Goal: Transaction & Acquisition: Purchase product/service

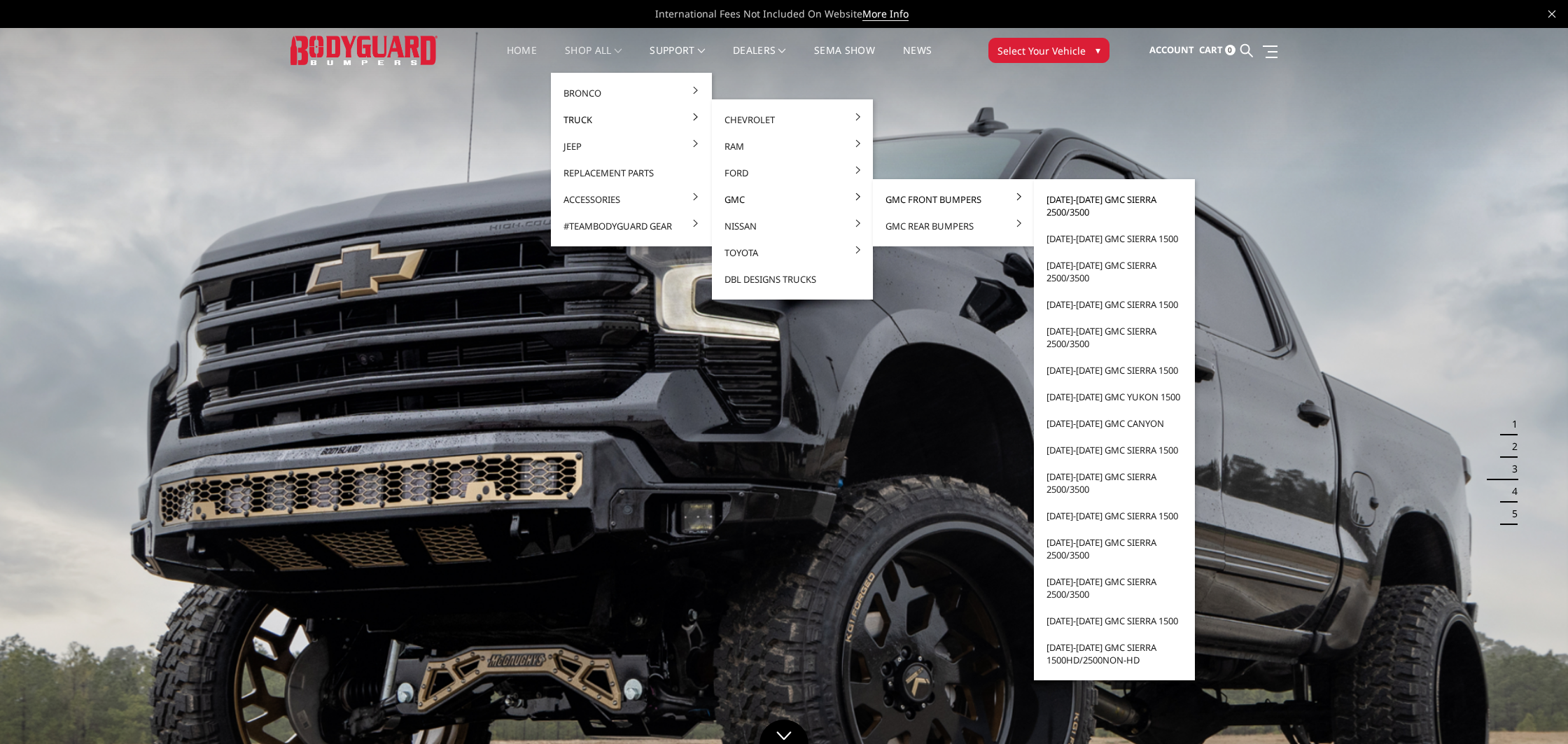
click at [1119, 203] on link "[DATE]-[DATE] GMC Sierra 2500/3500" at bounding box center [1115, 206] width 150 height 39
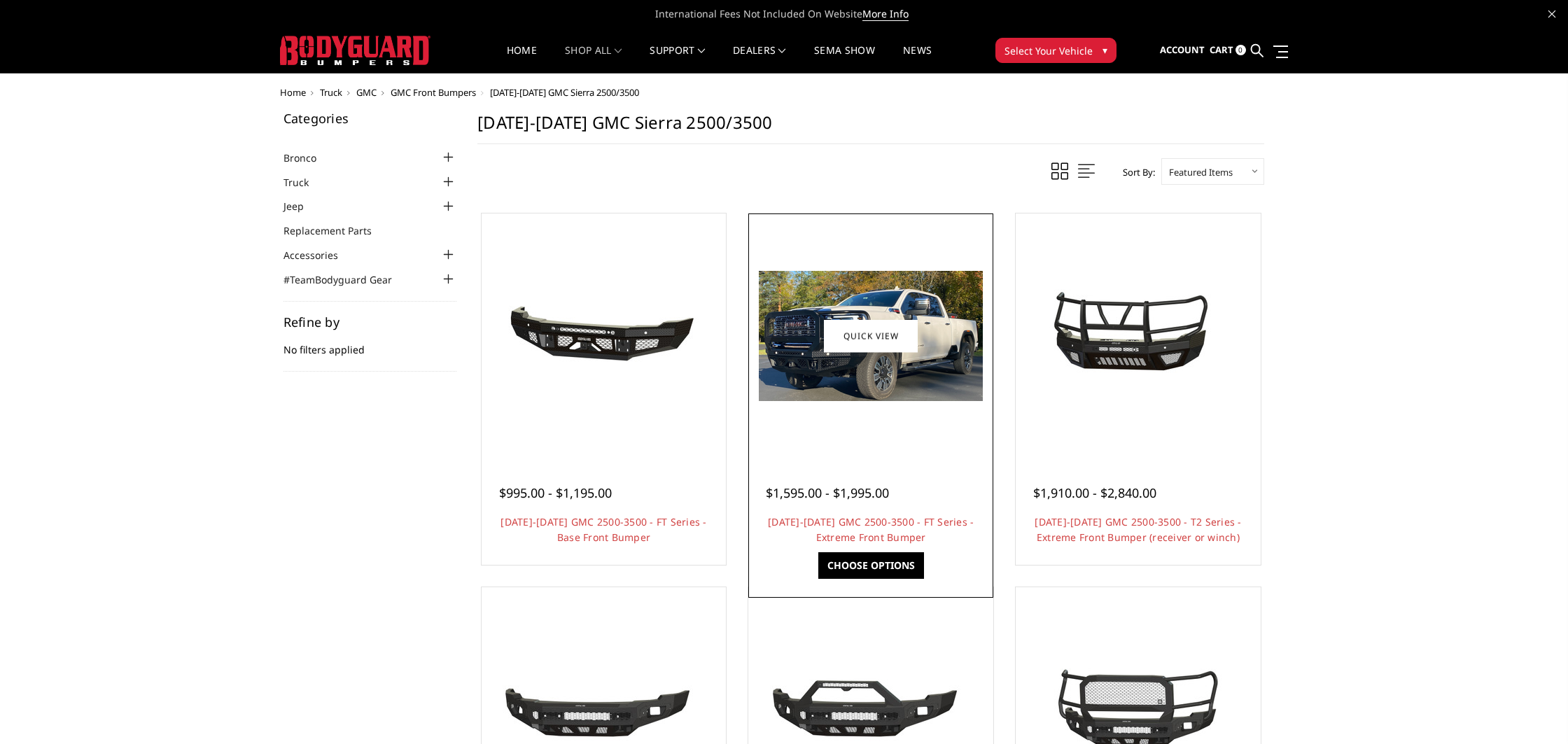
click at [906, 399] on img at bounding box center [871, 336] width 224 height 130
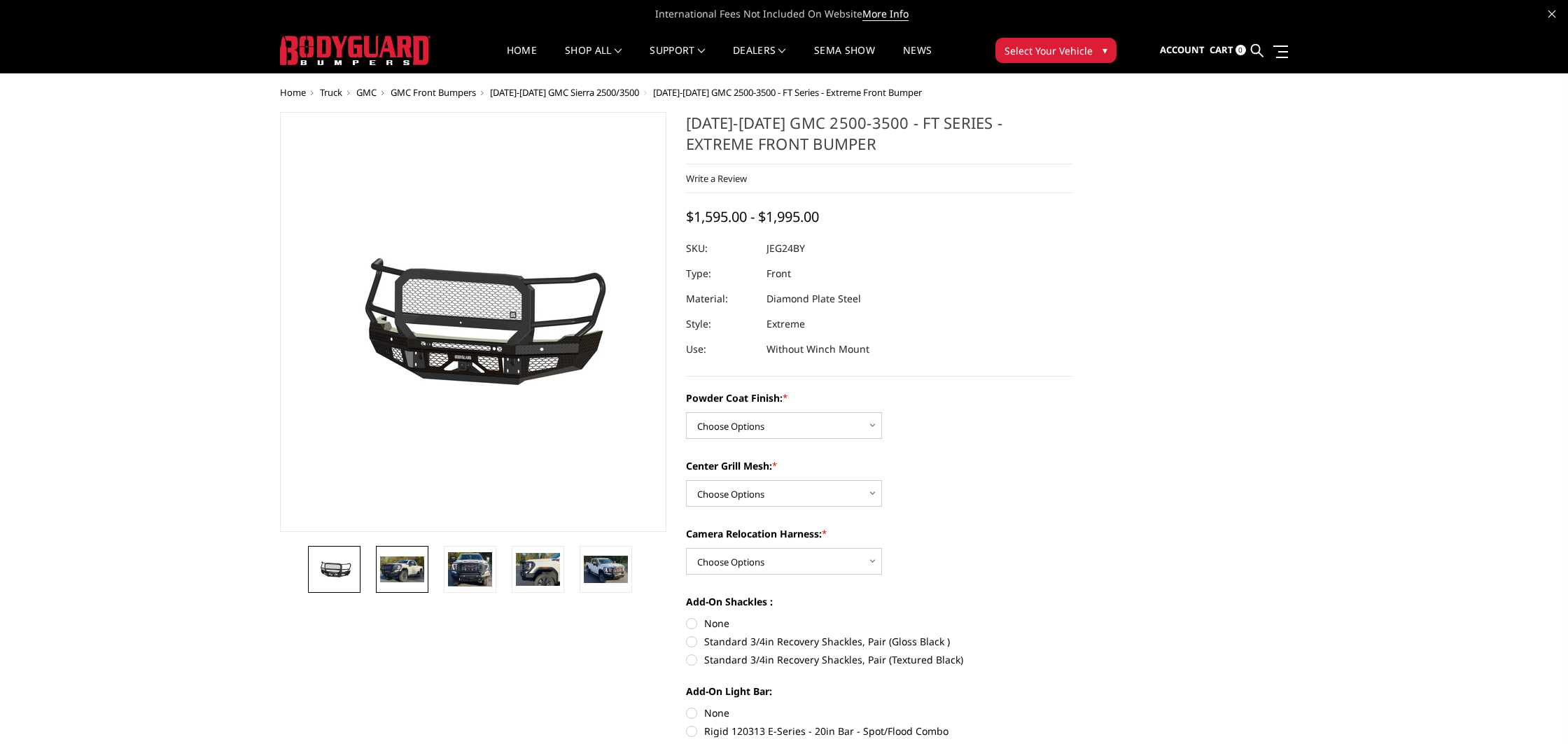
click at [392, 566] on img at bounding box center [402, 569] width 44 height 26
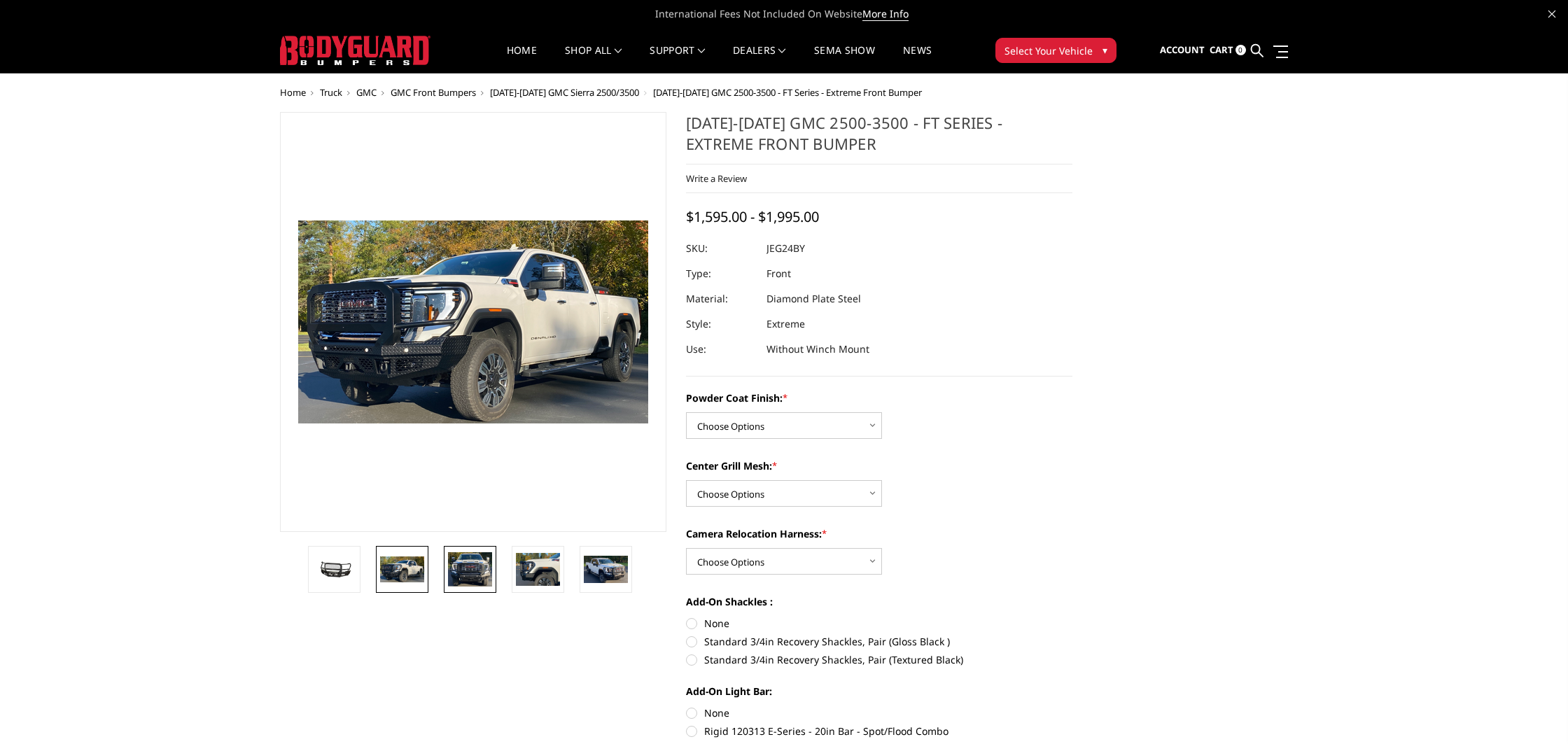
click at [462, 572] on img at bounding box center [470, 570] width 44 height 35
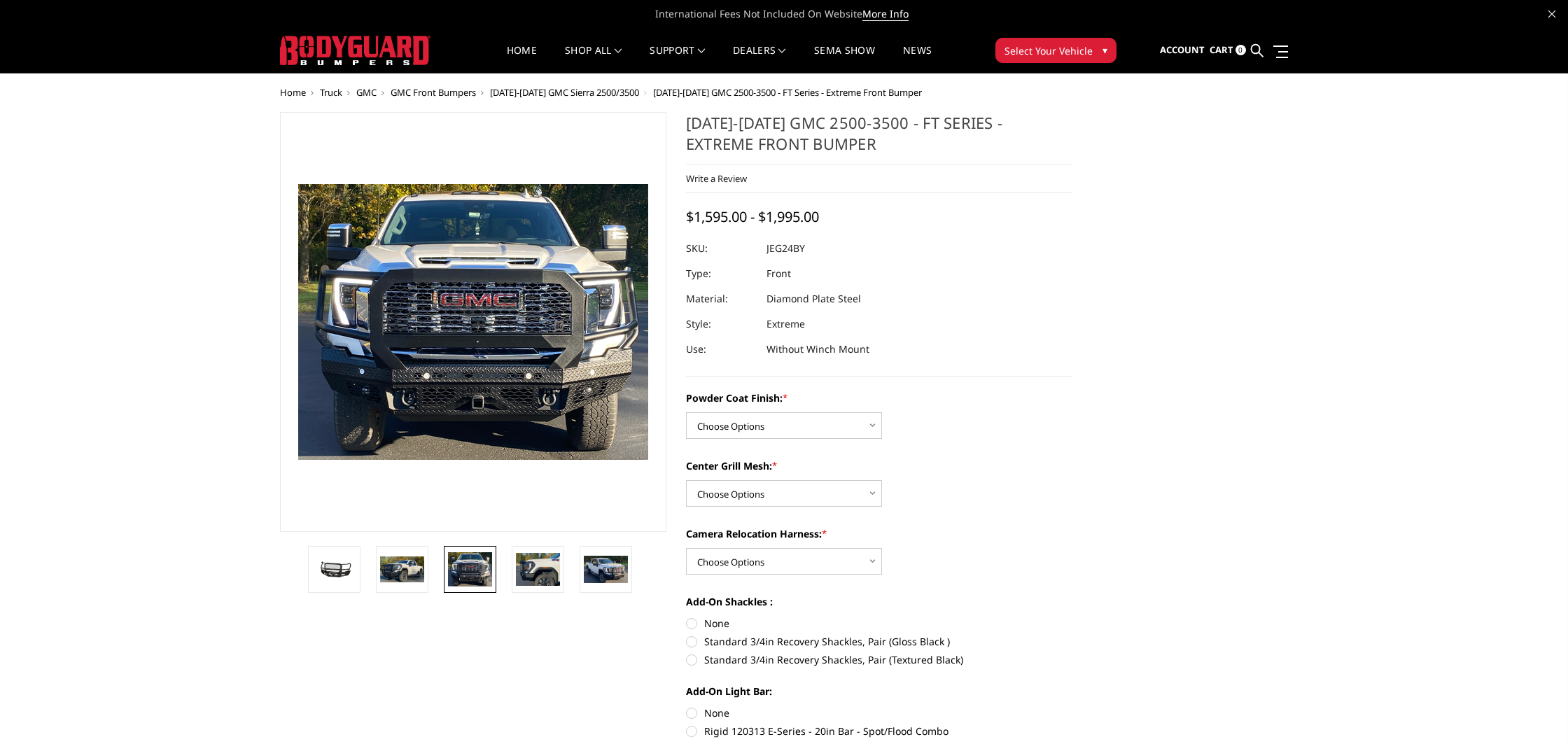
click at [497, 572] on li at bounding box center [475, 569] width 68 height 46
click at [571, 575] on li at bounding box center [542, 569] width 68 height 46
click at [537, 572] on img at bounding box center [538, 569] width 44 height 32
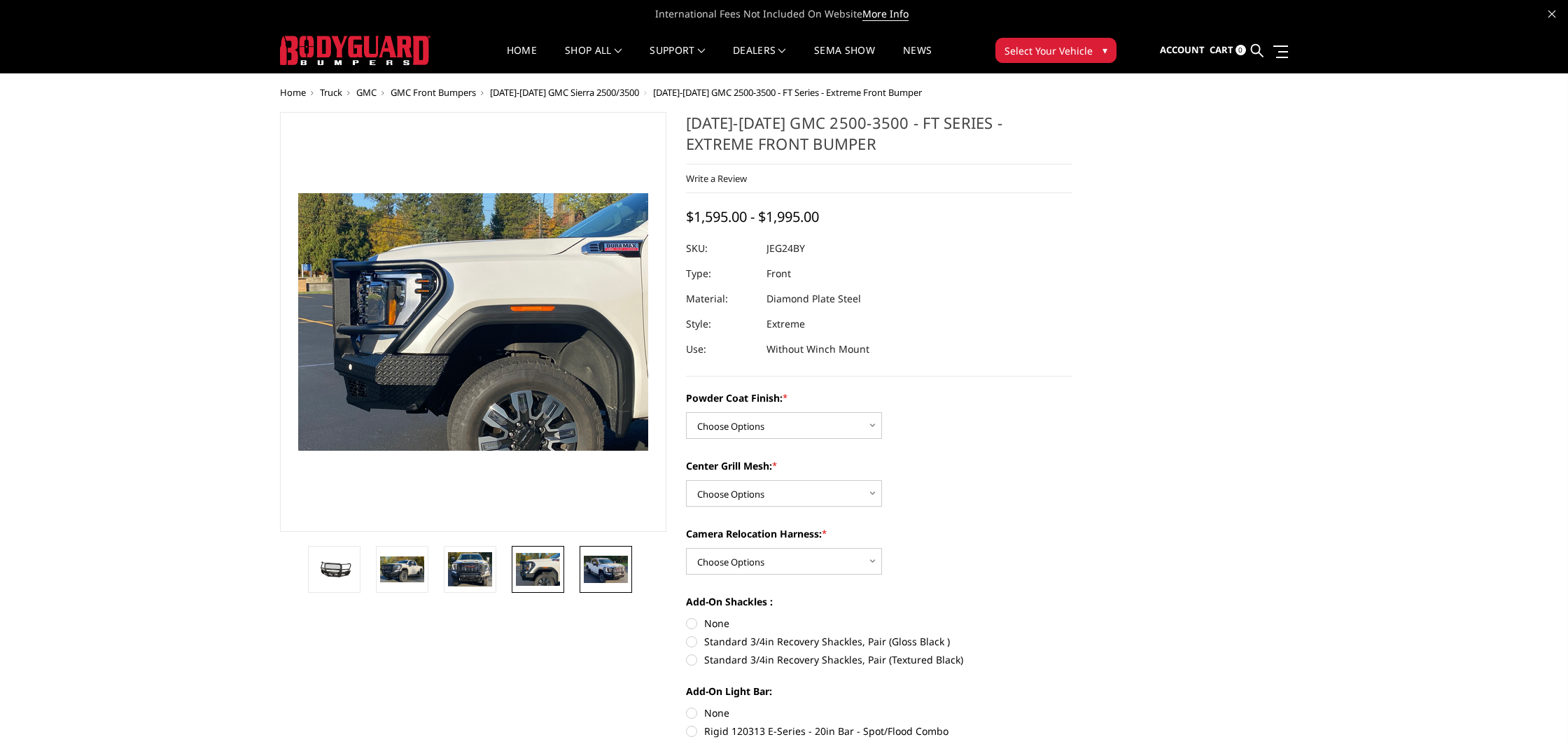
click at [614, 571] on img at bounding box center [606, 569] width 44 height 27
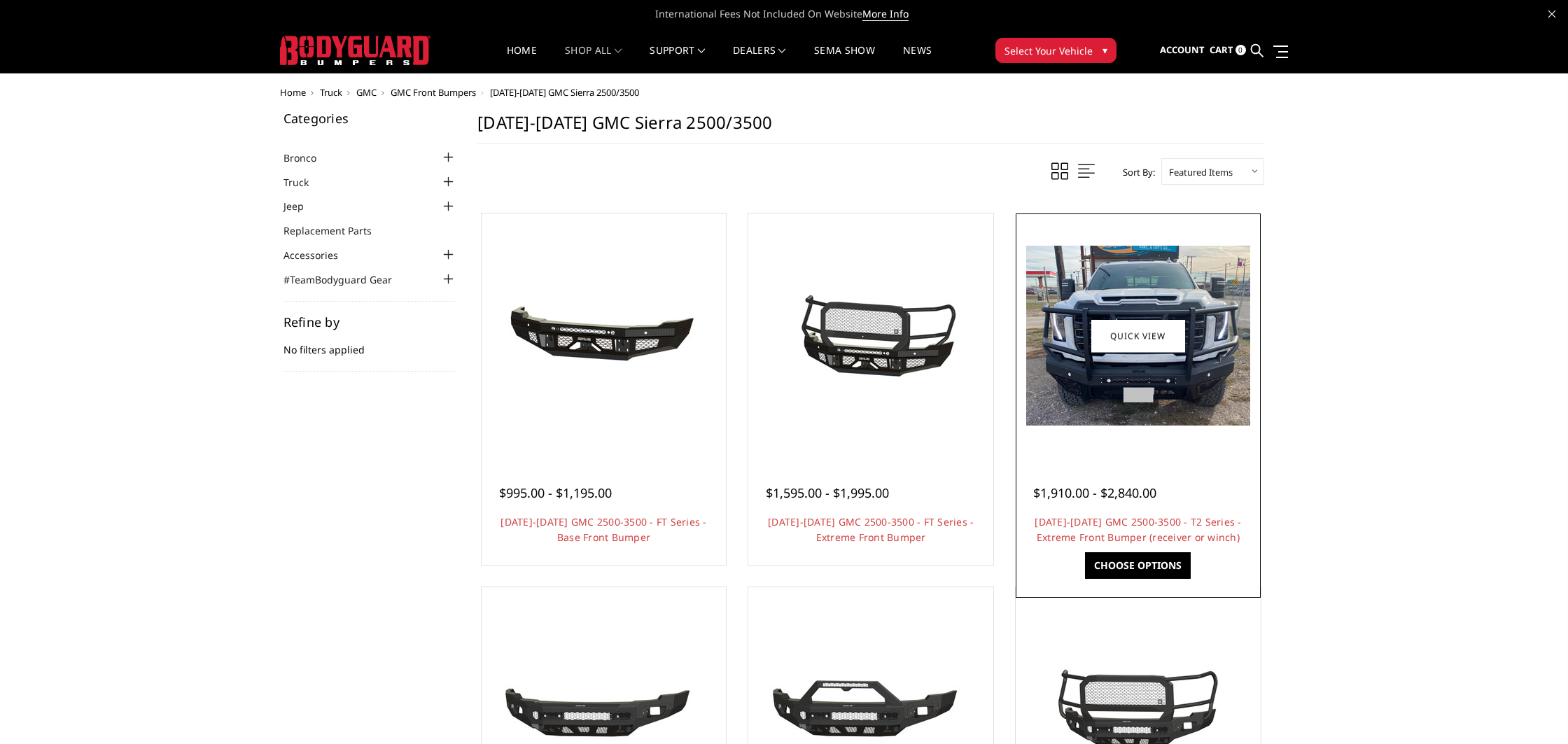
click at [1184, 422] on img at bounding box center [1138, 336] width 224 height 180
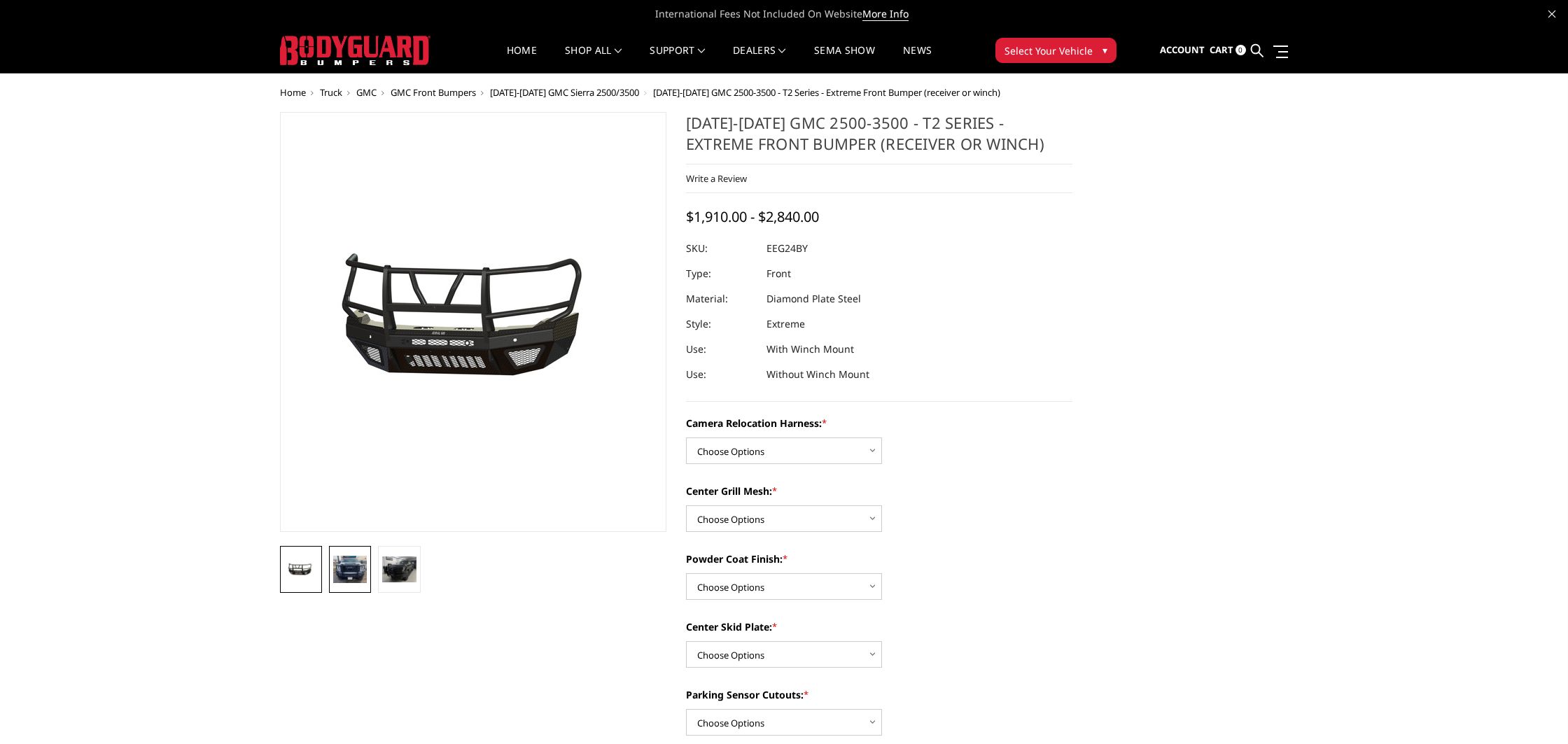
click at [343, 578] on img at bounding box center [350, 569] width 34 height 28
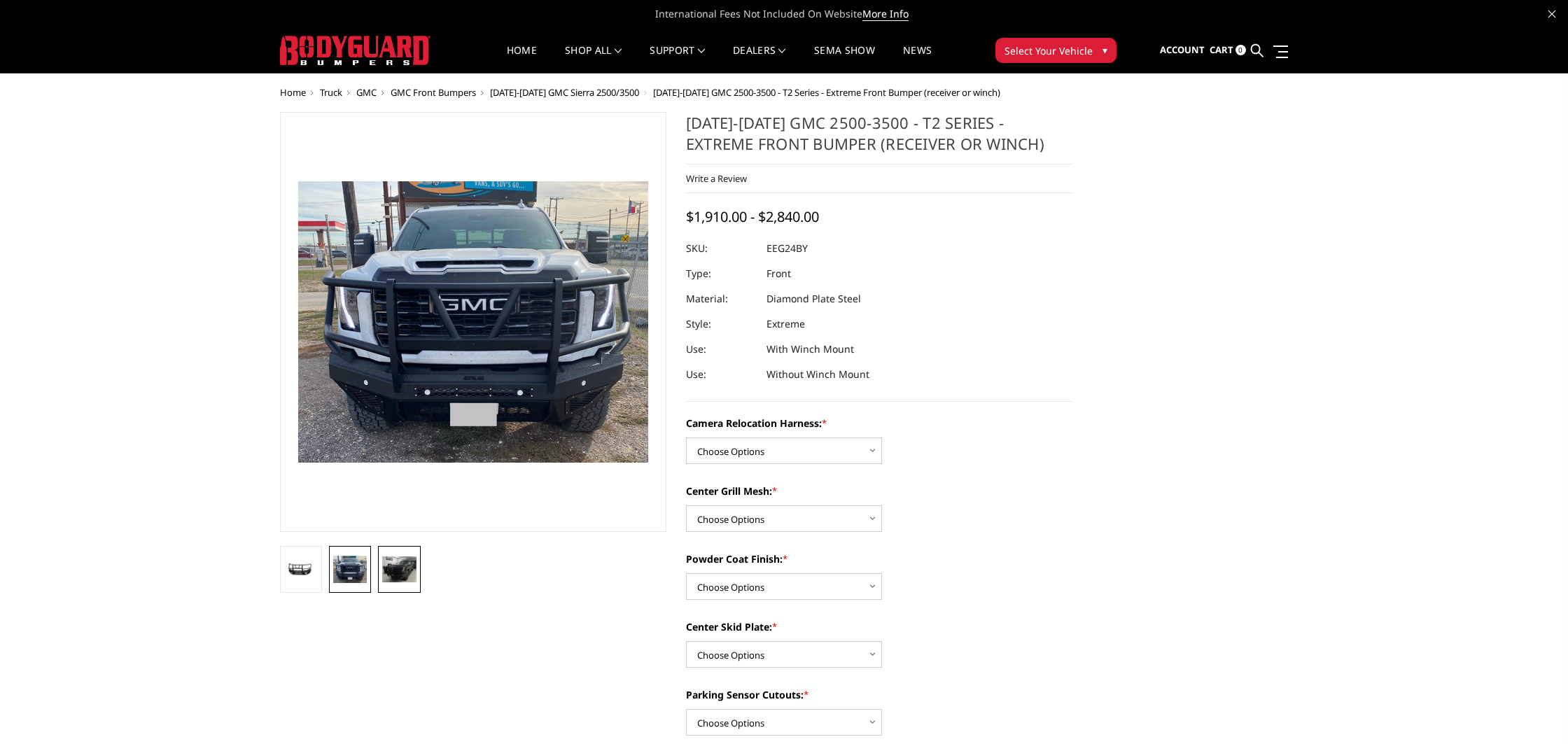
click at [395, 573] on img at bounding box center [399, 569] width 34 height 26
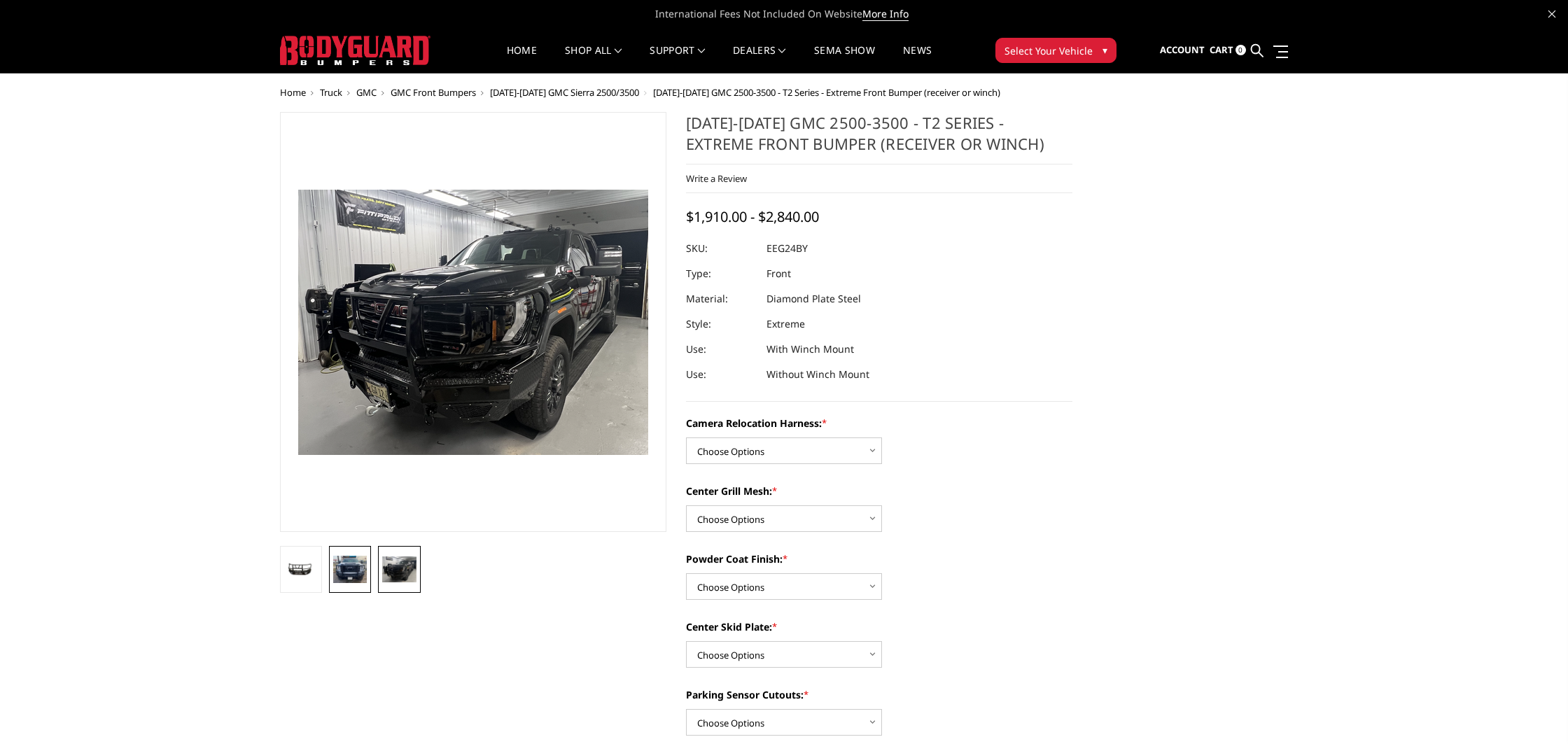
click at [359, 574] on img at bounding box center [350, 569] width 34 height 28
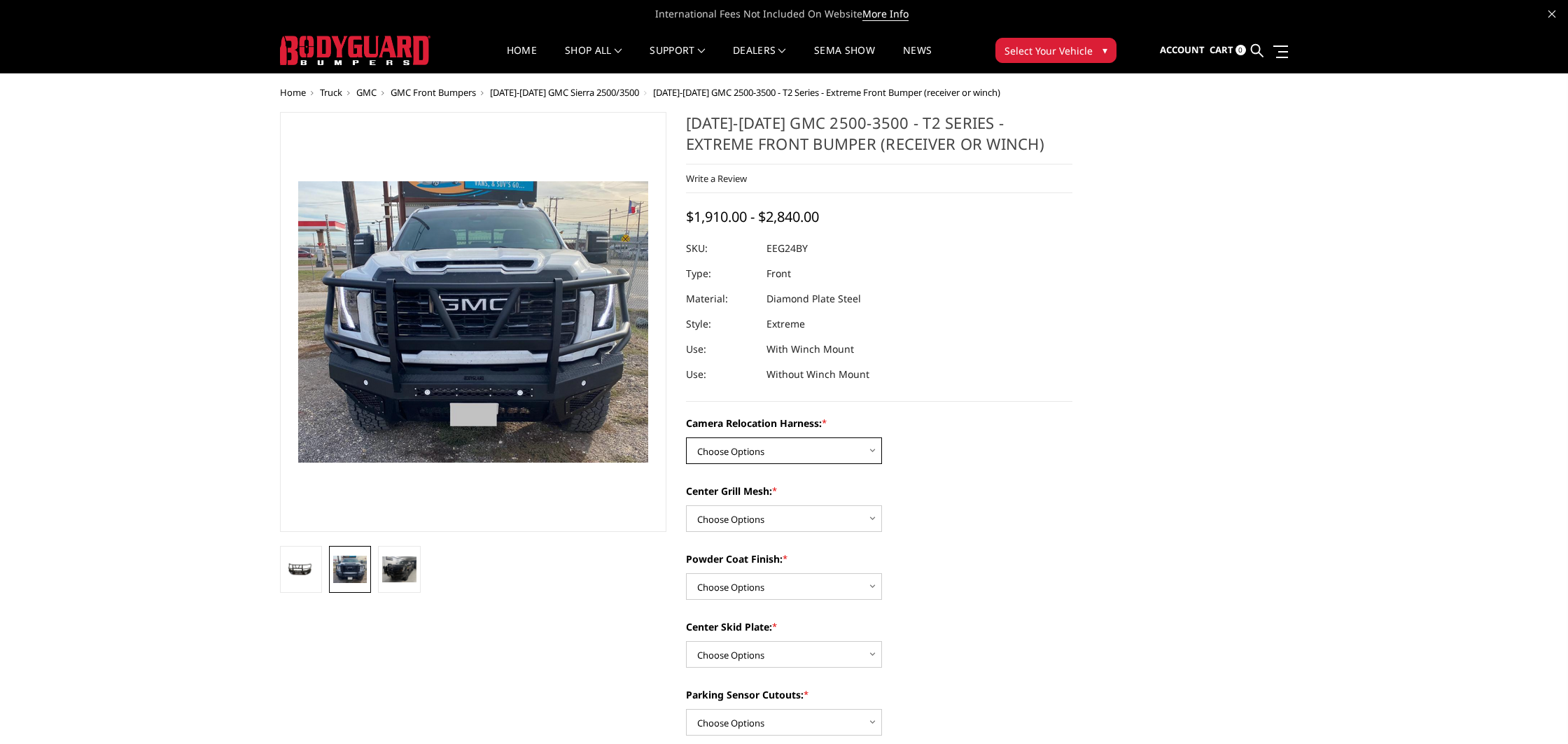
click at [821, 447] on select "Choose Options Without camera harness With camera harness" at bounding box center [784, 451] width 196 height 27
select select "3742"
click at [785, 513] on select "Choose Options Without expanded metal With expanded metal" at bounding box center [784, 519] width 196 height 27
click at [400, 569] on img at bounding box center [399, 569] width 34 height 26
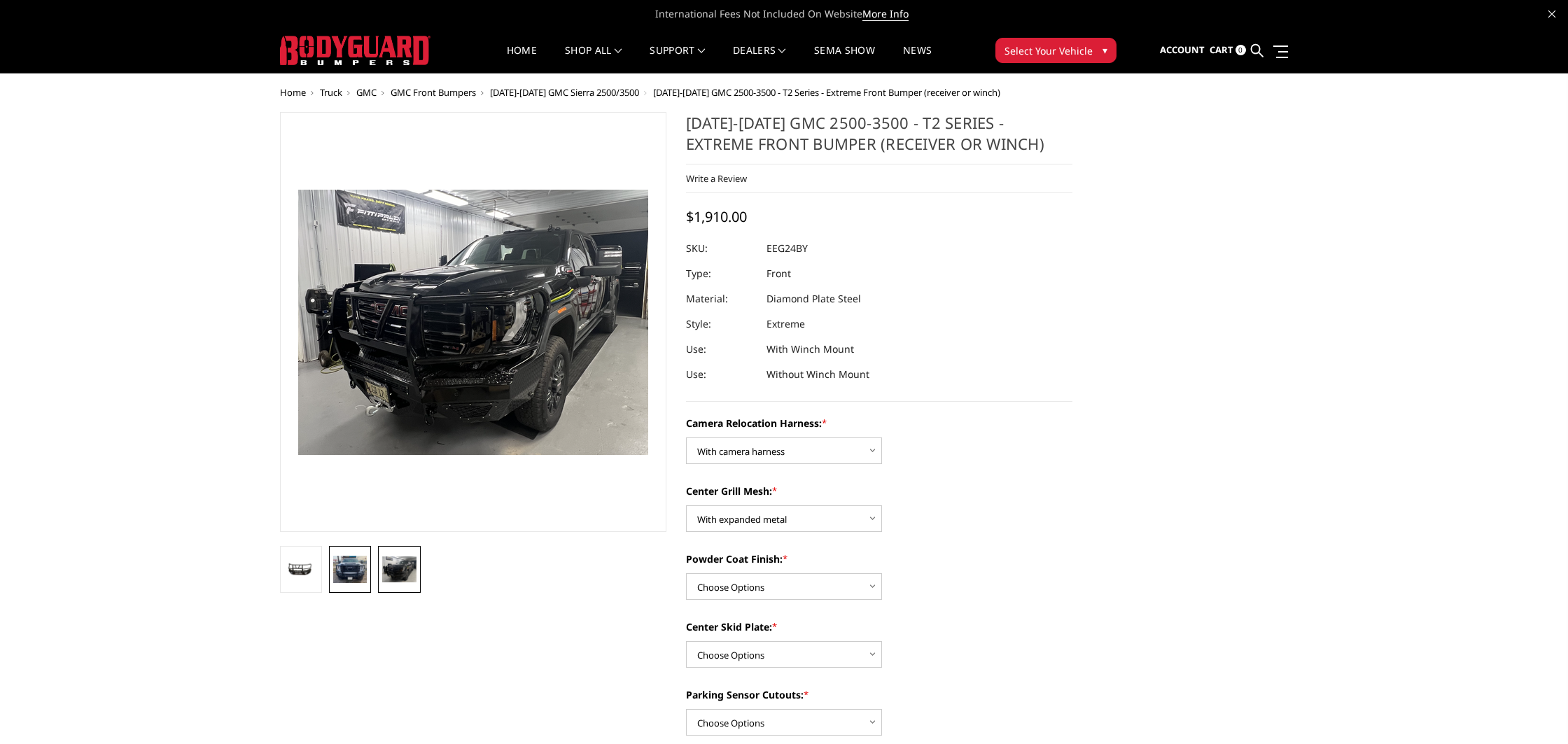
click at [348, 569] on img at bounding box center [350, 569] width 34 height 28
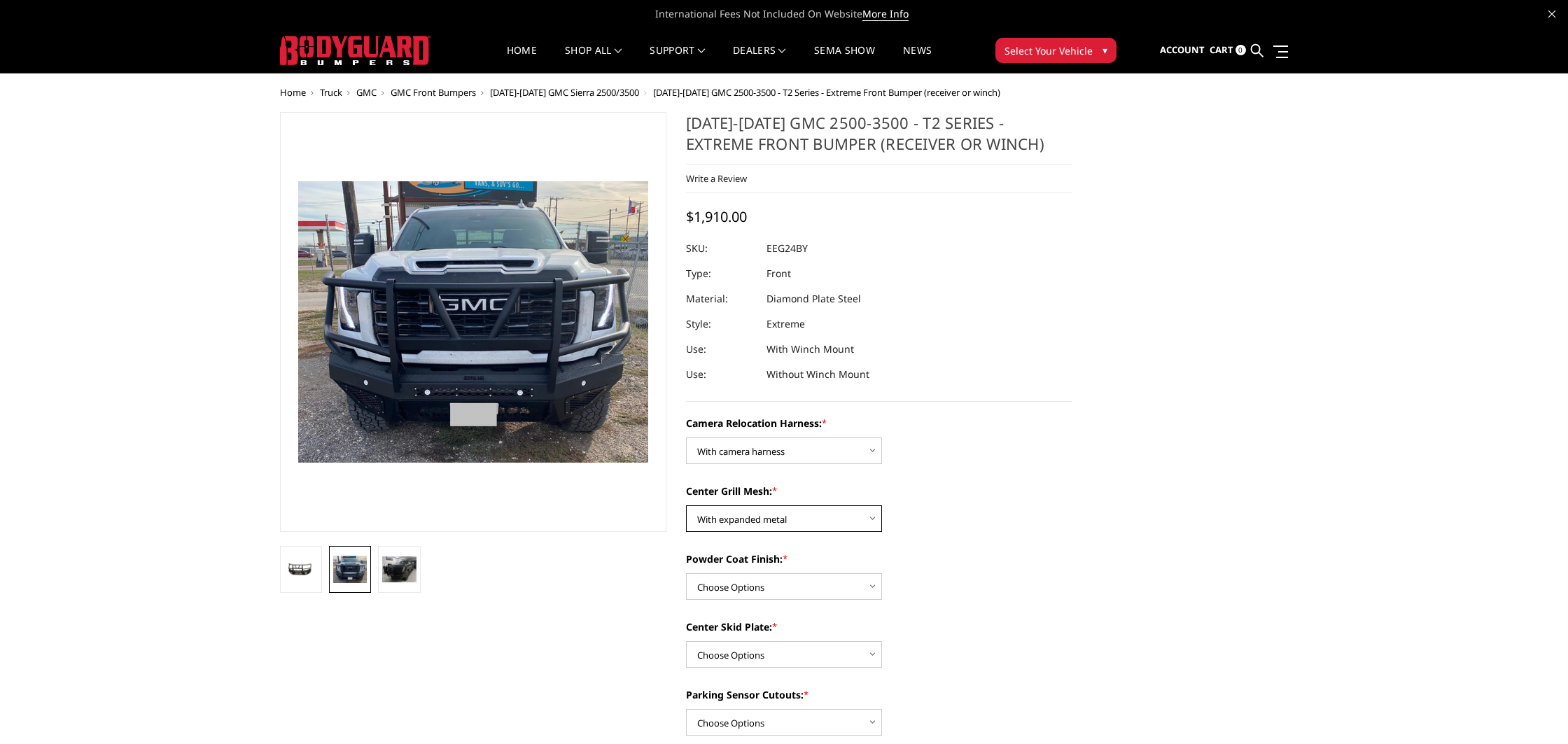
click at [792, 523] on select "Choose Options Without expanded metal With expanded metal" at bounding box center [784, 519] width 196 height 27
select select "3741"
click at [773, 584] on select "Choose Options Textured Black Powder Coat Gloss Black Powder Coat Bare Metal" at bounding box center [784, 586] width 196 height 27
select select "3739"
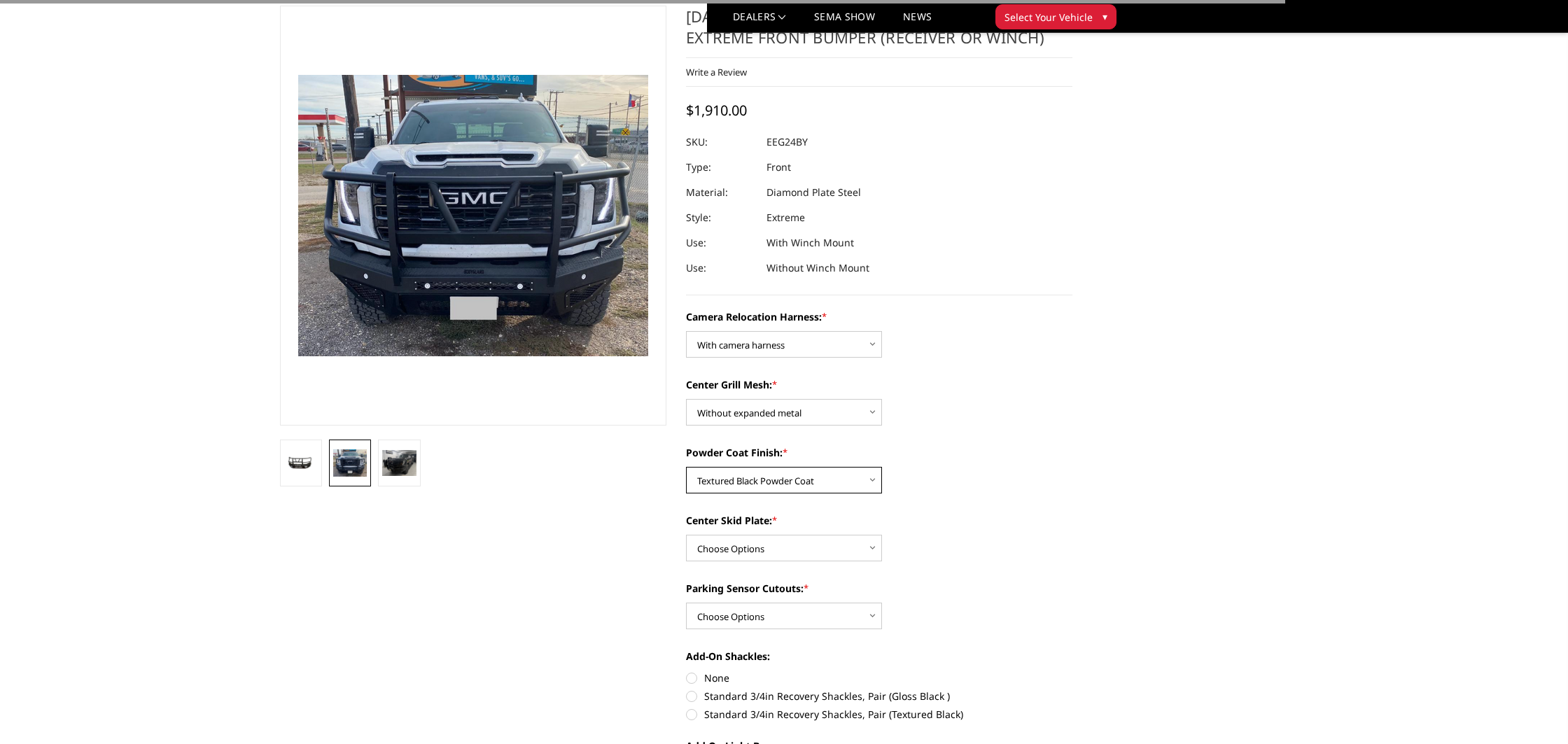
scroll to position [91, 0]
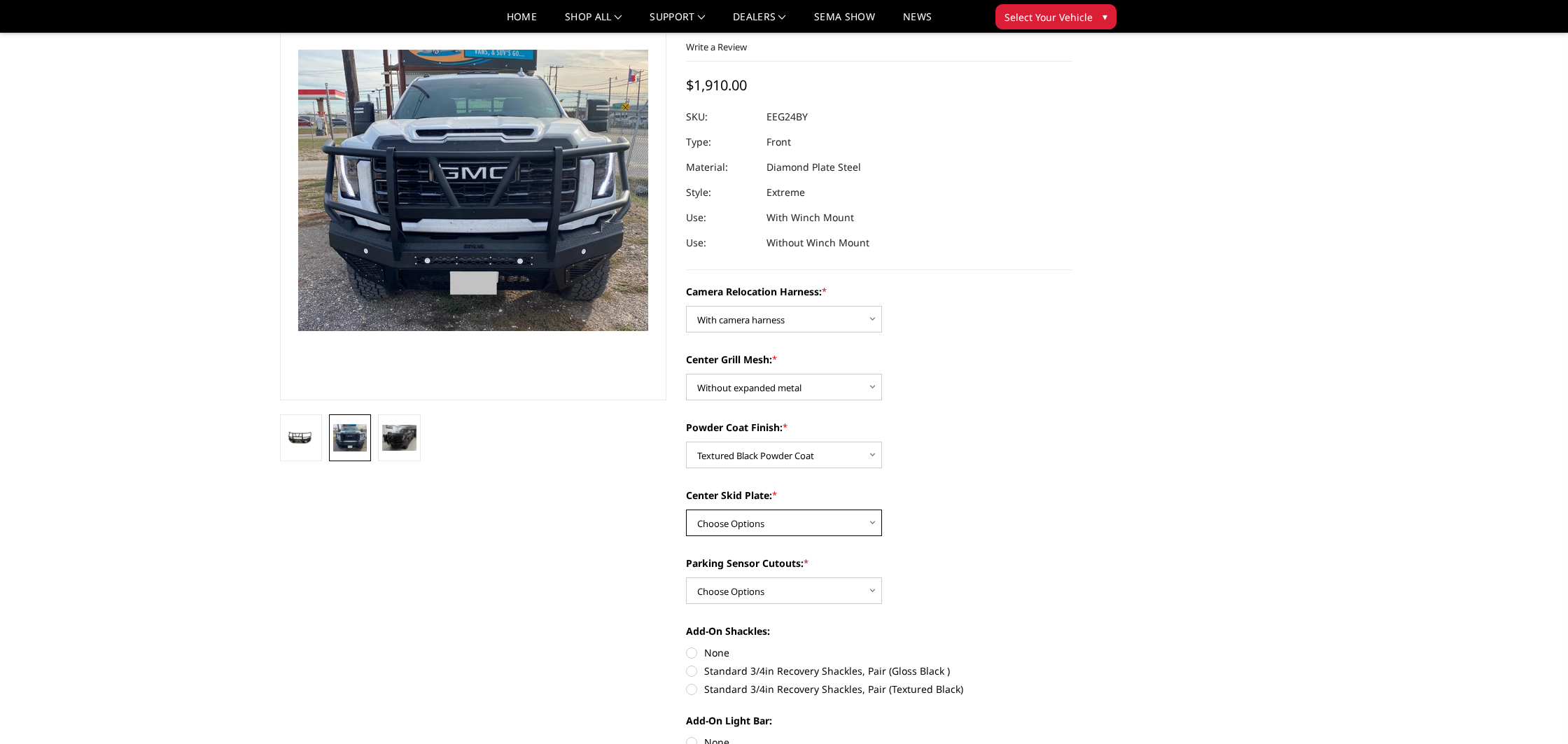
click at [755, 526] on select "Choose Options Winch Mount Skid Plate Standard Skid Plate (included) 2" Receive…" at bounding box center [784, 523] width 196 height 27
select select "3735"
click at [758, 591] on select "Choose Options Yes - With Parking Sensor Cutouts" at bounding box center [784, 591] width 196 height 27
select select "3733"
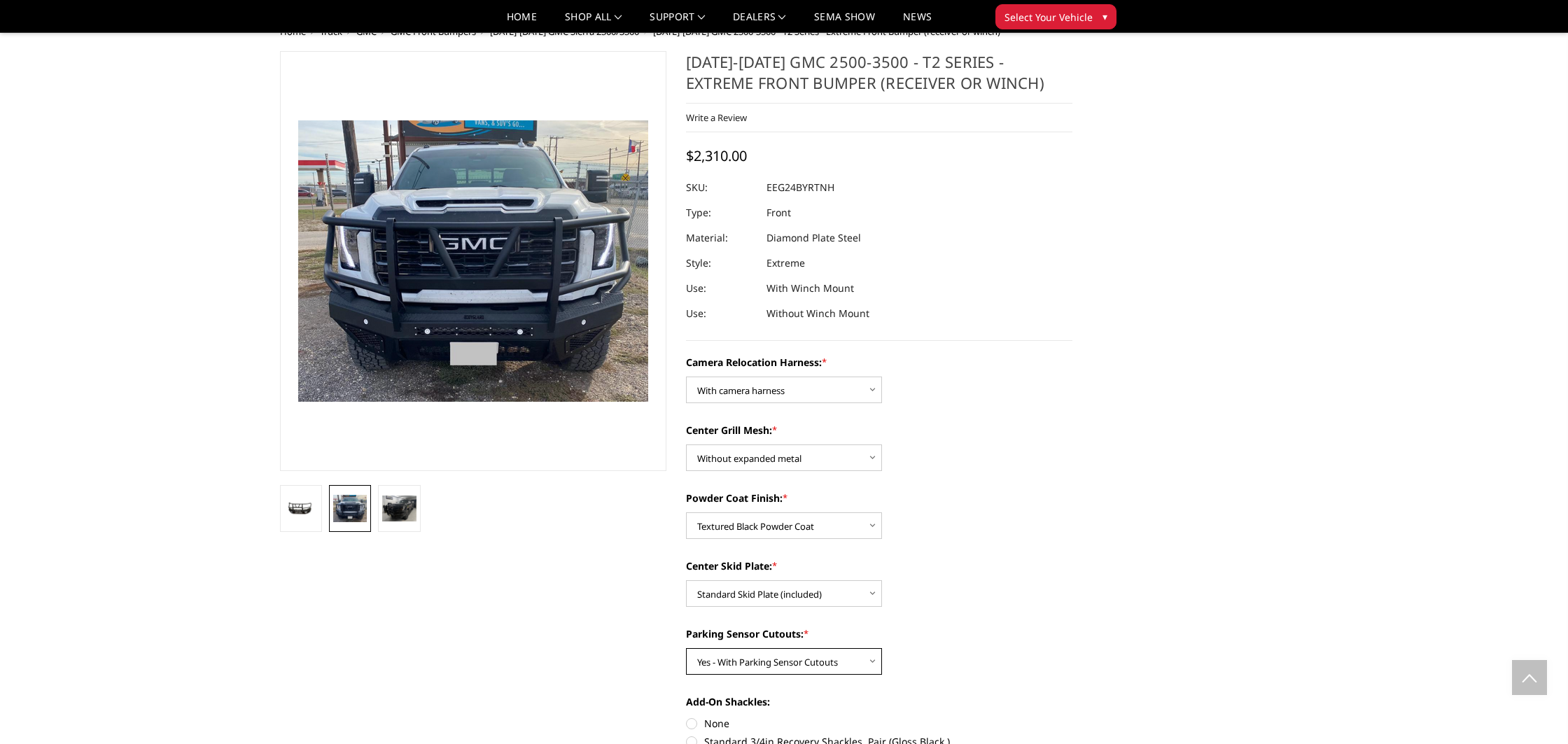
scroll to position [0, 0]
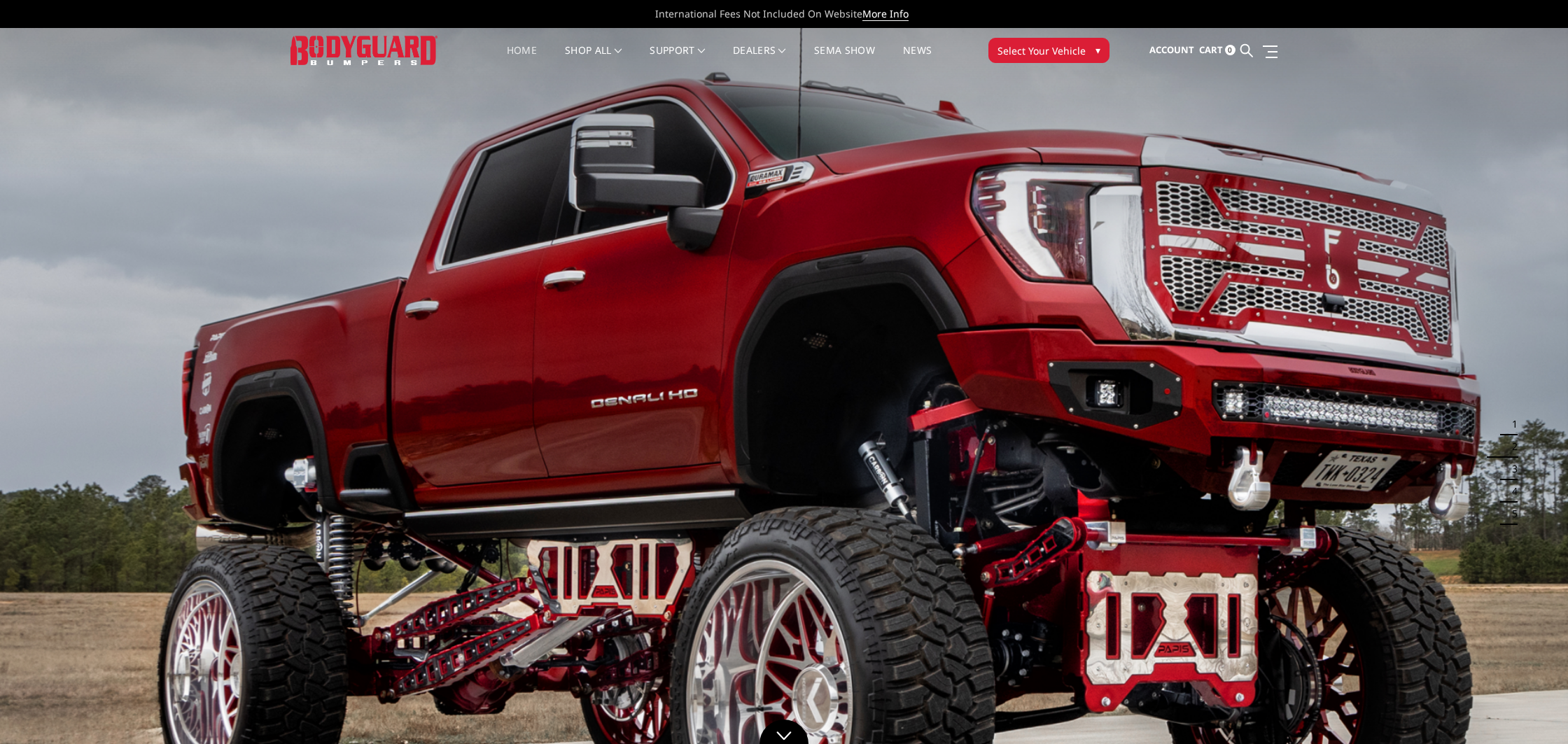
click at [1555, 12] on div "International Fees Not Included On Website More Info" at bounding box center [784, 14] width 1568 height 28
click at [1262, 54] on link at bounding box center [1268, 51] width 20 height 15
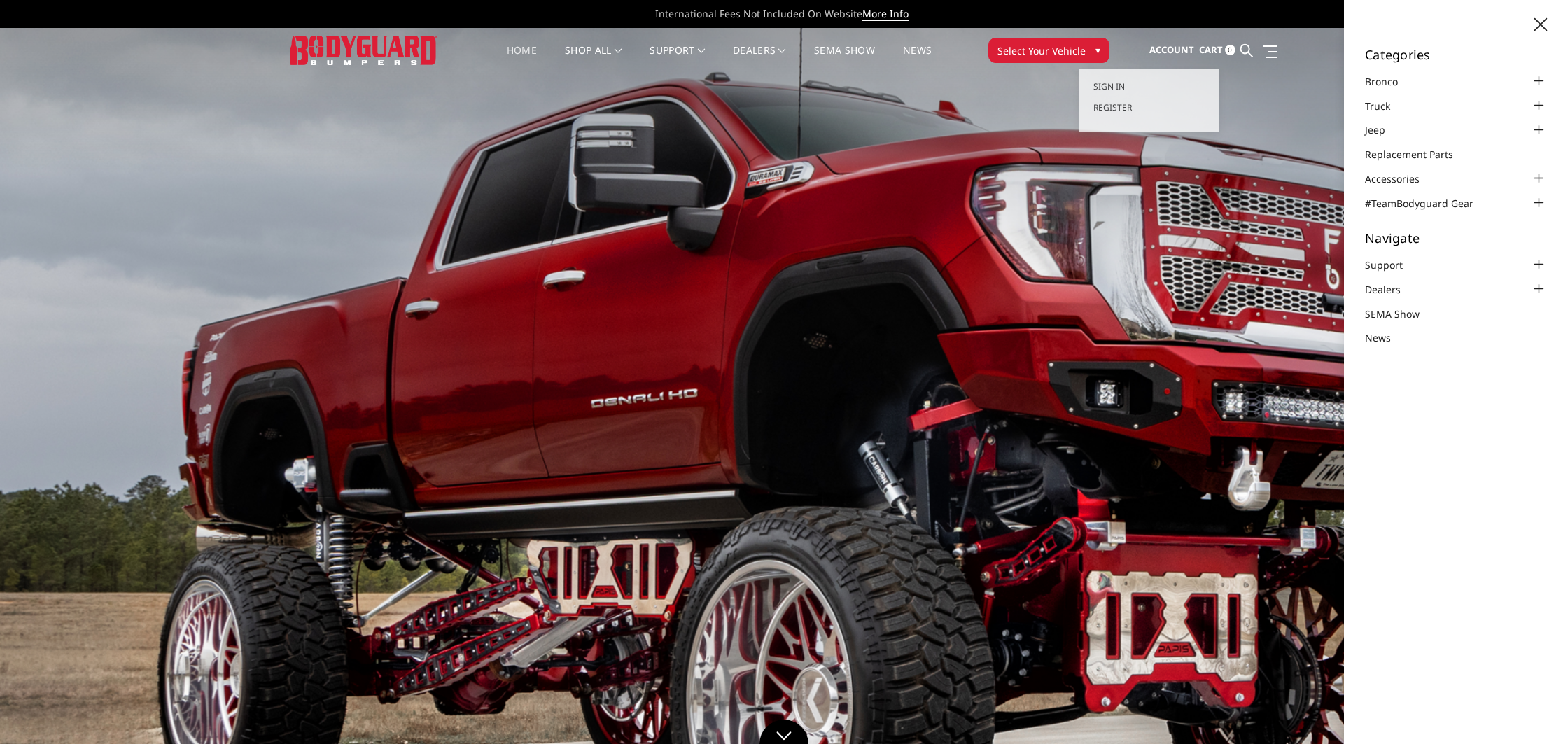
click at [1173, 51] on span "Account" at bounding box center [1171, 50] width 45 height 13
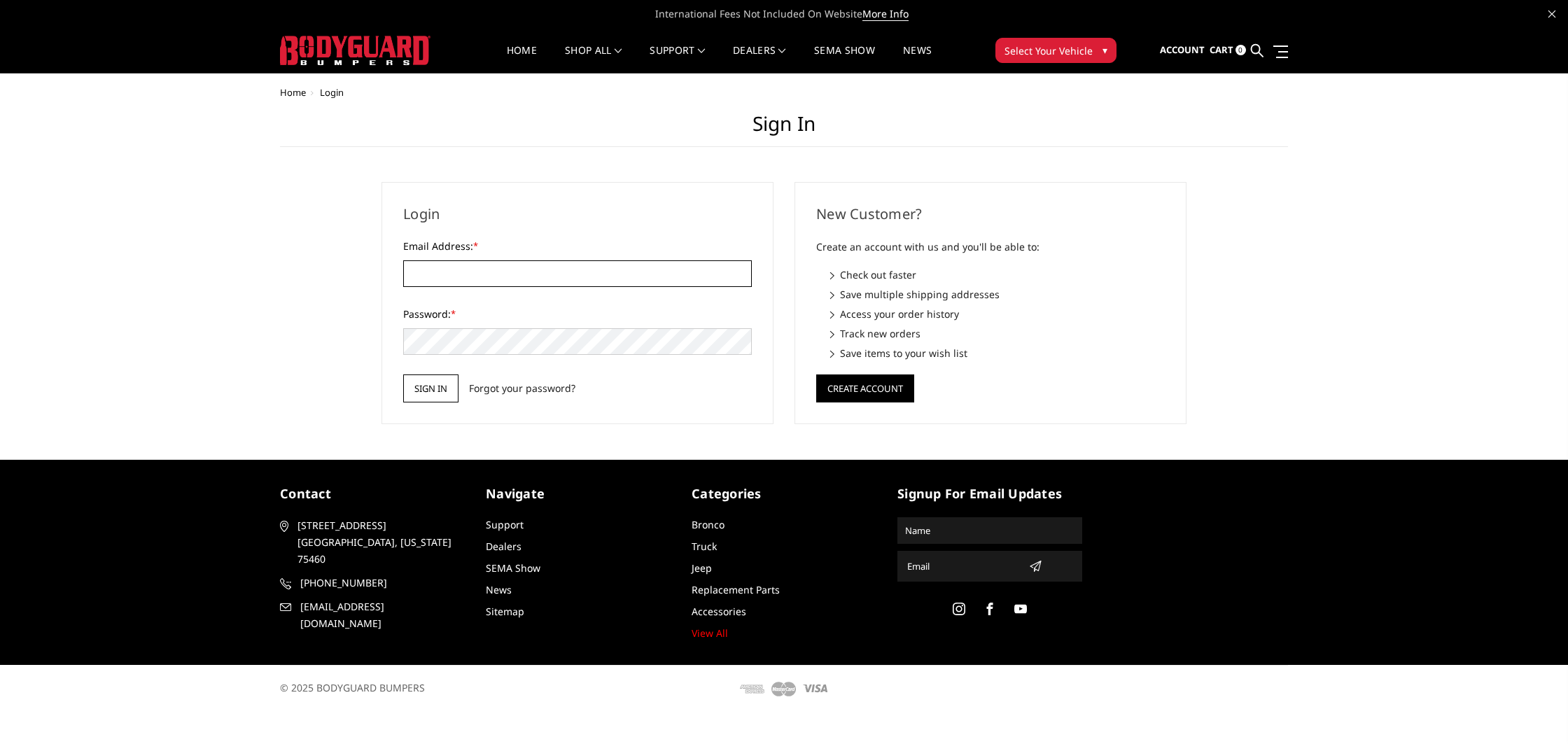
type input "[PERSON_NAME][EMAIL_ADDRESS][DOMAIN_NAME]"
click at [428, 402] on input "Sign in" at bounding box center [431, 389] width 55 height 28
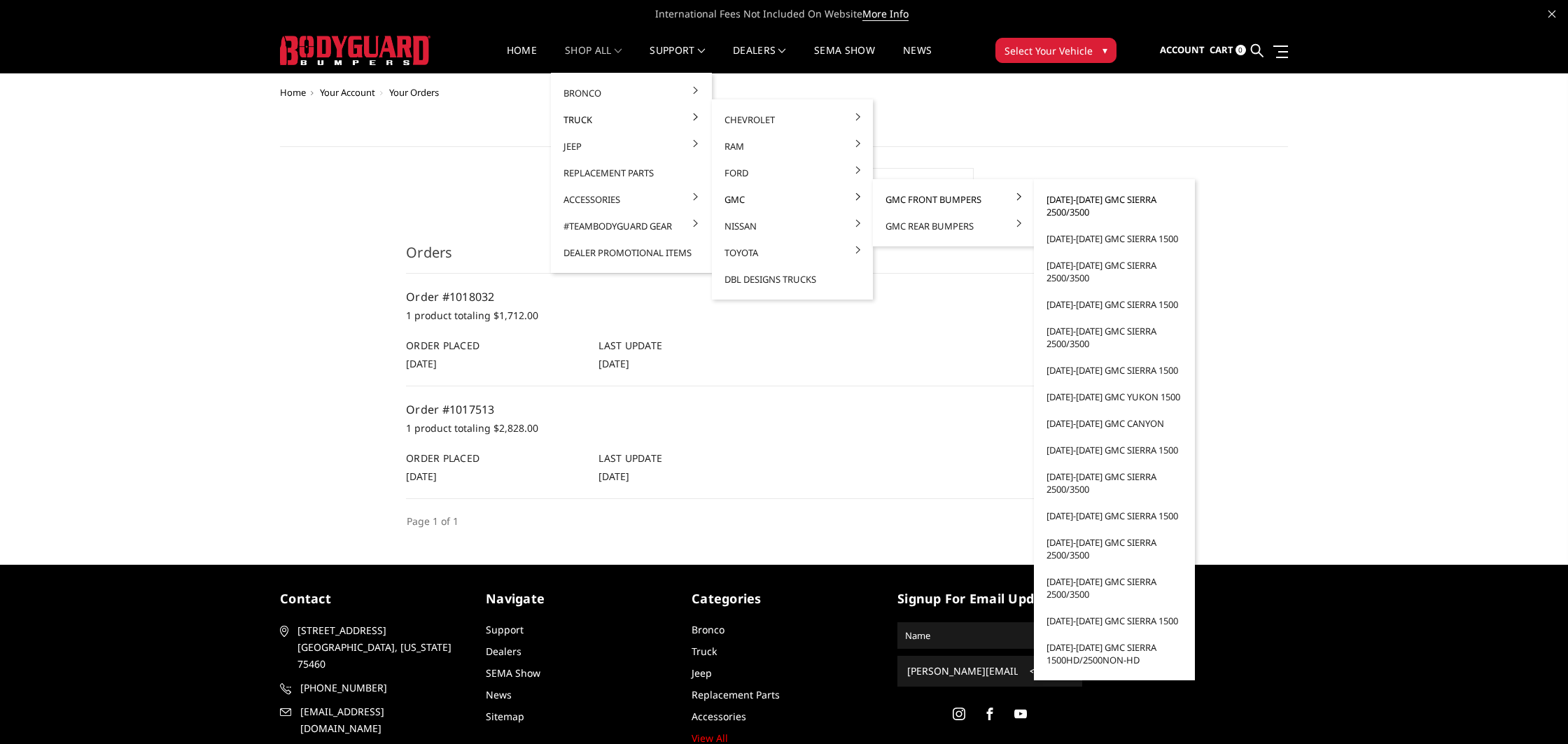
click at [1091, 200] on link "[DATE]-[DATE] GMC Sierra 2500/3500" at bounding box center [1115, 206] width 150 height 39
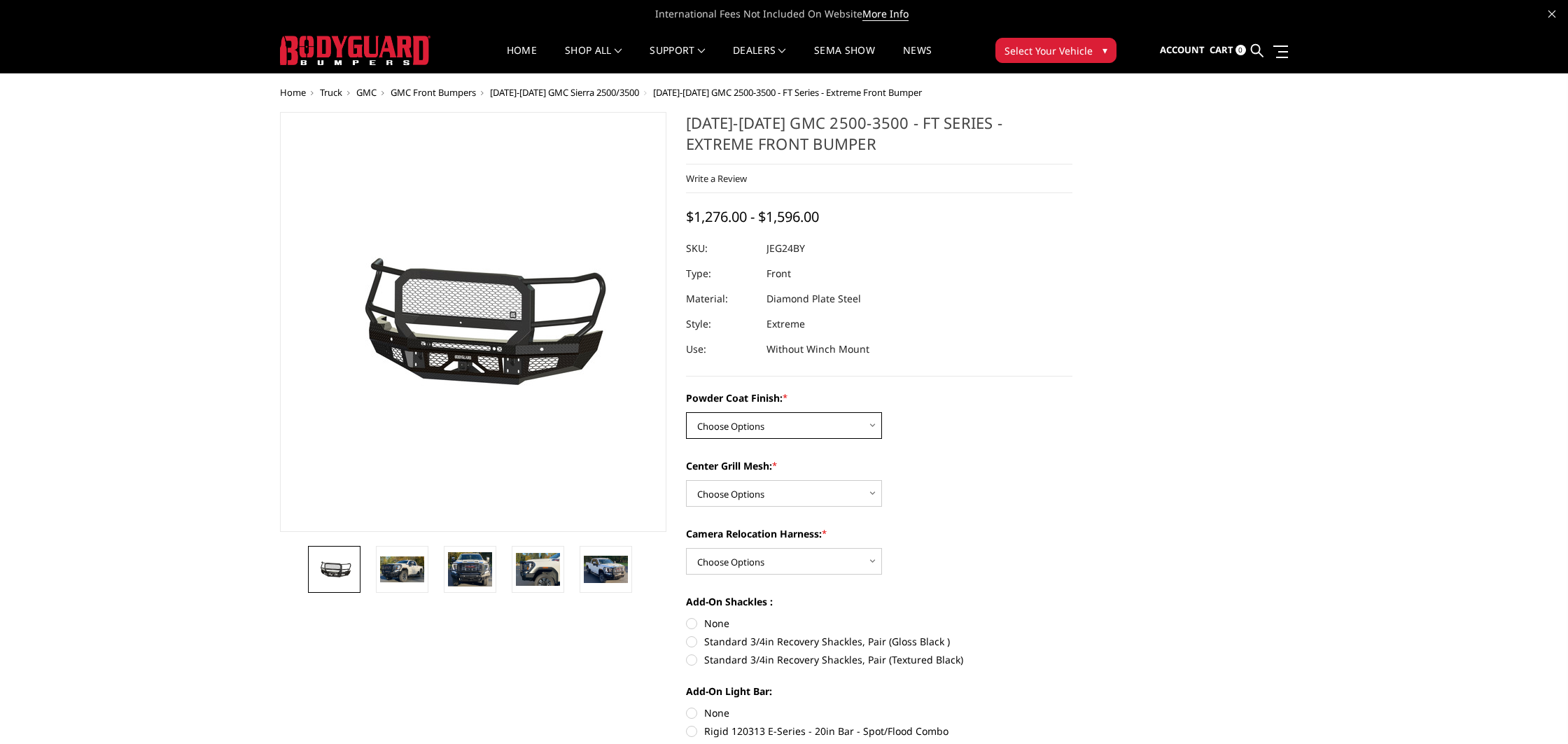
click at [804, 432] on select "Choose Options Bare Metal Gloss Black Powder Coat Textured Black Powder Coat" at bounding box center [784, 426] width 196 height 27
select select "3285"
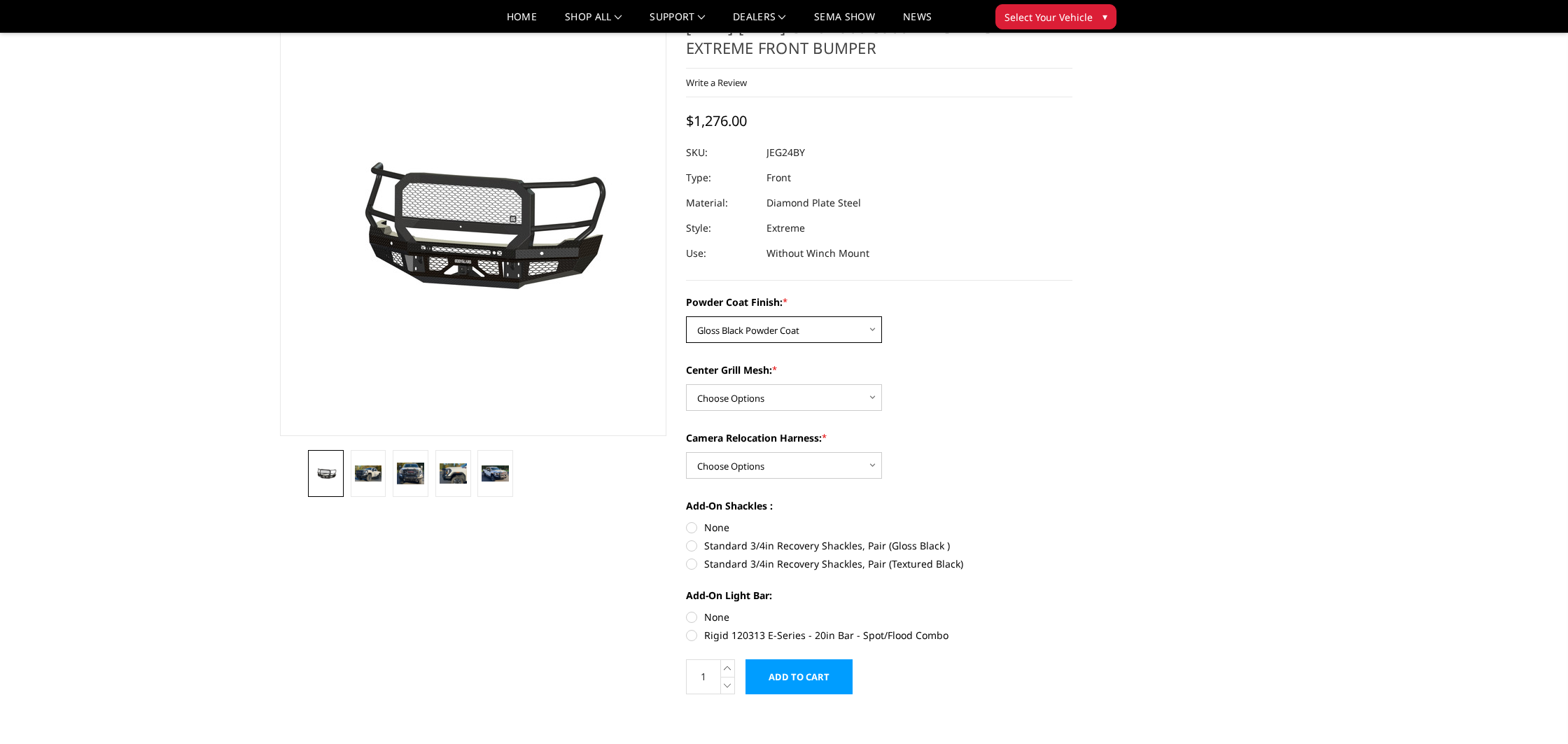
scroll to position [57, 0]
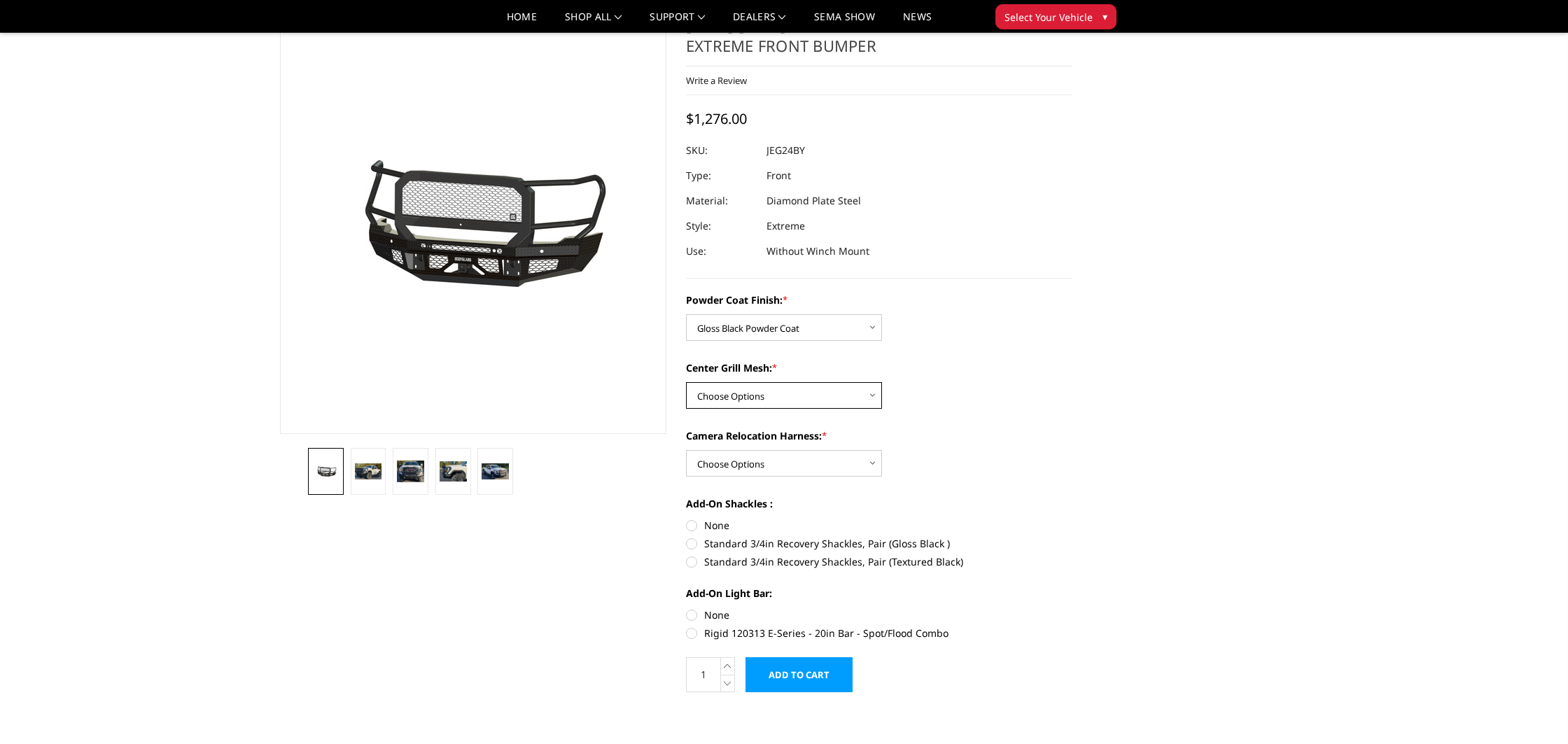
click at [760, 397] on select "Choose Options WITH Expanded Metal in Center Grill WITHOUT Expanded Metal in Ce…" at bounding box center [784, 396] width 196 height 27
select select "3288"
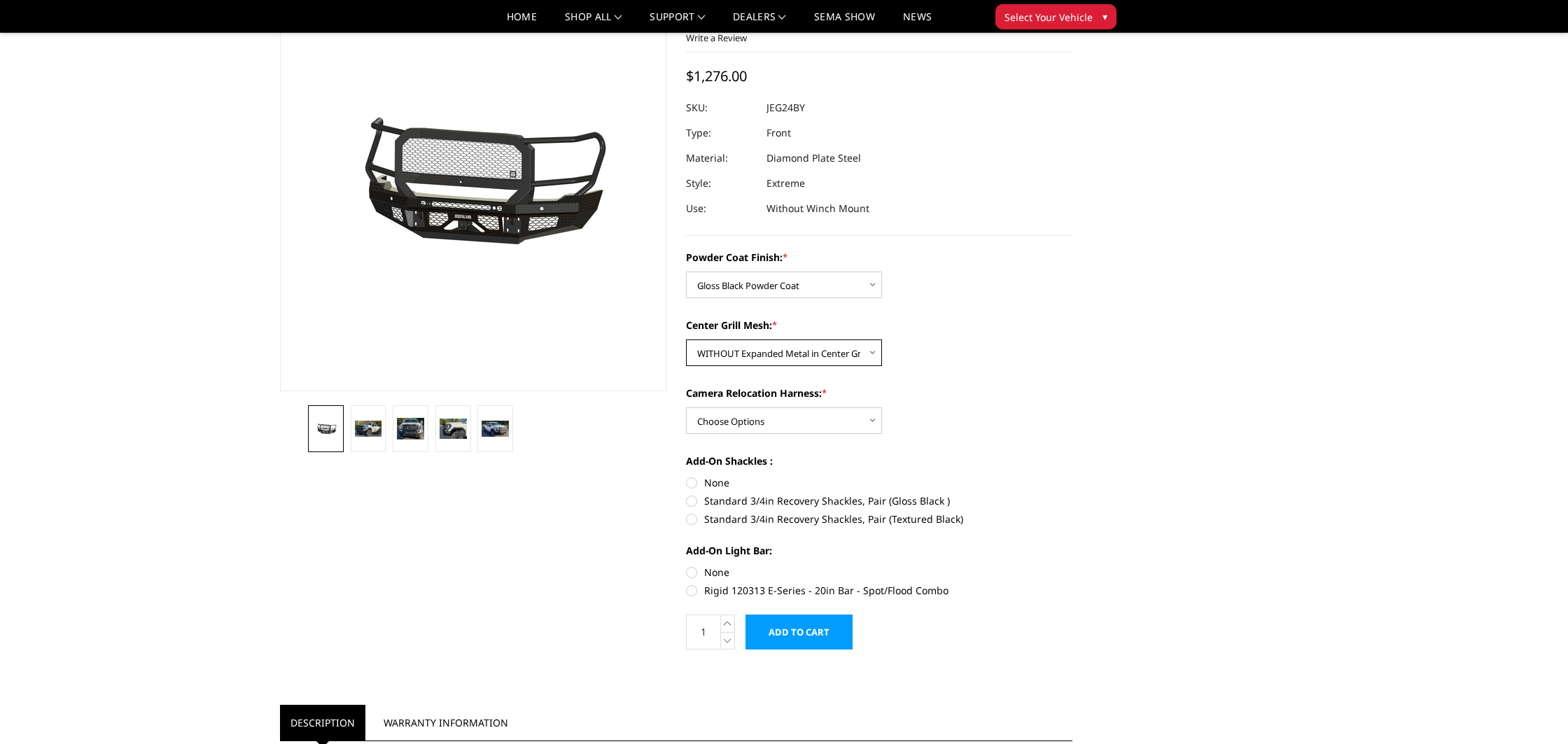
scroll to position [102, 0]
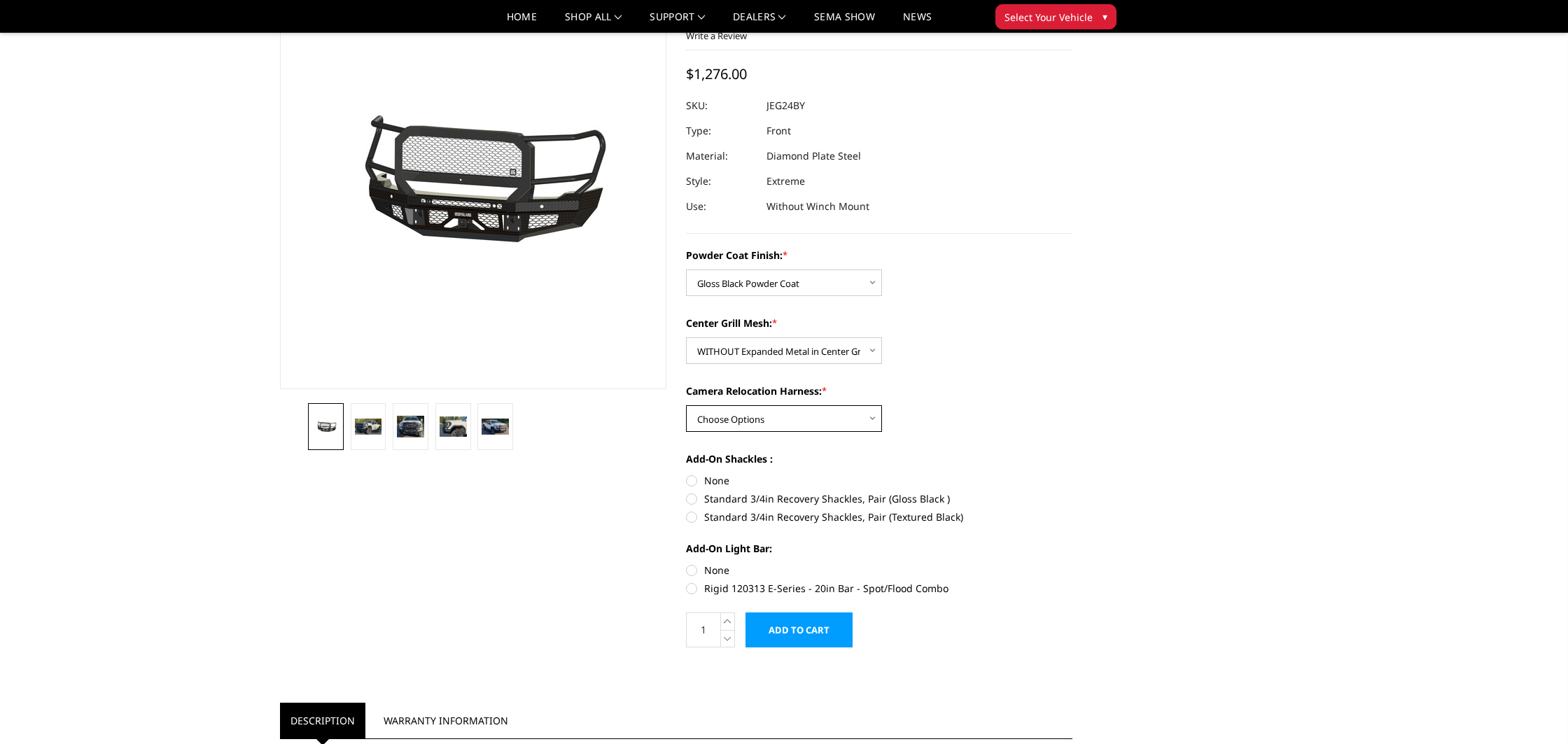
click at [755, 411] on select "Choose Options WITH Camera Relocation Harness WITHOUT Camera Relocation Harness" at bounding box center [784, 418] width 196 height 27
select select "3289"
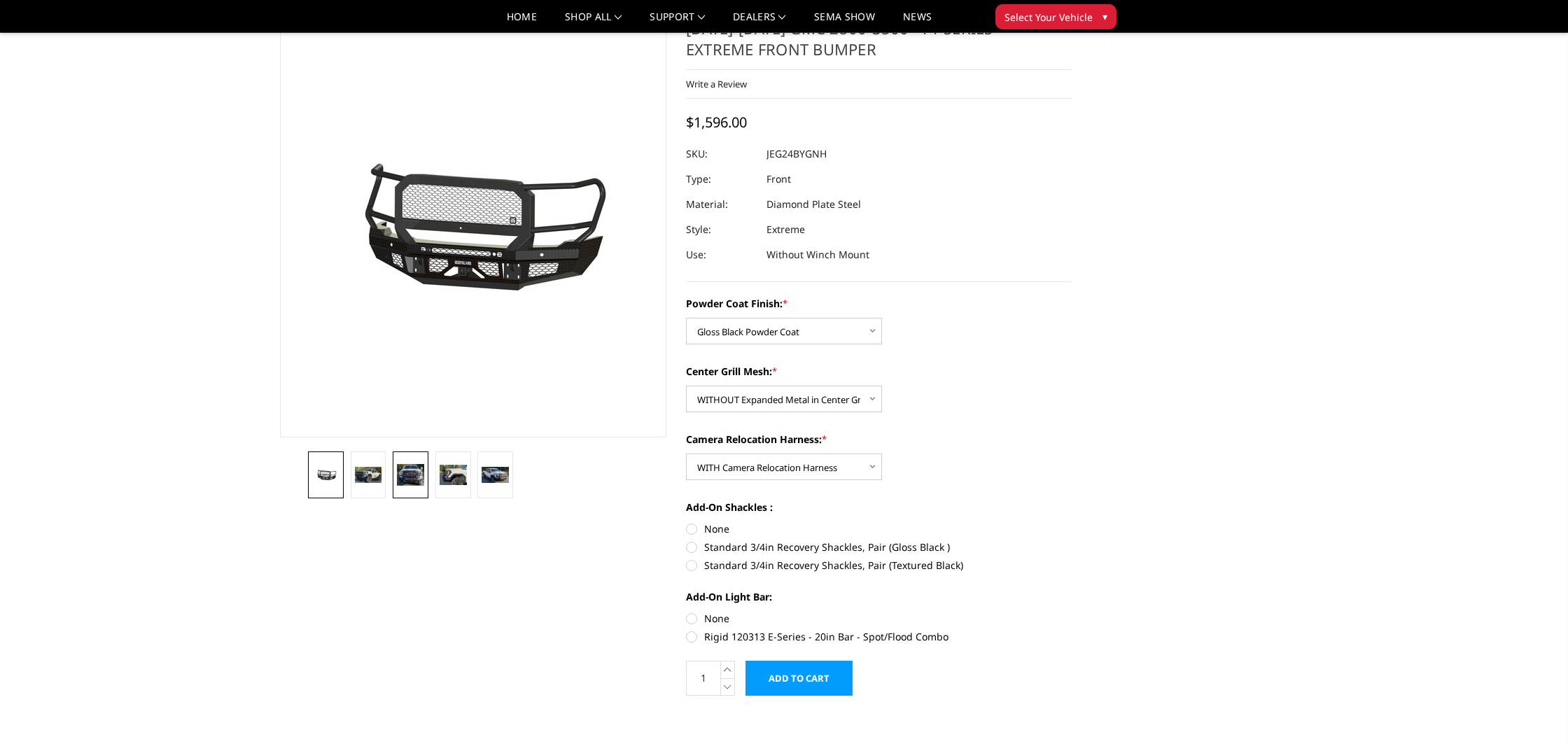
scroll to position [52, 0]
click at [416, 476] on img at bounding box center [411, 474] width 28 height 21
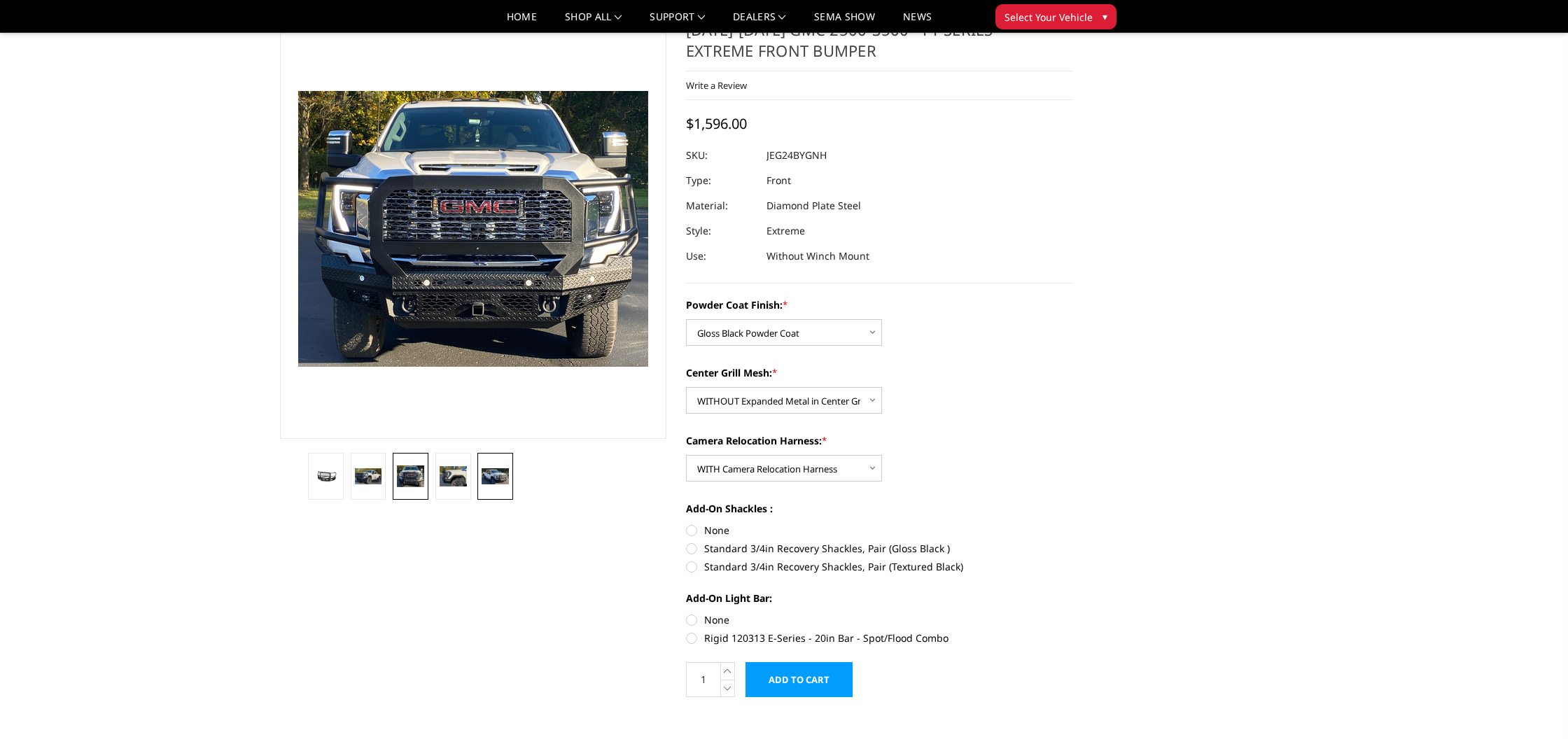
click at [493, 469] on img at bounding box center [495, 476] width 28 height 16
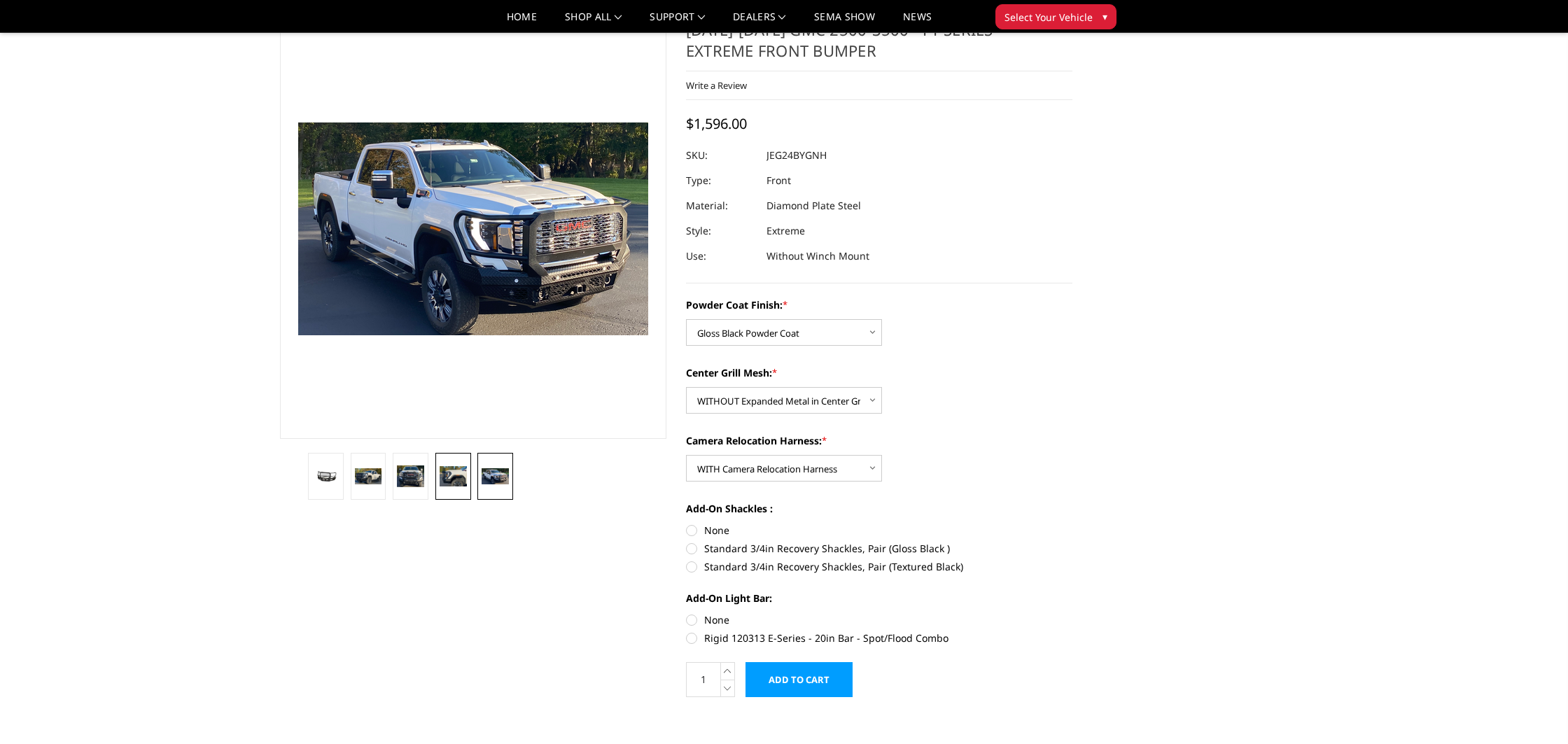
drag, startPoint x: 447, startPoint y: 482, endPoint x: 444, endPoint y: 490, distance: 8.5
click at [447, 481] on img at bounding box center [453, 475] width 28 height 20
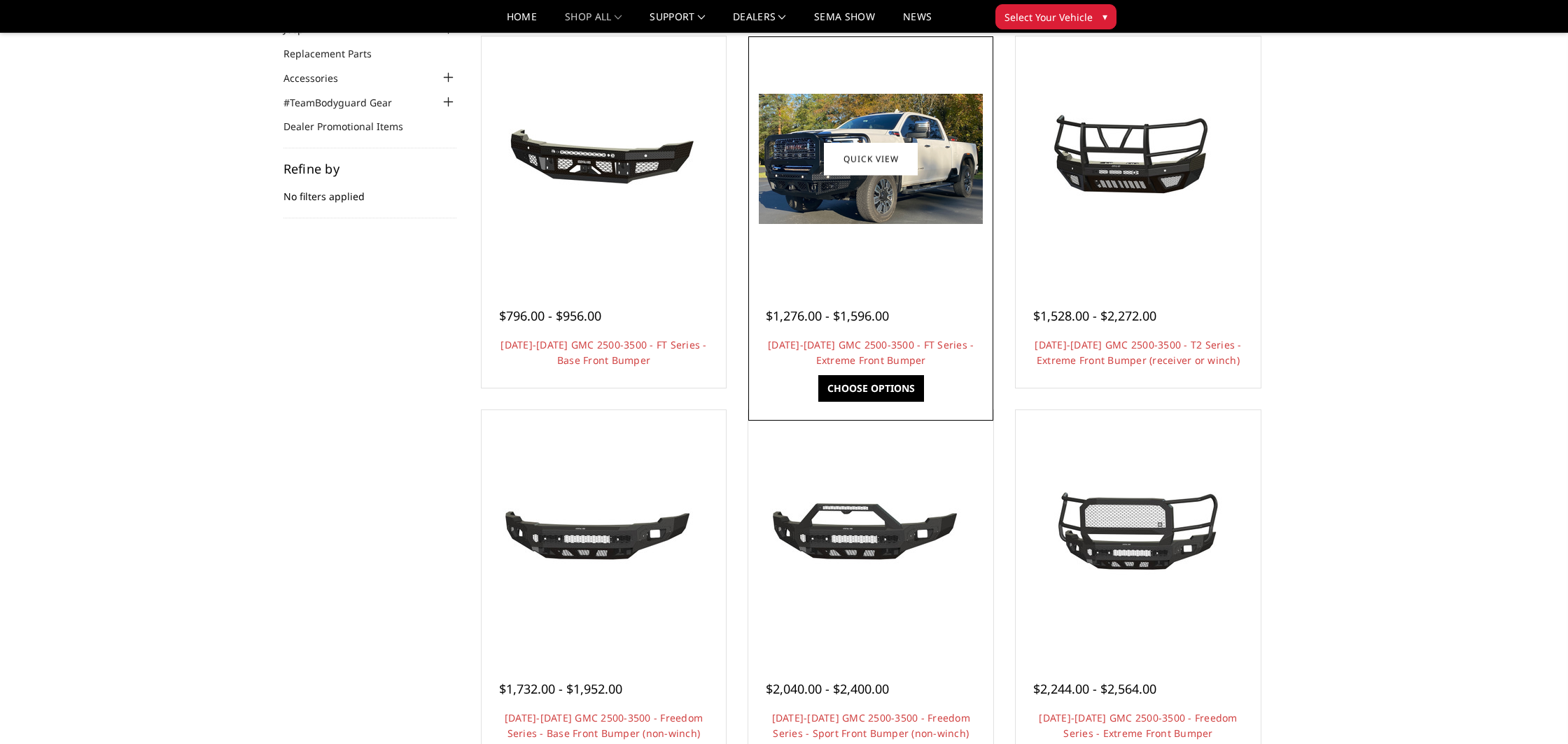
scroll to position [95, 0]
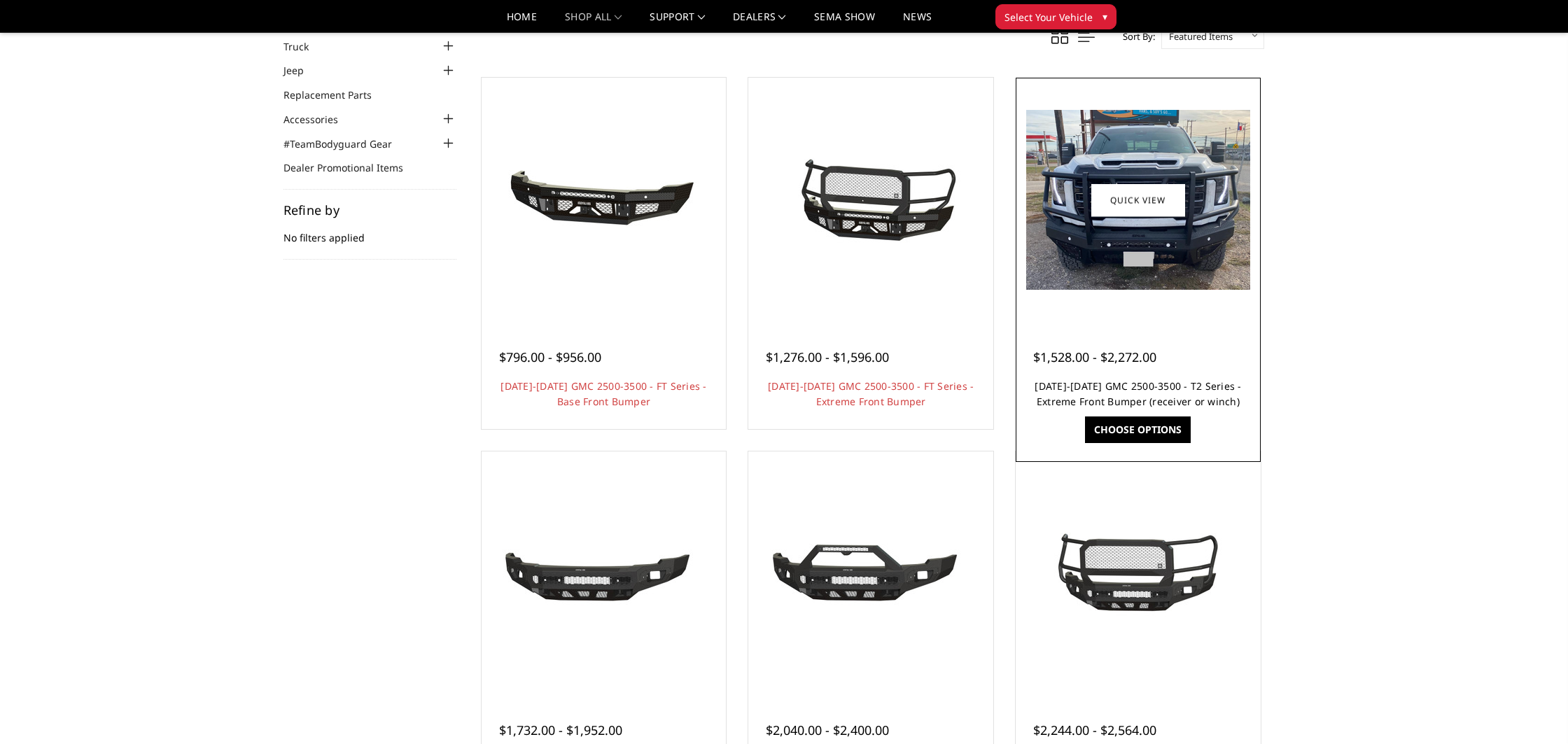
click at [1134, 382] on link "2024-2025 GMC 2500-3500 - T2 Series - Extreme Front Bumper (receiver or winch)" at bounding box center [1138, 393] width 207 height 28
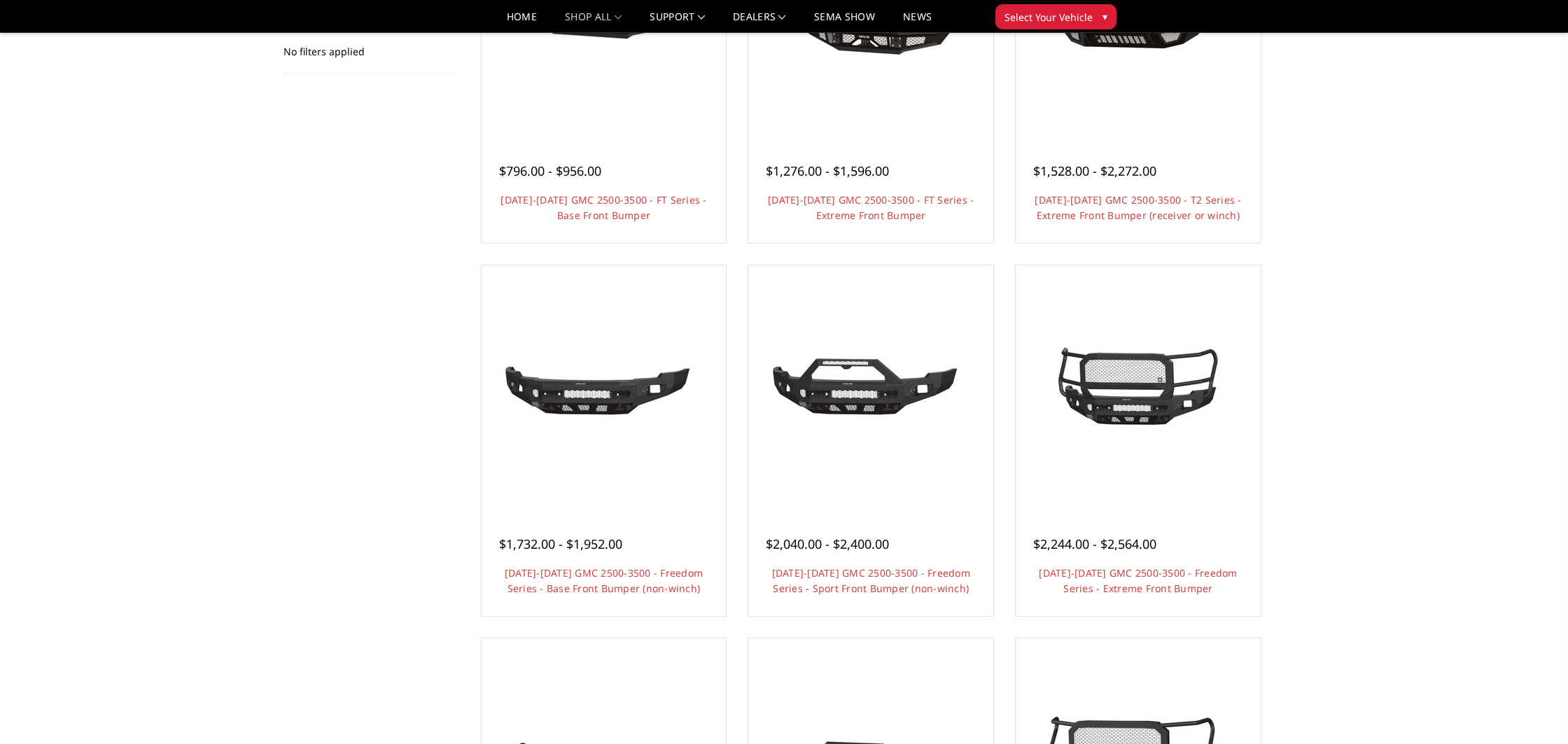
scroll to position [284, 0]
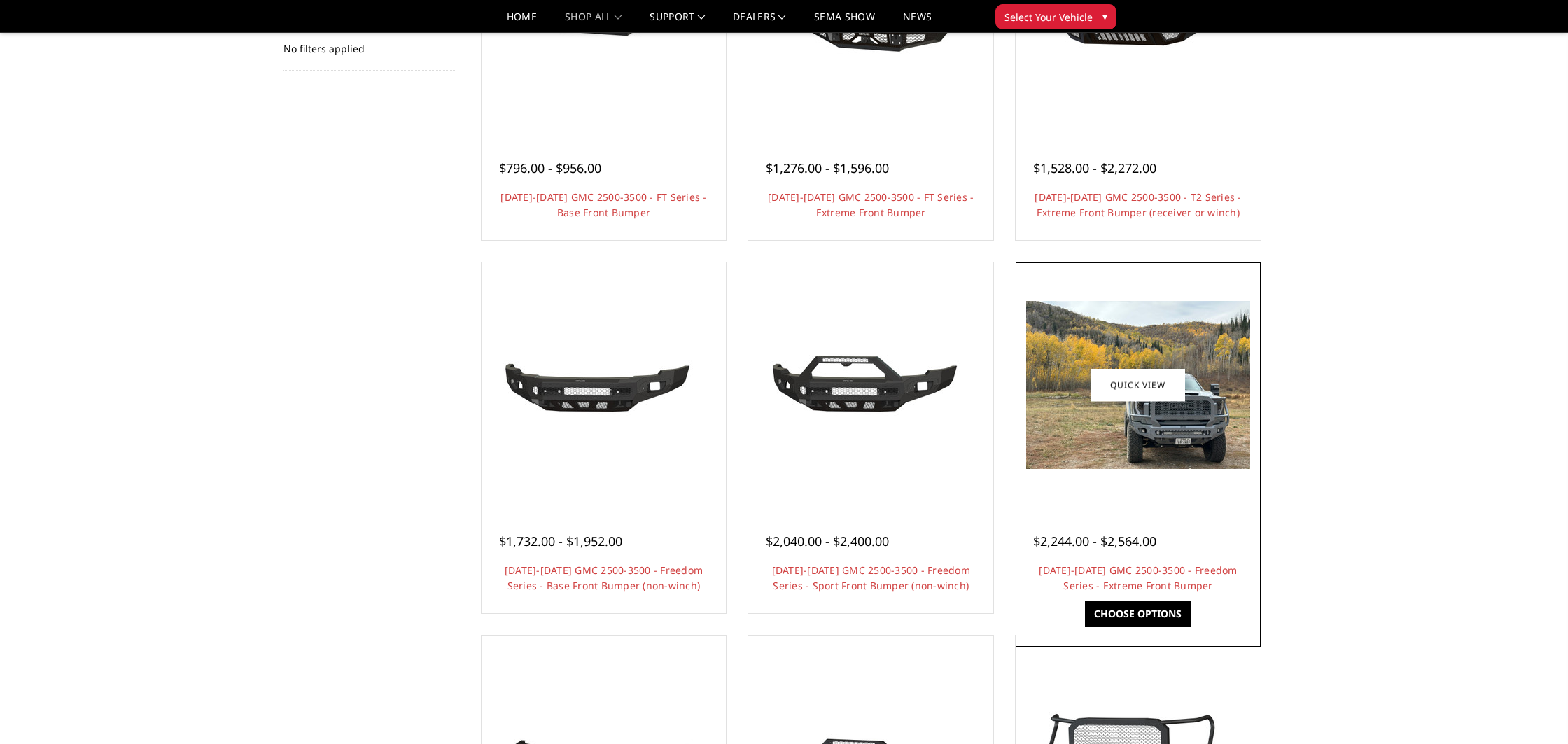
click at [1191, 436] on img at bounding box center [1138, 385] width 224 height 168
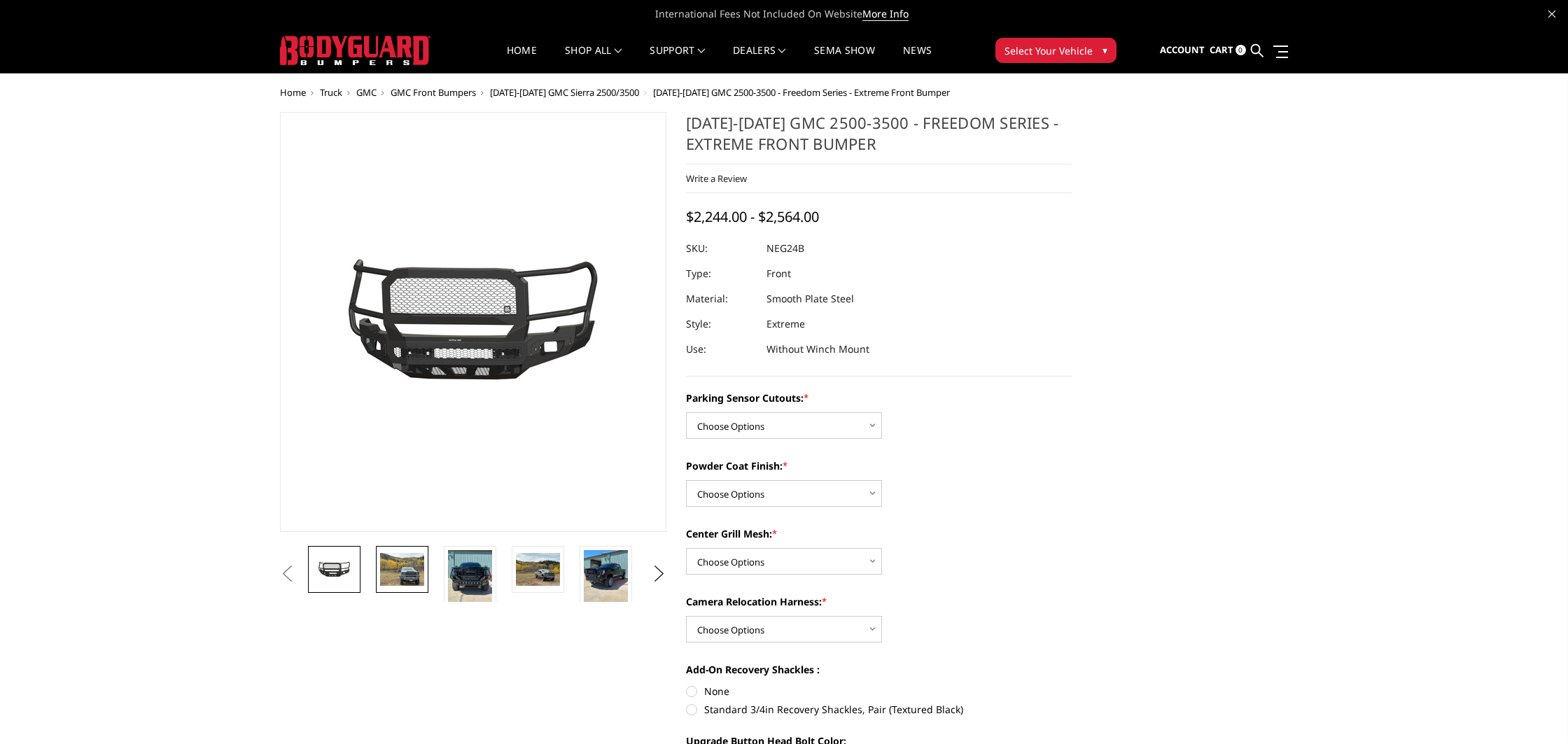
click at [415, 565] on img at bounding box center [402, 570] width 44 height 33
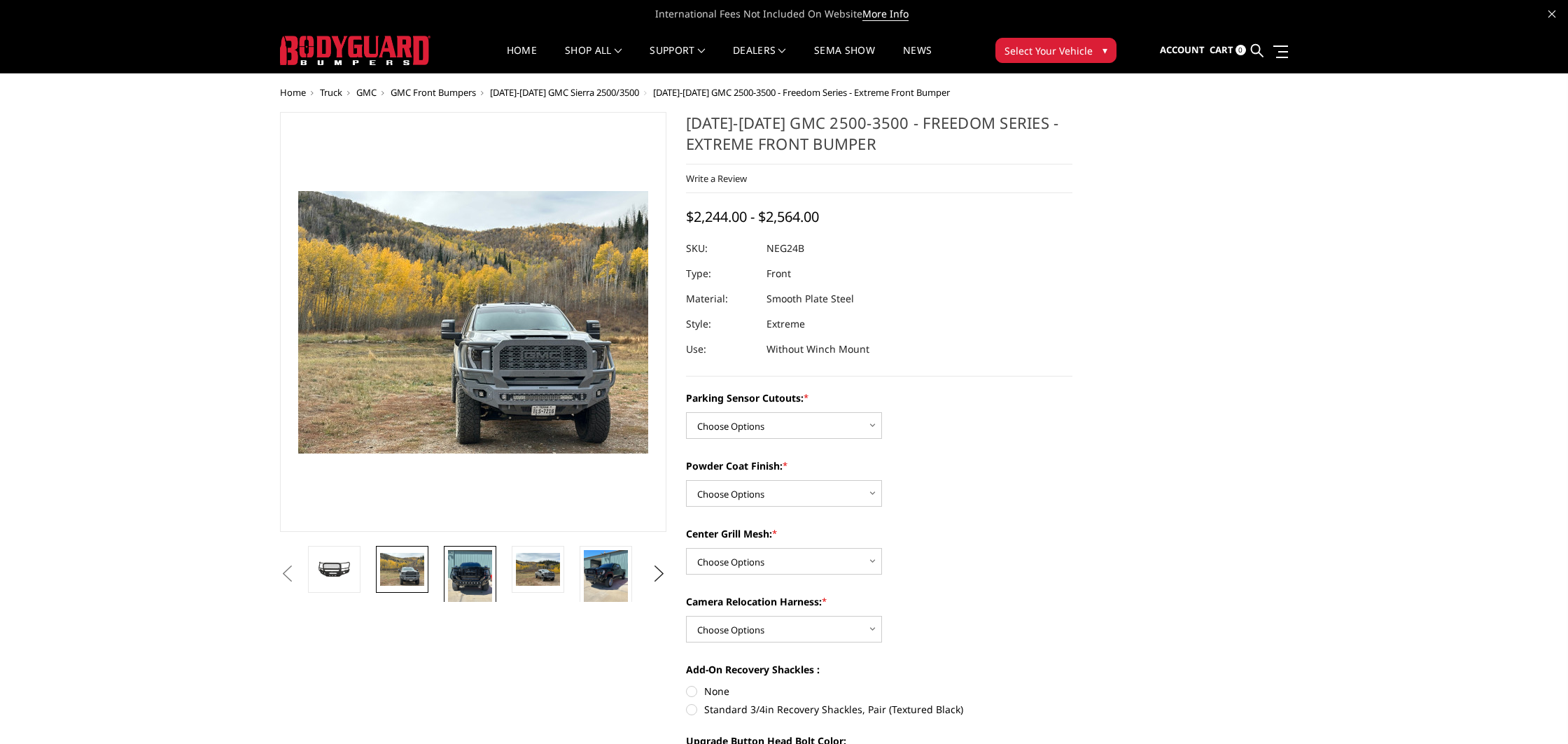
click at [453, 566] on img at bounding box center [470, 579] width 44 height 59
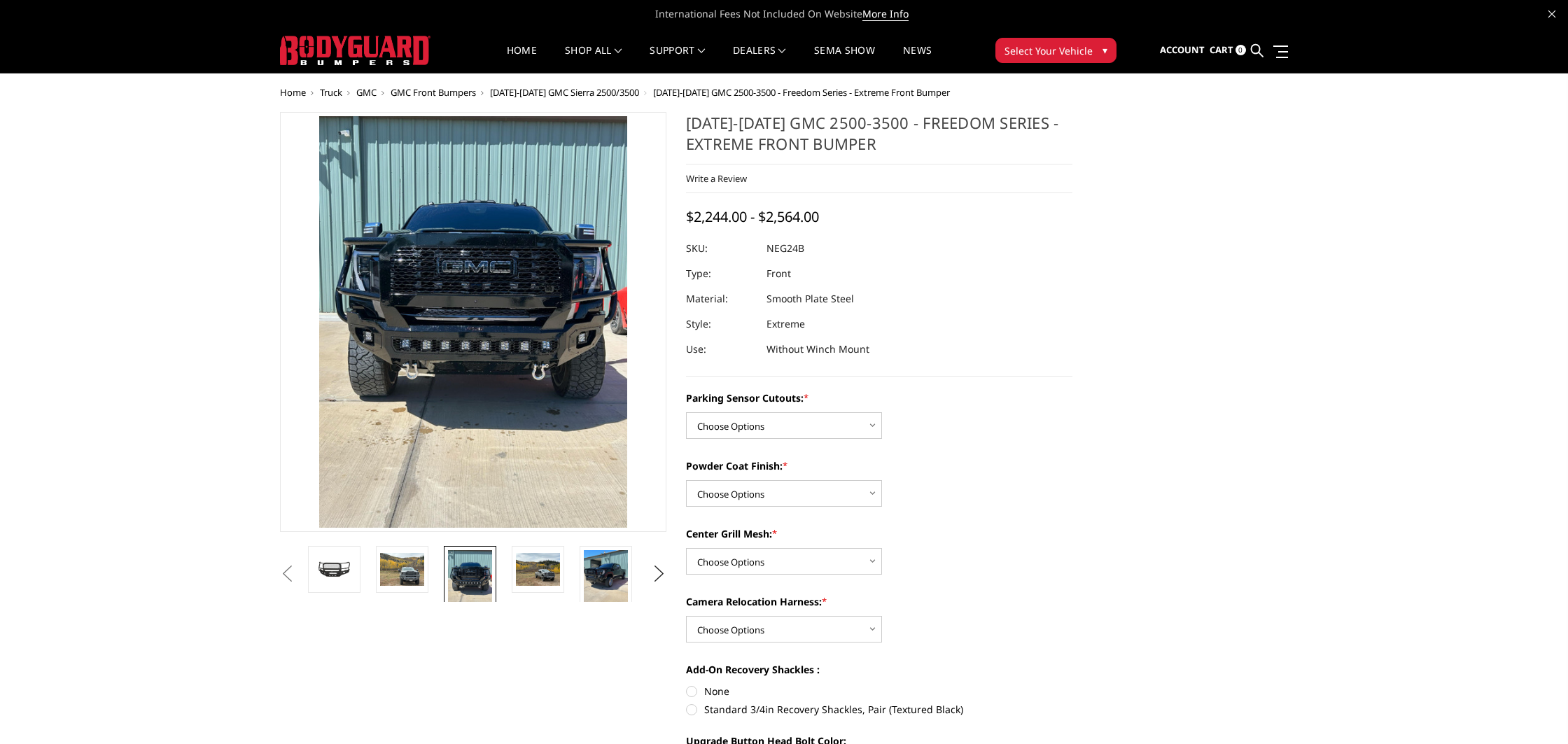
click at [510, 565] on li at bounding box center [542, 574] width 68 height 56
click at [538, 565] on img at bounding box center [538, 570] width 44 height 33
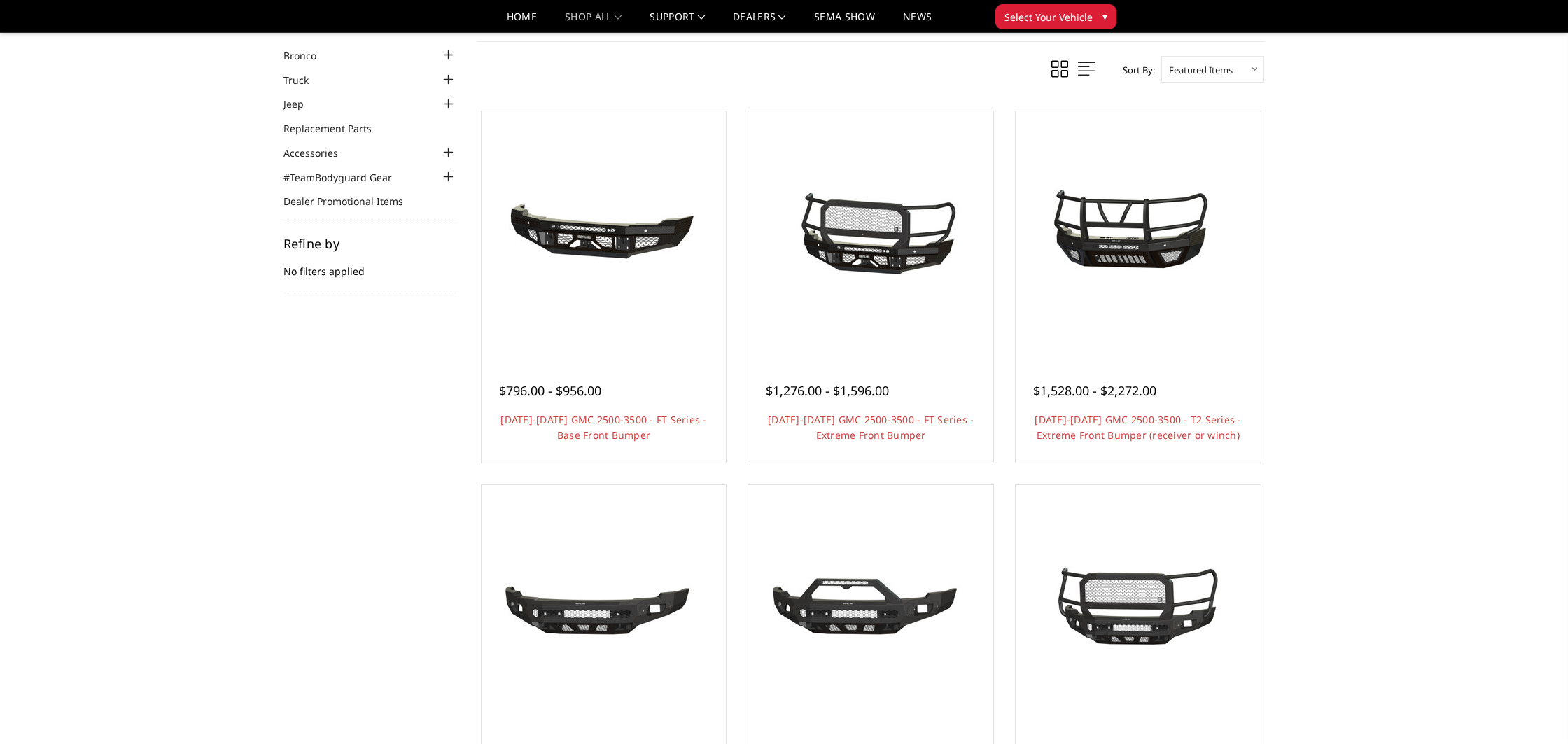
scroll to position [60, 0]
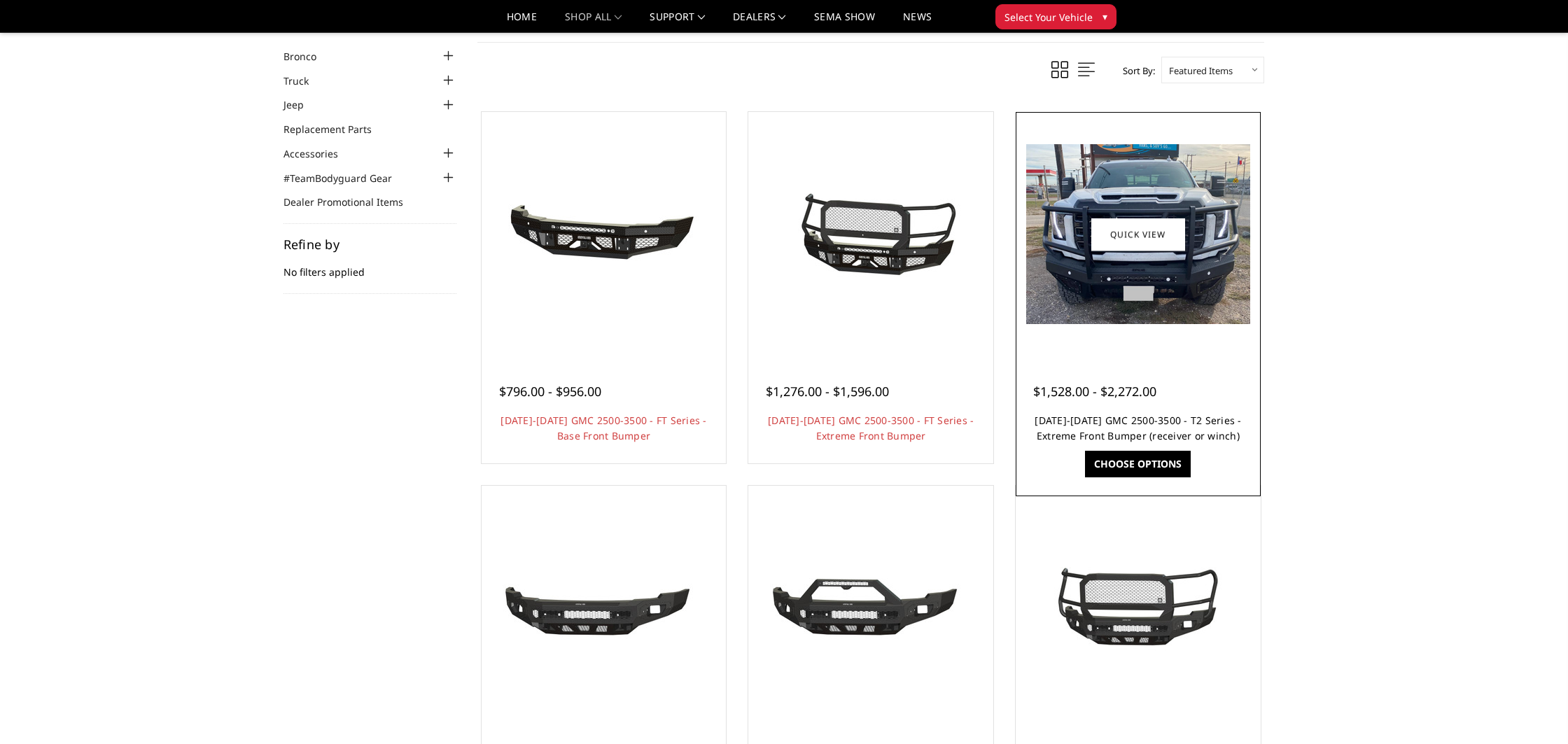
click at [1185, 441] on link "[DATE]-[DATE] GMC 2500-3500 - T2 Series - Extreme Front Bumper (receiver or win…" at bounding box center [1138, 428] width 207 height 28
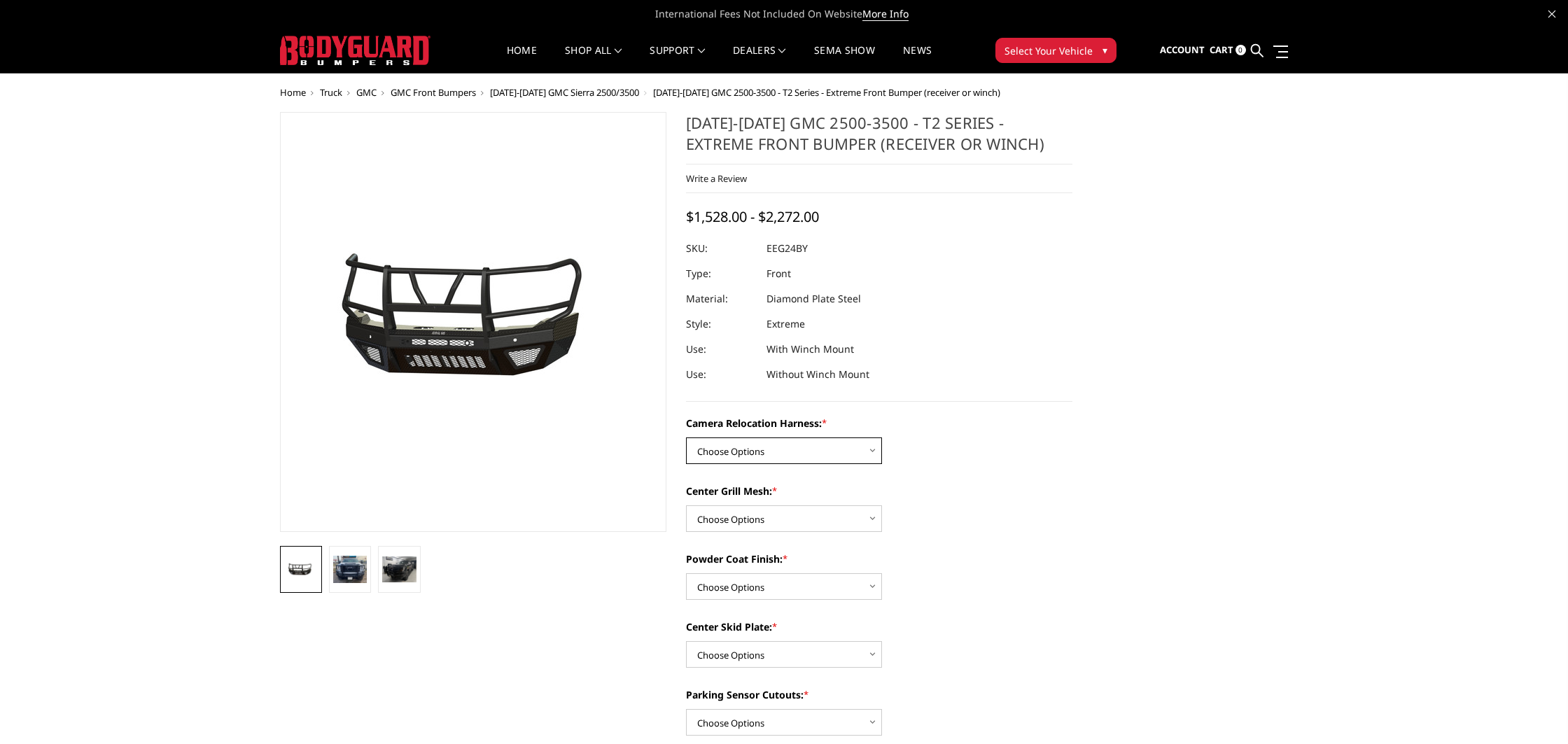
click at [750, 455] on select "Choose Options Without camera harness With camera harness" at bounding box center [784, 451] width 196 height 27
select select "3742"
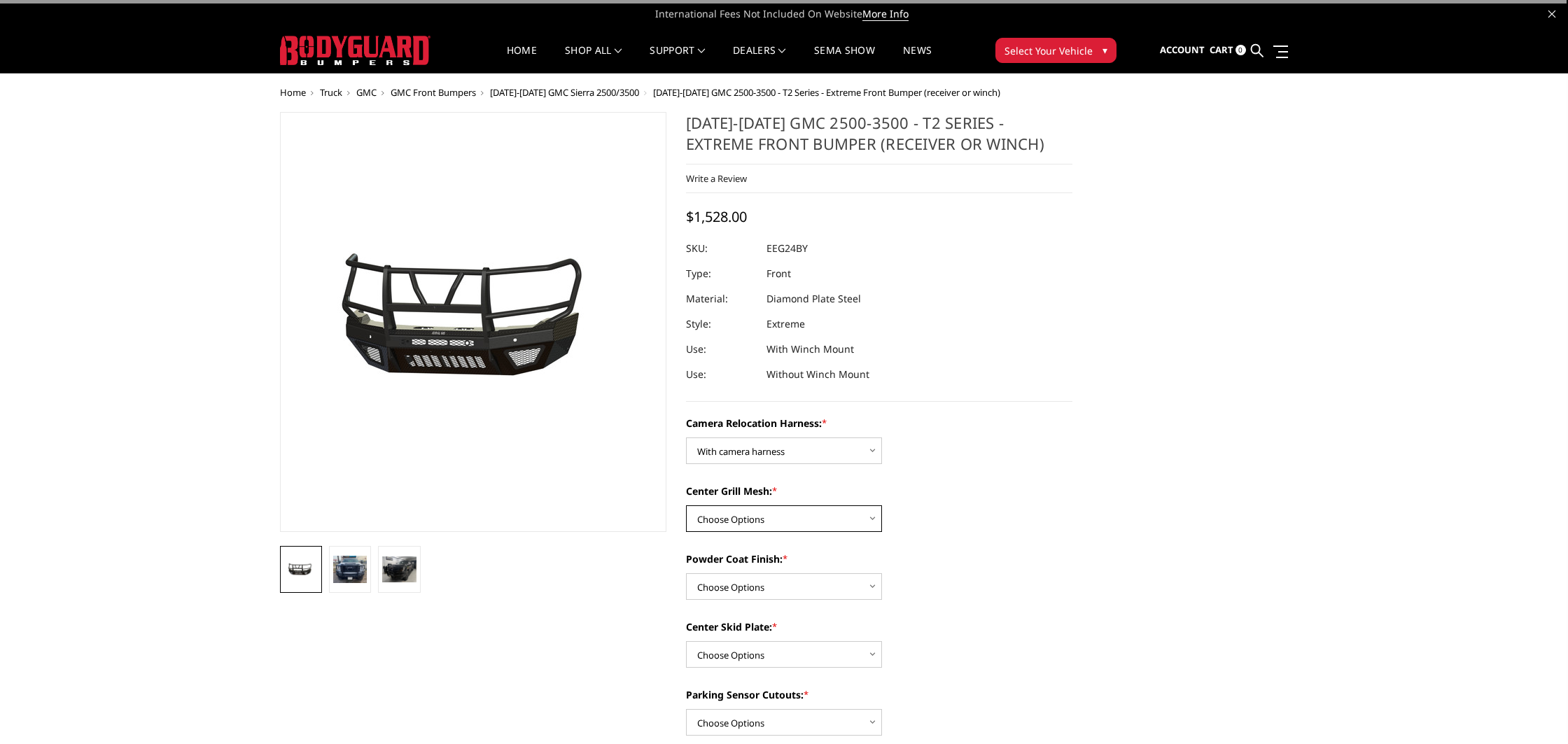
click at [750, 520] on select "Choose Options Without expanded metal With expanded metal" at bounding box center [784, 519] width 196 height 27
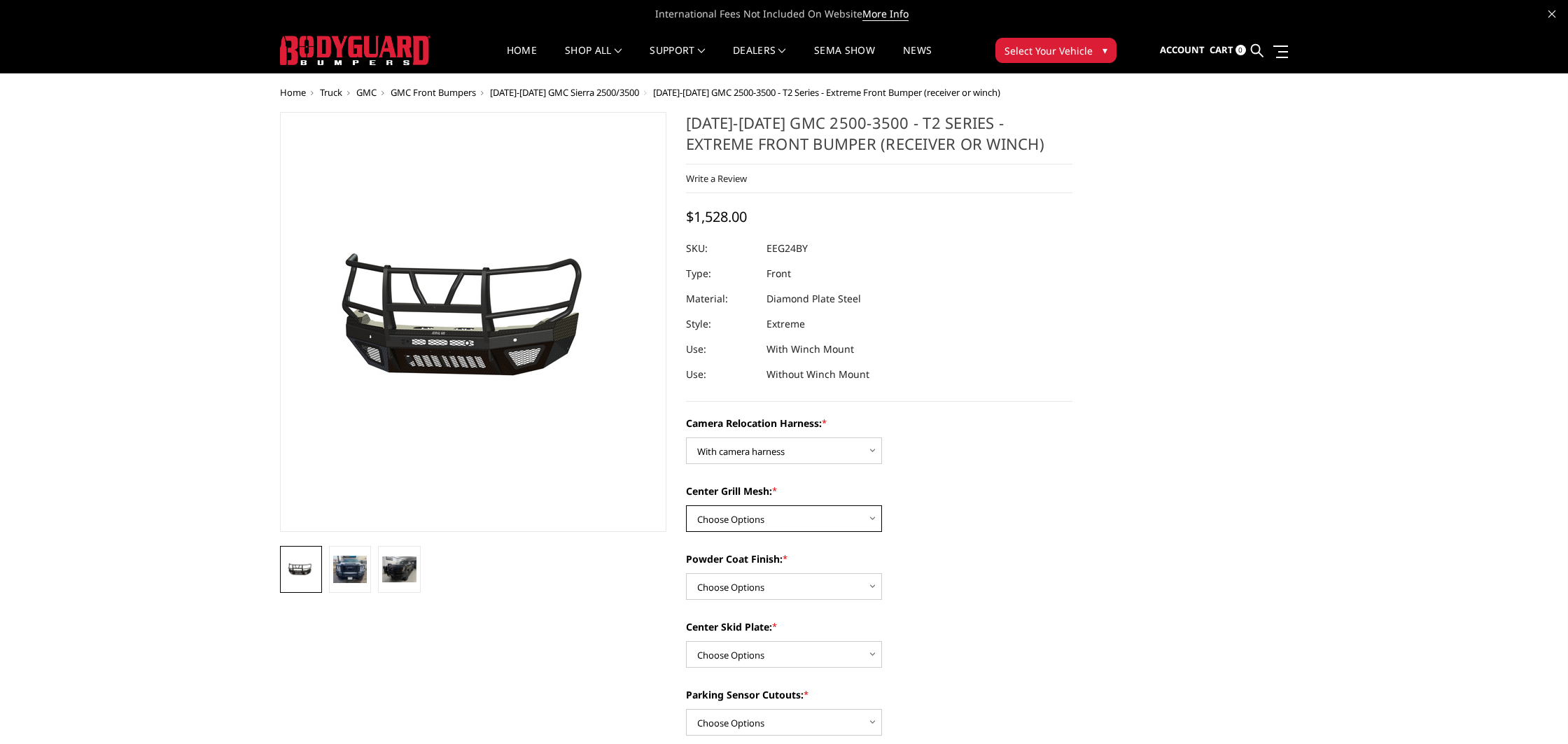
select select "3741"
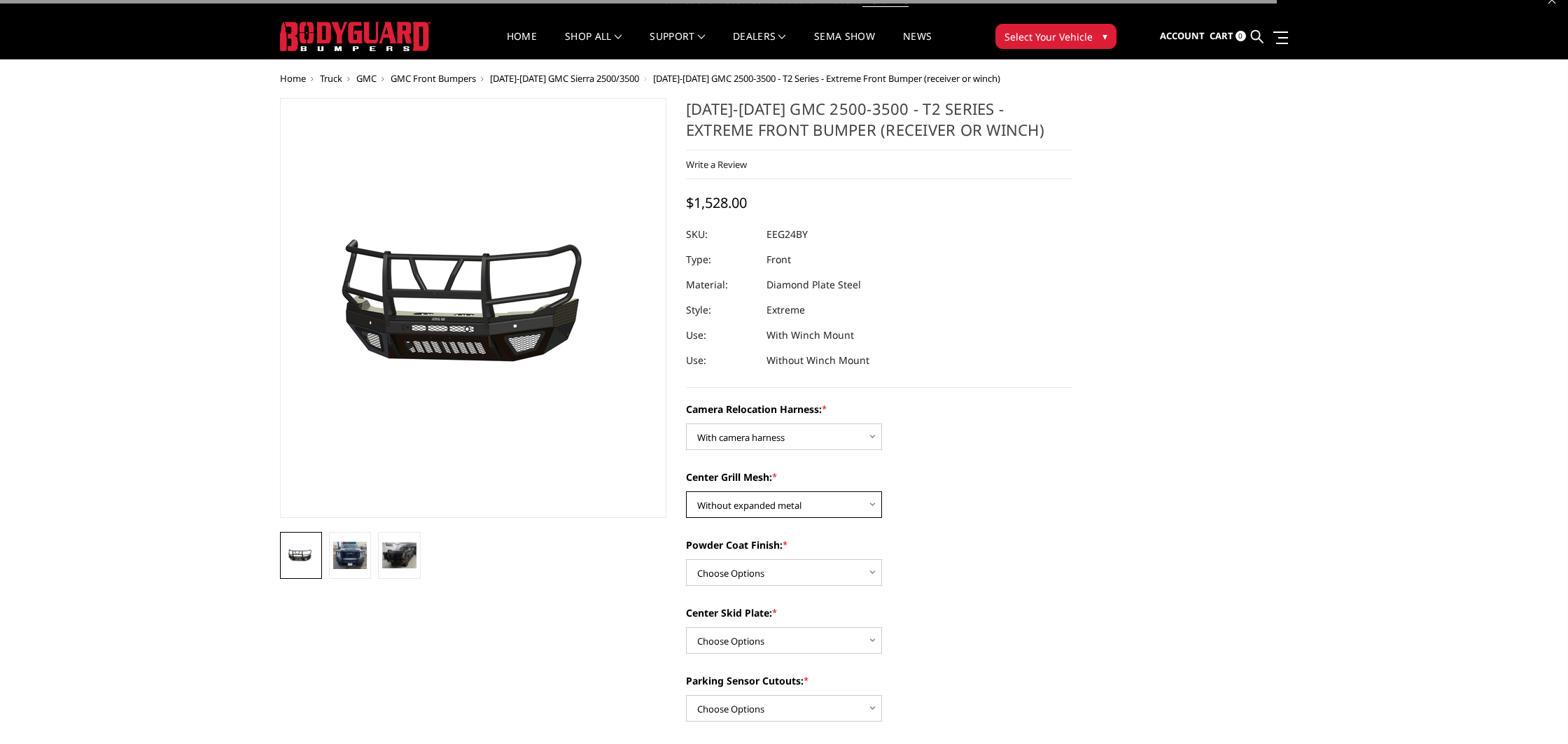
scroll to position [17, 0]
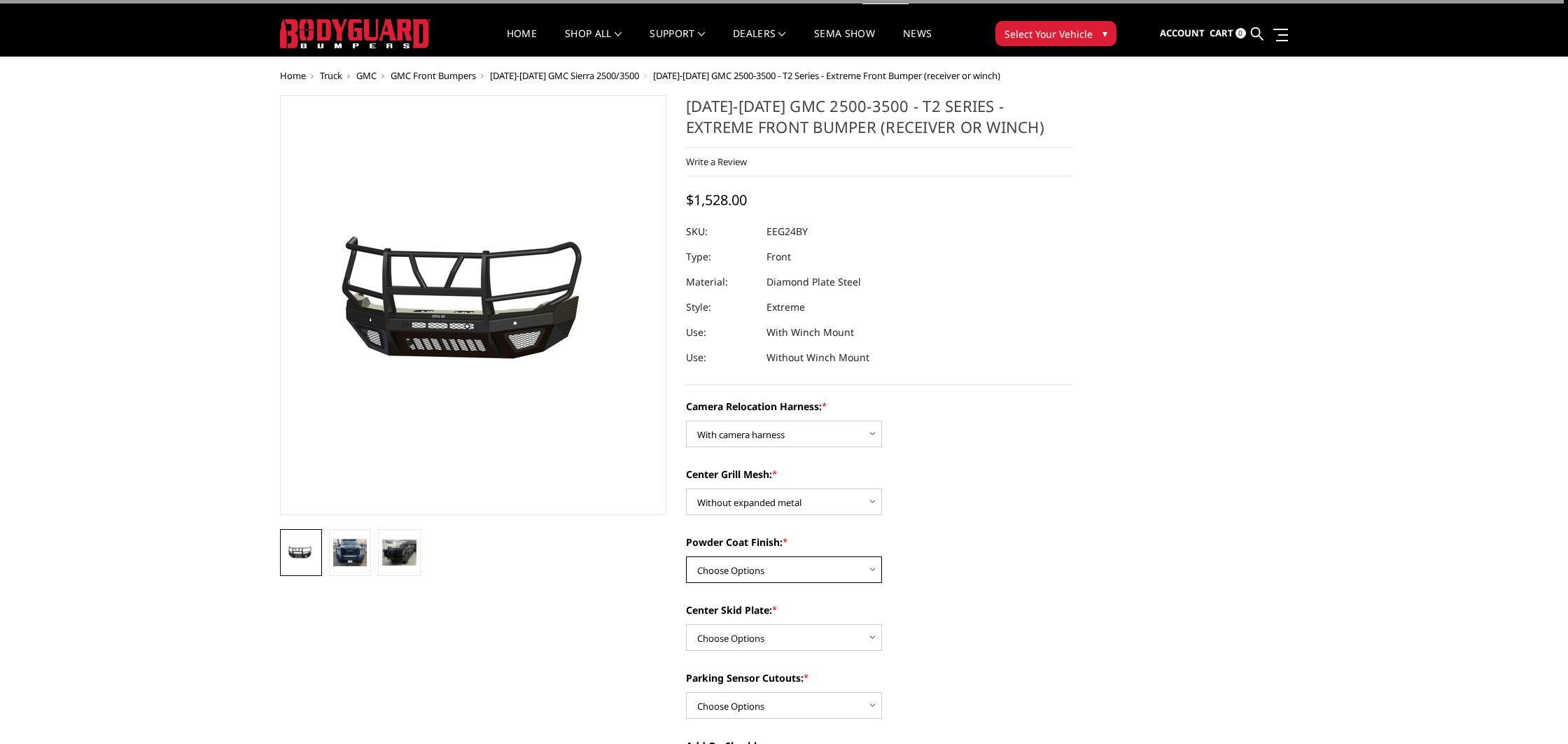
click at [755, 565] on select "Choose Options Textured Black Powder Coat Gloss Black Powder Coat Bare Metal" at bounding box center [784, 570] width 196 height 27
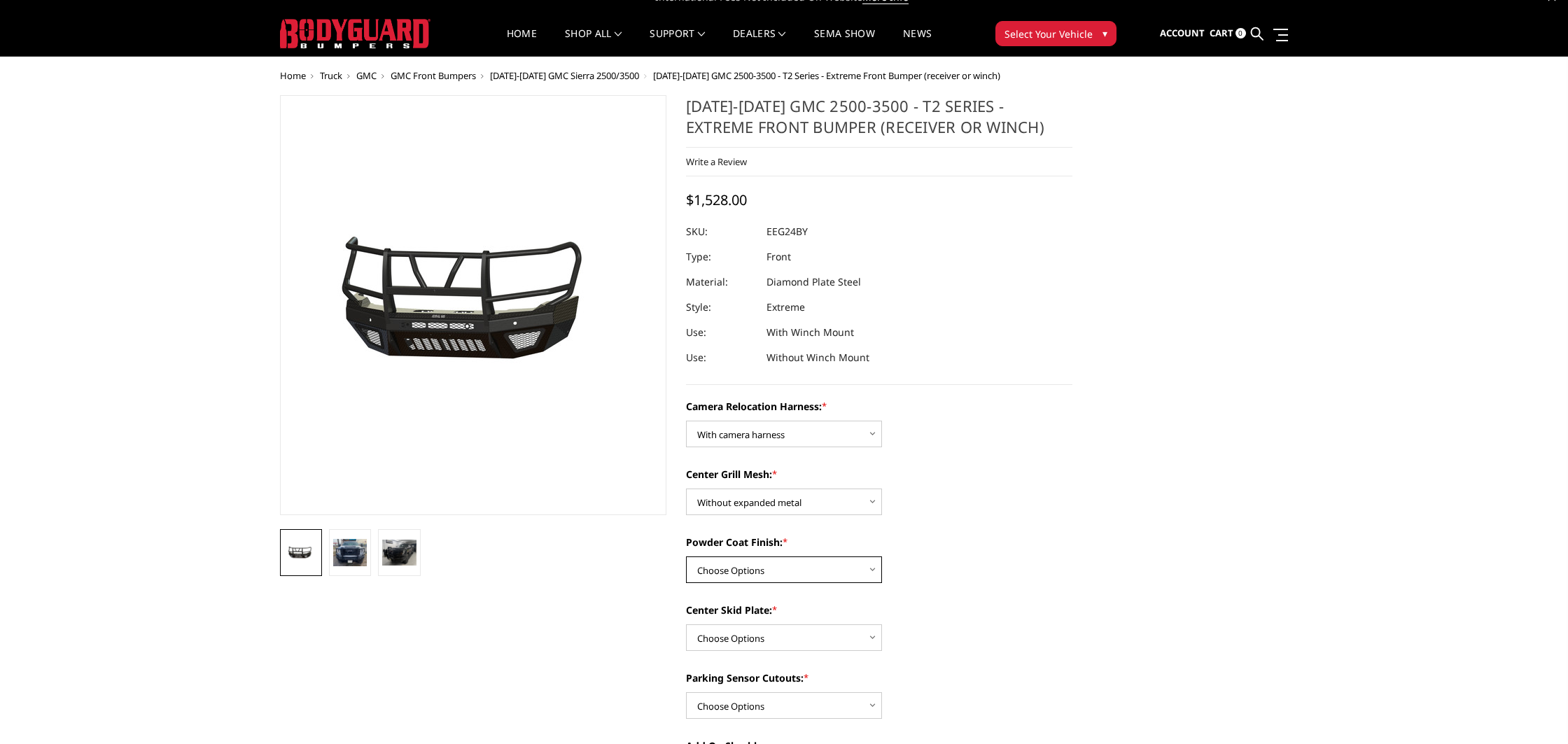
select select "3738"
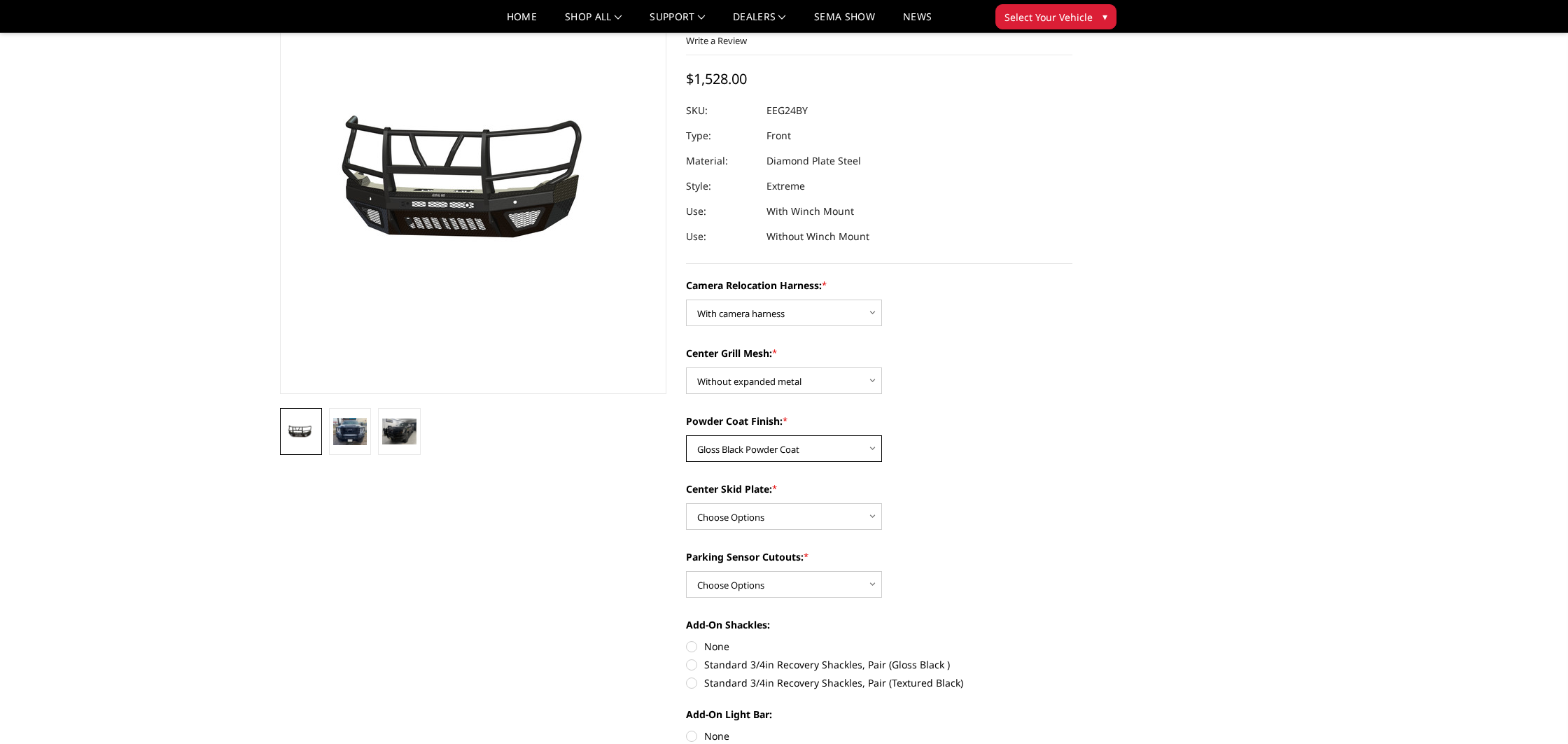
scroll to position [97, 0]
click at [738, 517] on select "Choose Options Winch Mount Skid Plate Standard Skid Plate (included) 2" Receive…" at bounding box center [784, 516] width 196 height 27
select select "3735"
click at [776, 587] on select "Choose Options Yes - With Parking Sensor Cutouts" at bounding box center [784, 584] width 196 height 27
select select "3733"
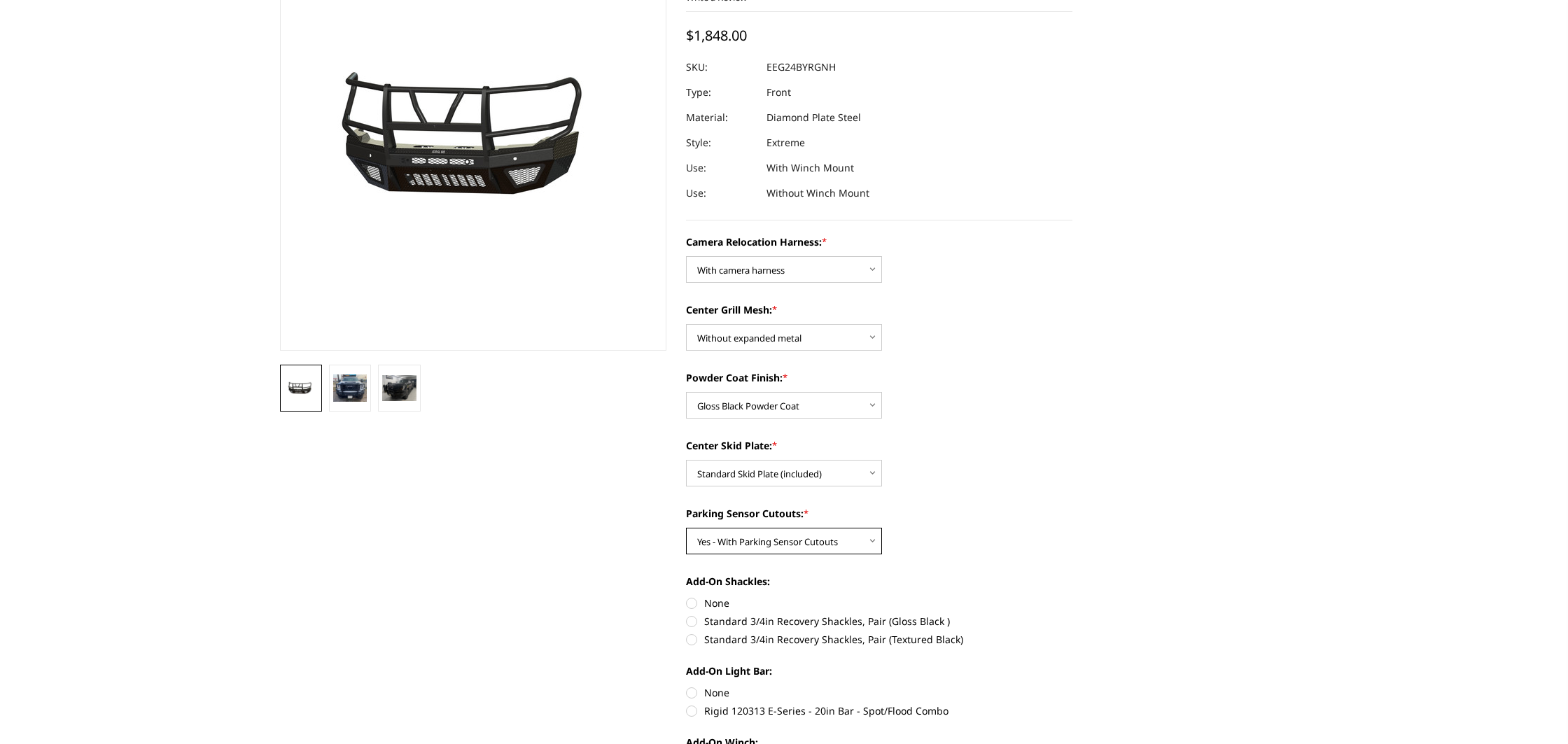
scroll to position [0, 0]
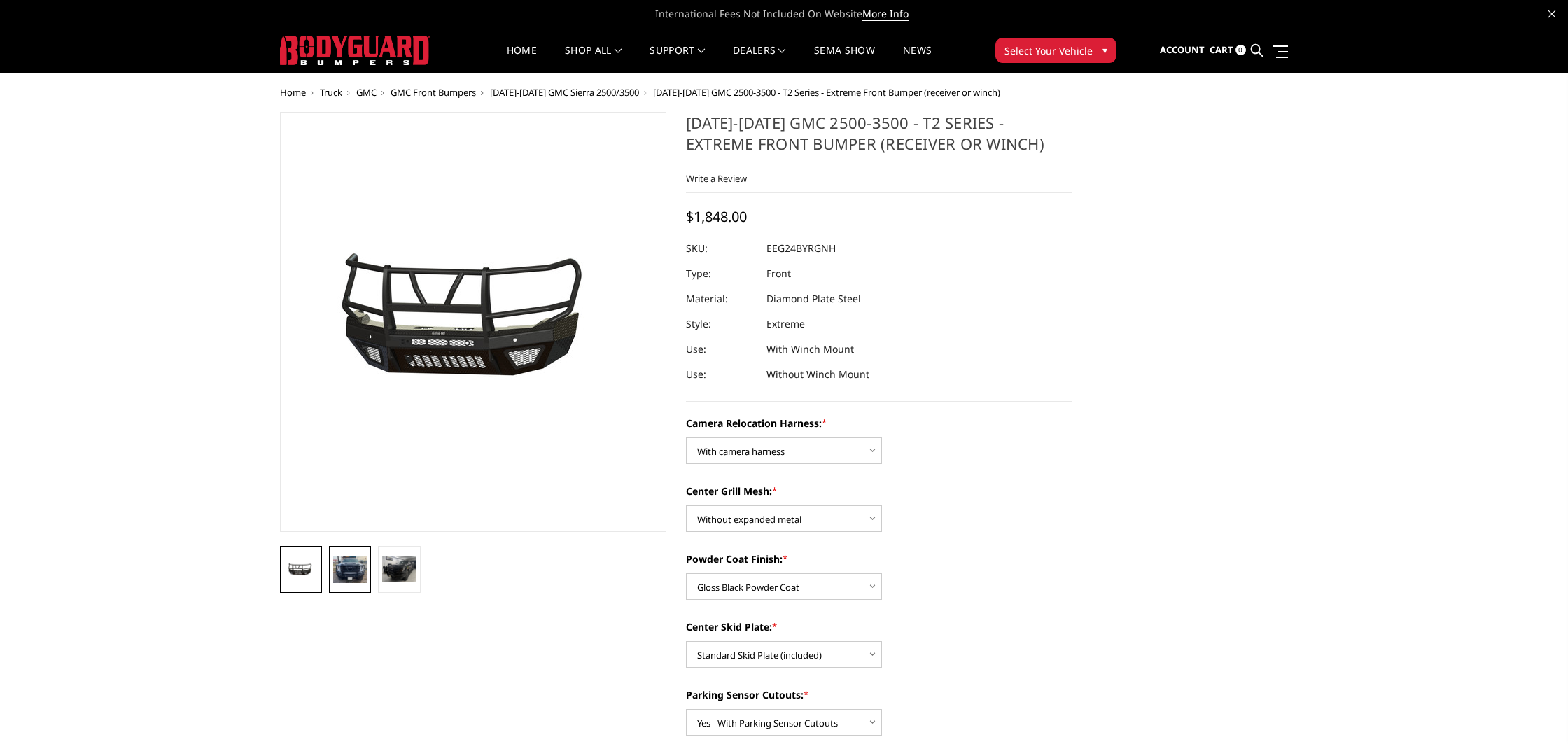
click at [337, 567] on img at bounding box center [350, 569] width 34 height 28
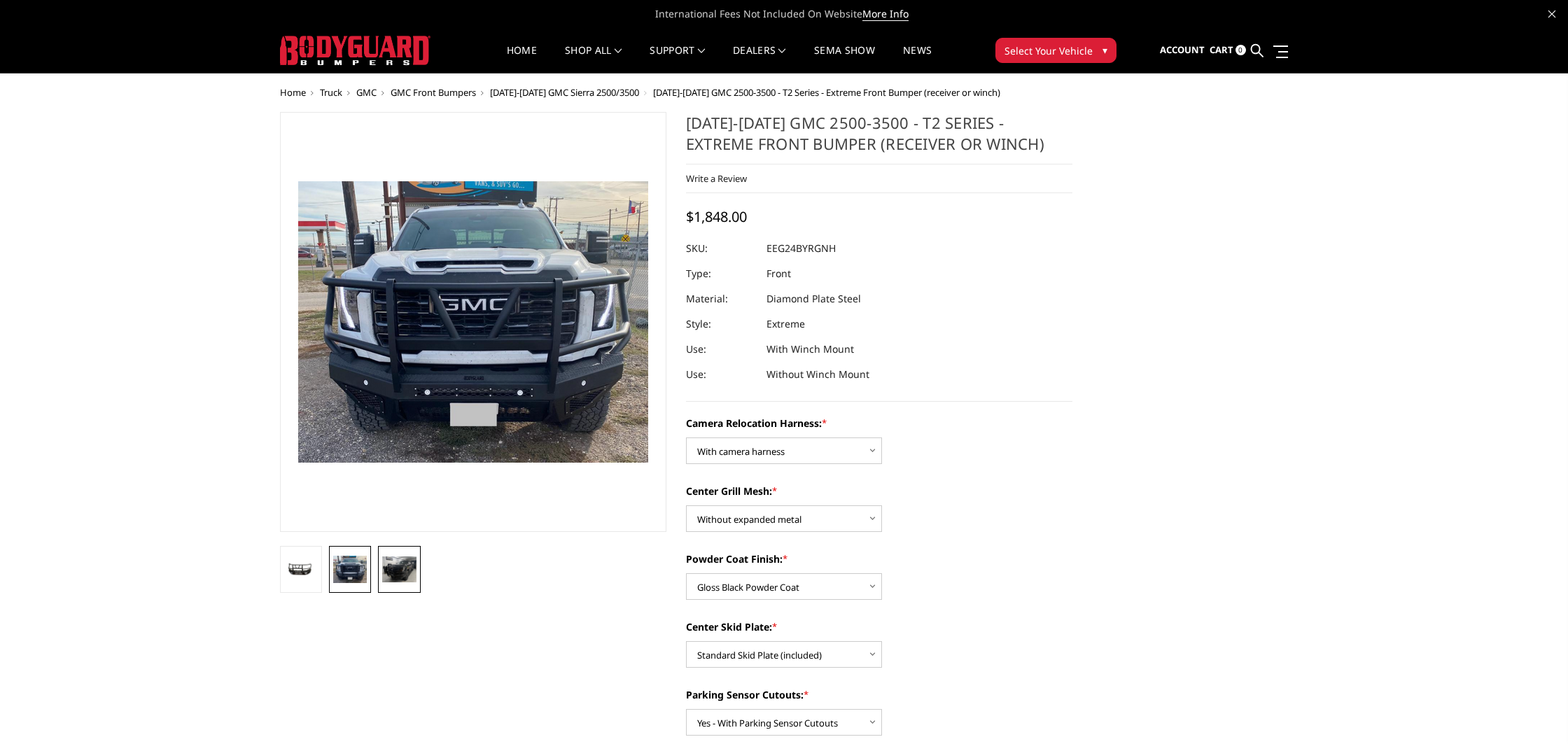
click at [400, 572] on img at bounding box center [399, 569] width 34 height 26
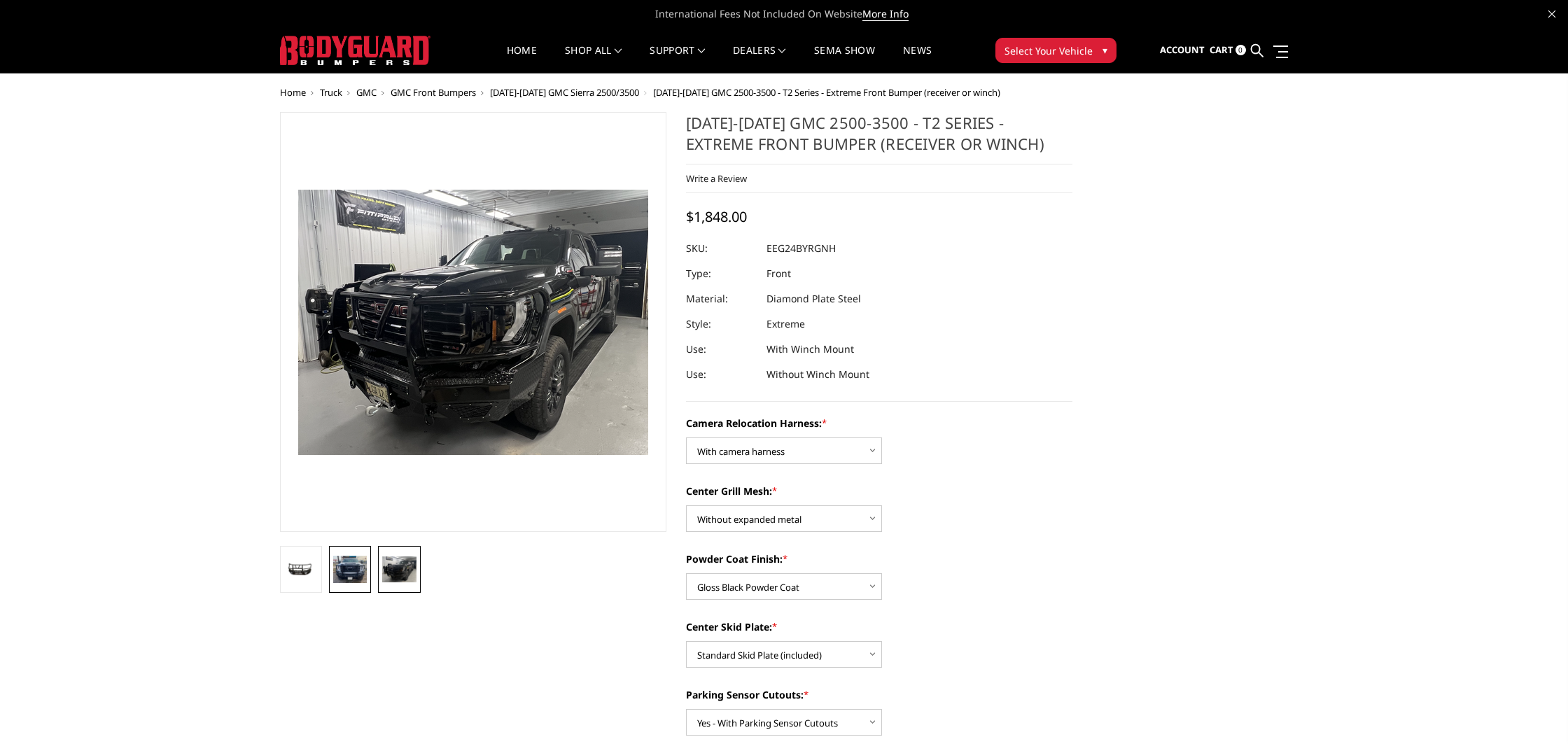
click at [348, 576] on img at bounding box center [350, 569] width 34 height 28
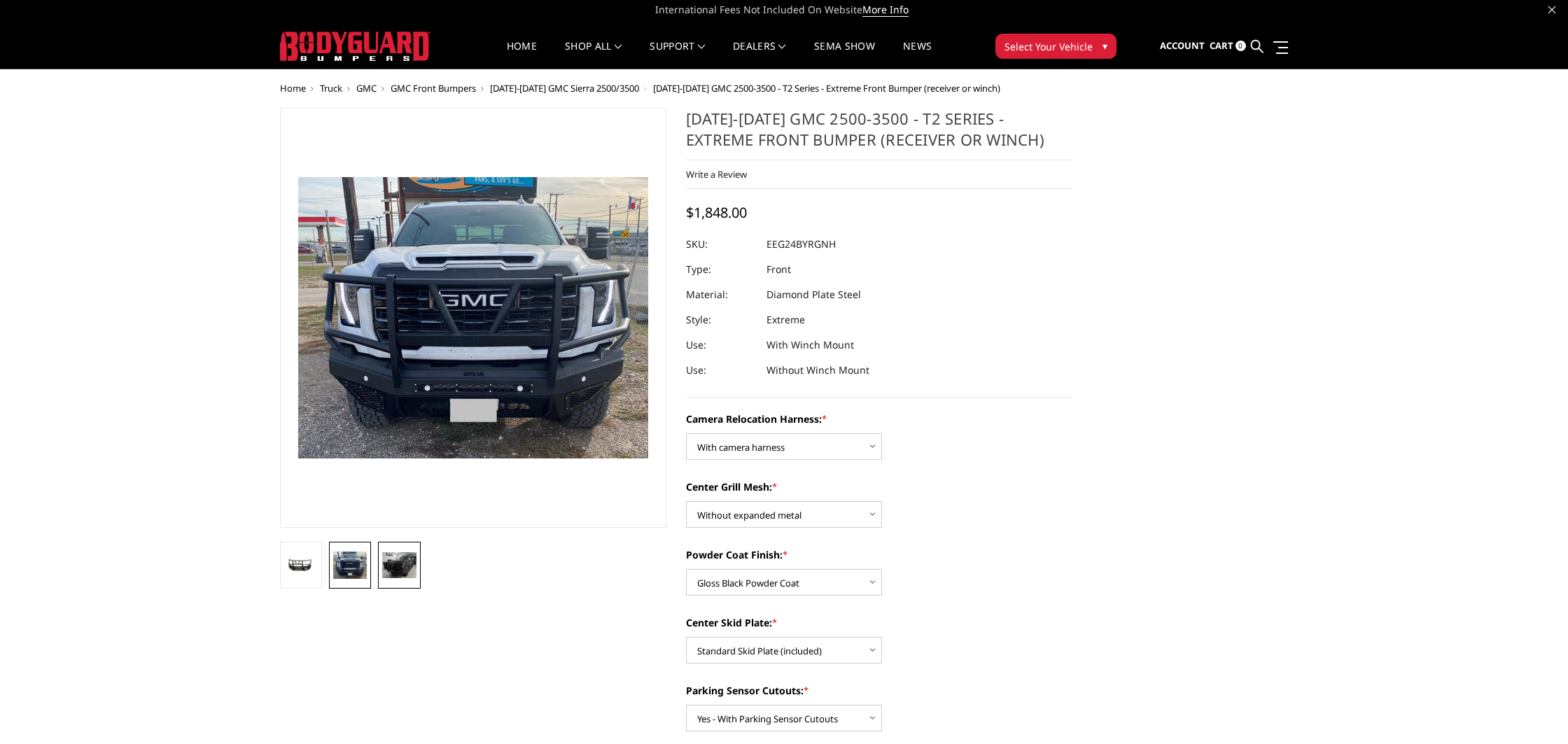
click at [410, 564] on img at bounding box center [399, 565] width 34 height 26
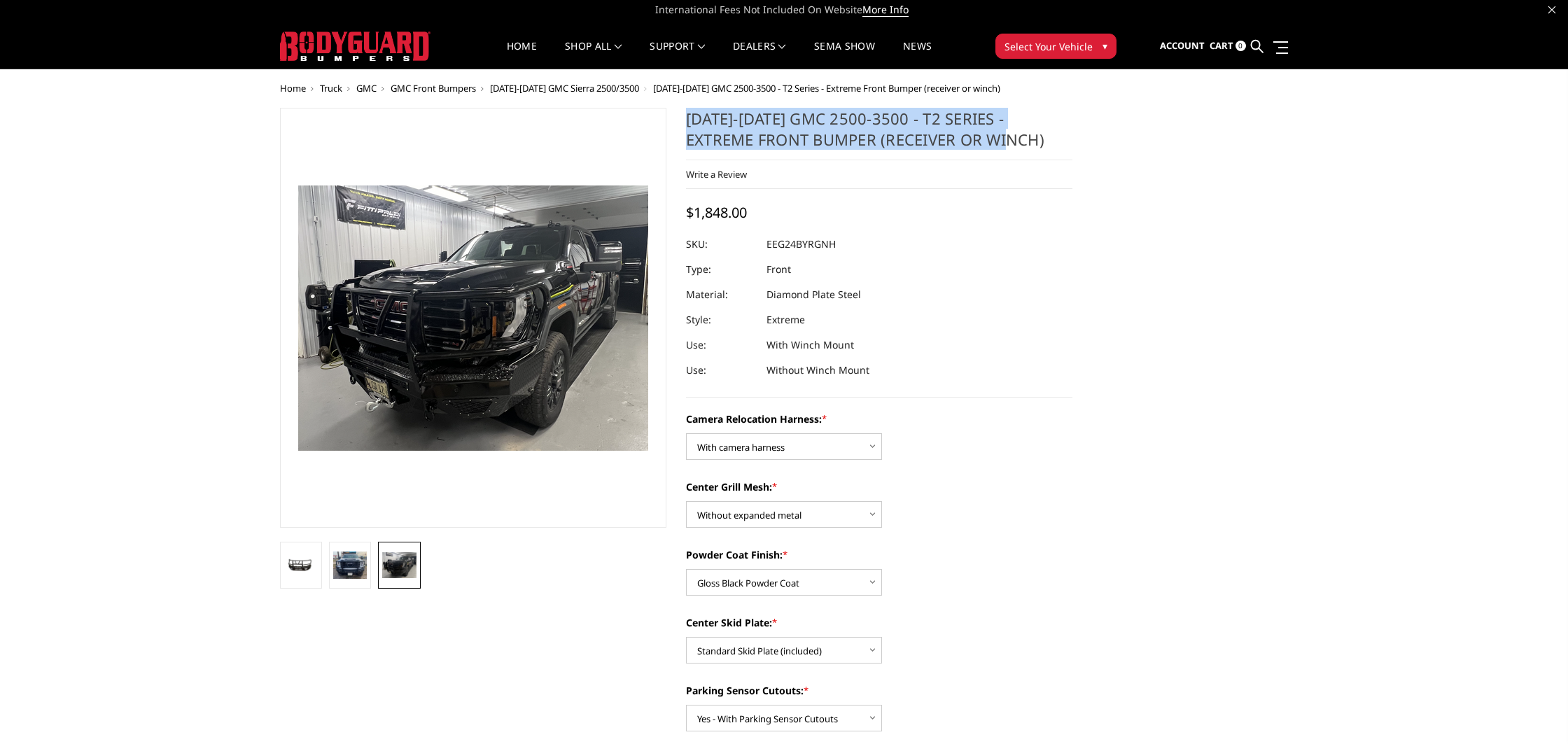
drag, startPoint x: 966, startPoint y: 143, endPoint x: 685, endPoint y: 125, distance: 281.6
click at [685, 125] on section "2024-2025 GMC 2500-3500 - T2 Series - Extreme Front Bumper (receiver or winch) …" at bounding box center [879, 661] width 406 height 1107
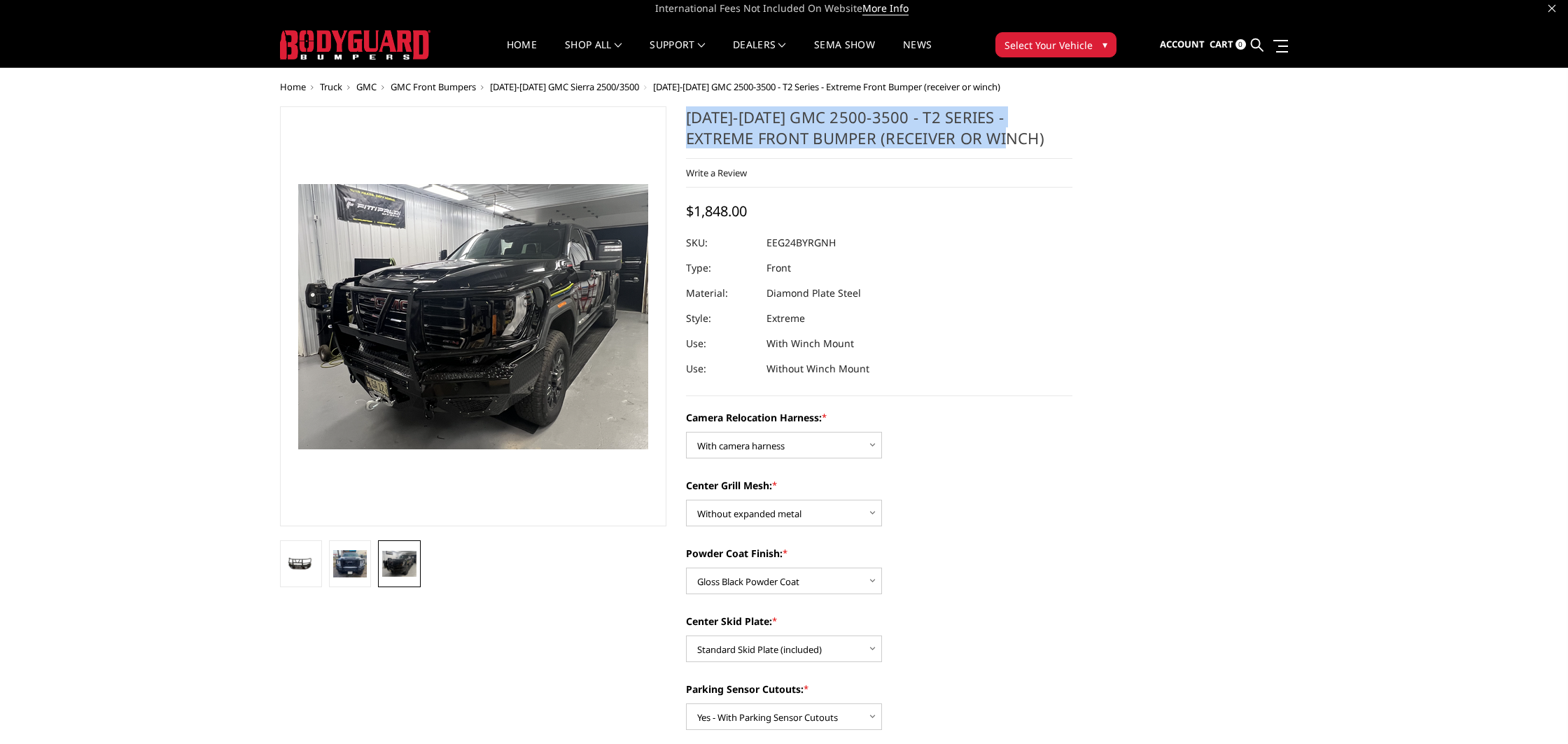
copy h1 "2024-2025 GMC 2500-3500 - T2 Series - Extreme Front Bumper (receiver or winch)"
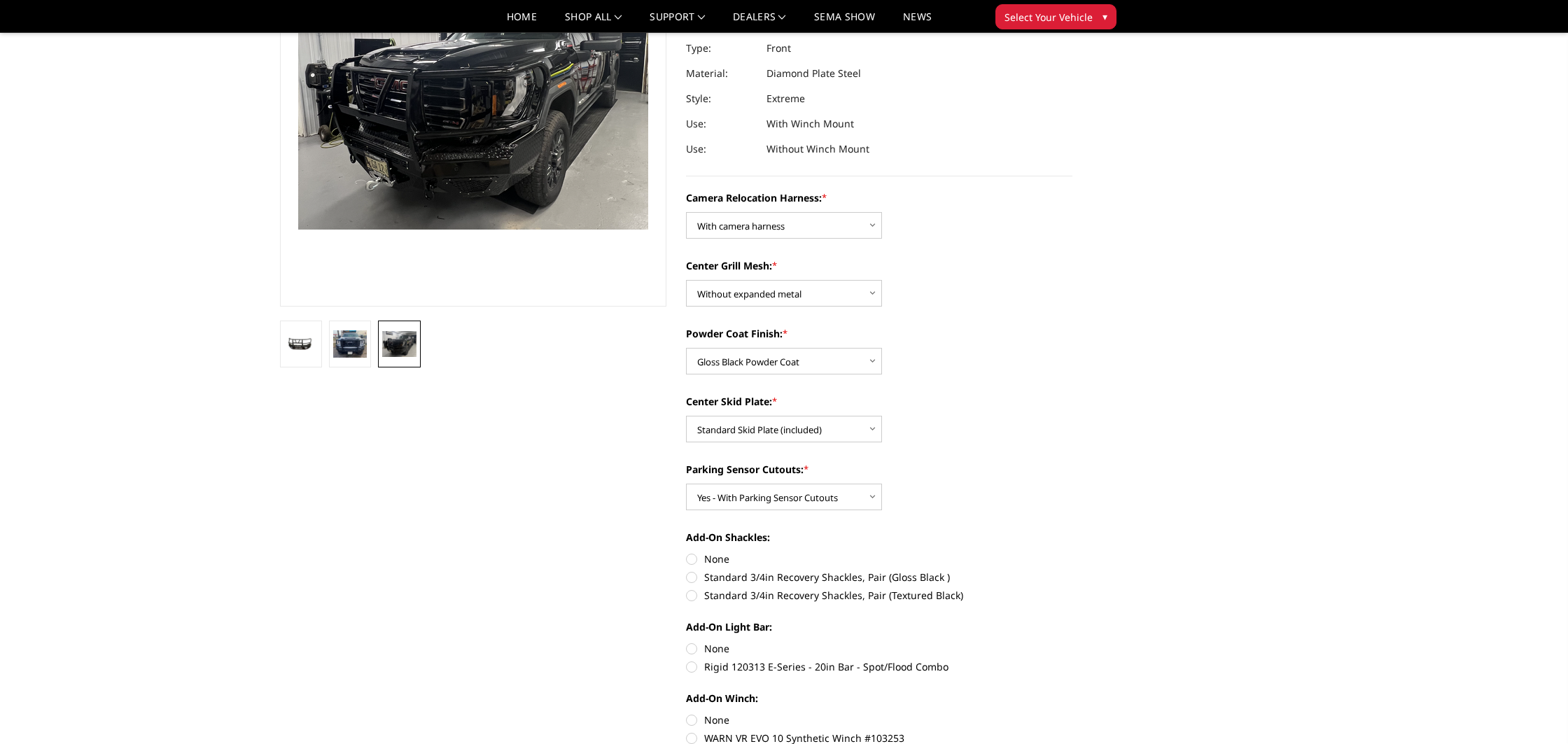
scroll to position [184, 0]
click at [800, 426] on select "Choose Options Winch Mount Skid Plate Standard Skid Plate (included) 2" Receive…" at bounding box center [784, 429] width 196 height 27
select select "3736"
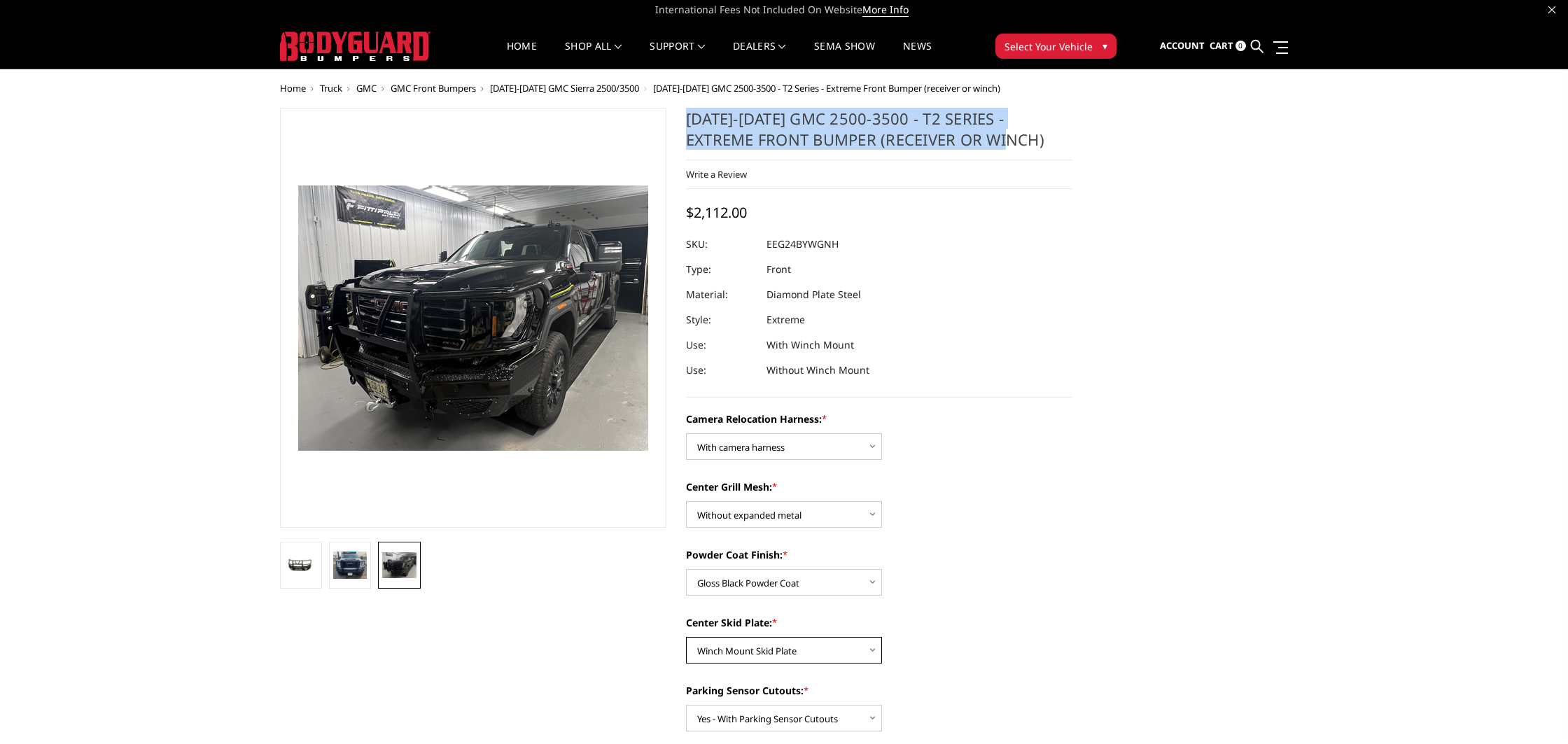
scroll to position [0, 0]
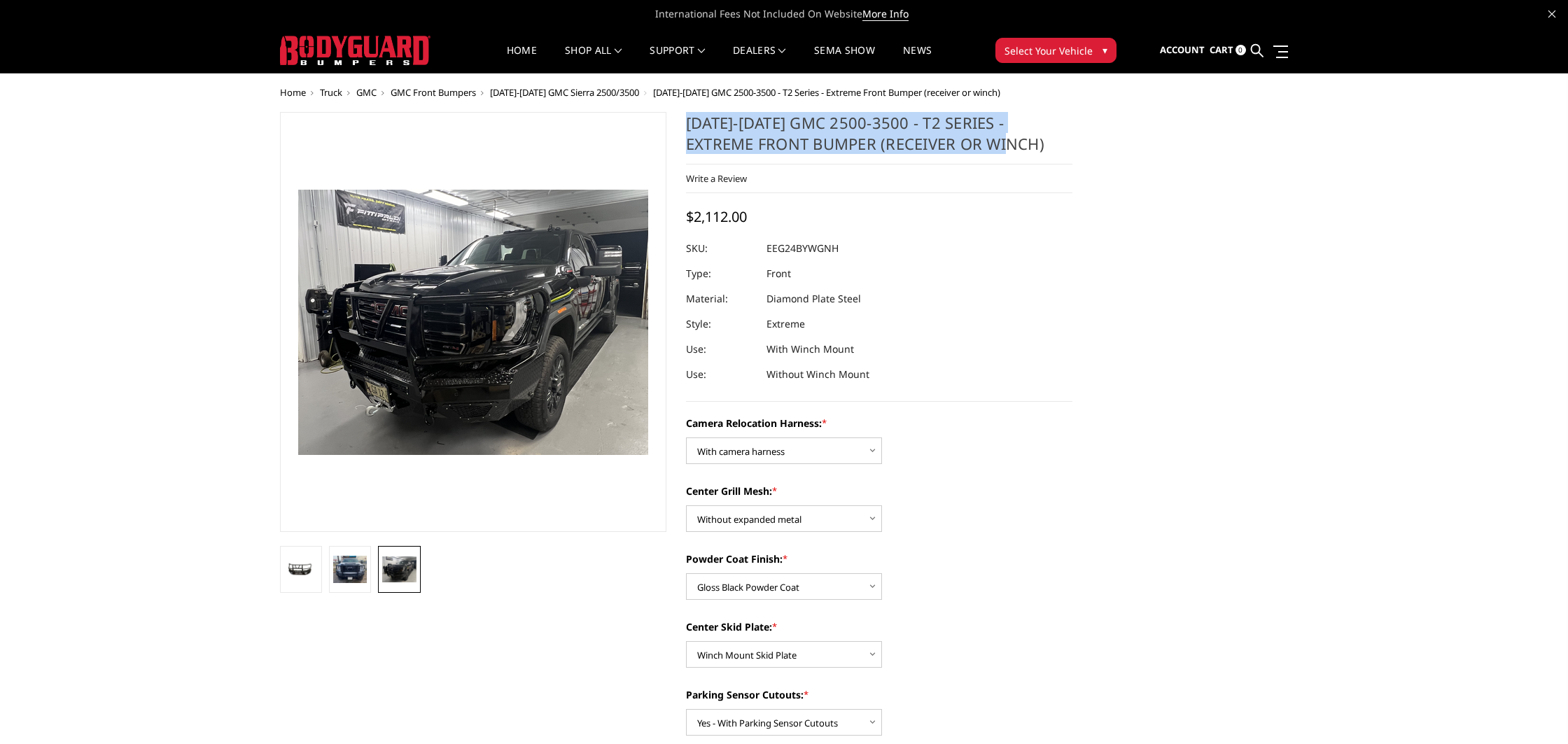
click at [975, 162] on h1 "2024-2025 GMC 2500-3500 - T2 Series - Extreme Front Bumper (receiver or winch)" at bounding box center [879, 138] width 386 height 53
drag, startPoint x: 968, startPoint y: 144, endPoint x: 680, endPoint y: 119, distance: 289.1
click at [680, 119] on section "2024-2025 GMC 2500-3500 - T2 Series - Extreme Front Bumper (receiver or winch) …" at bounding box center [879, 665] width 406 height 1107
click at [1142, 87] on span "Sign out" at bounding box center [1123, 86] width 40 height 12
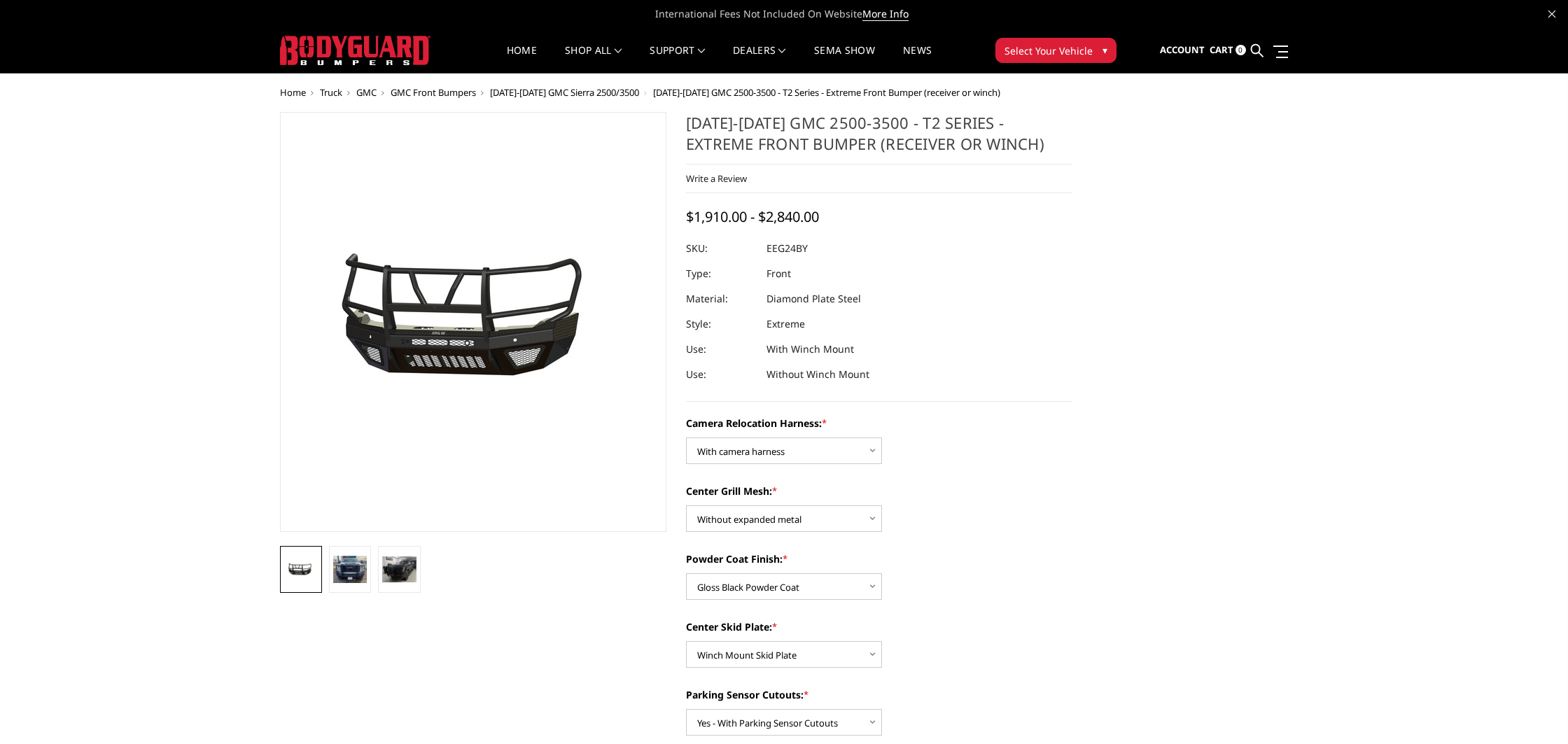
select select "3742"
select select "3741"
select select "3738"
select select "3736"
select select "3733"
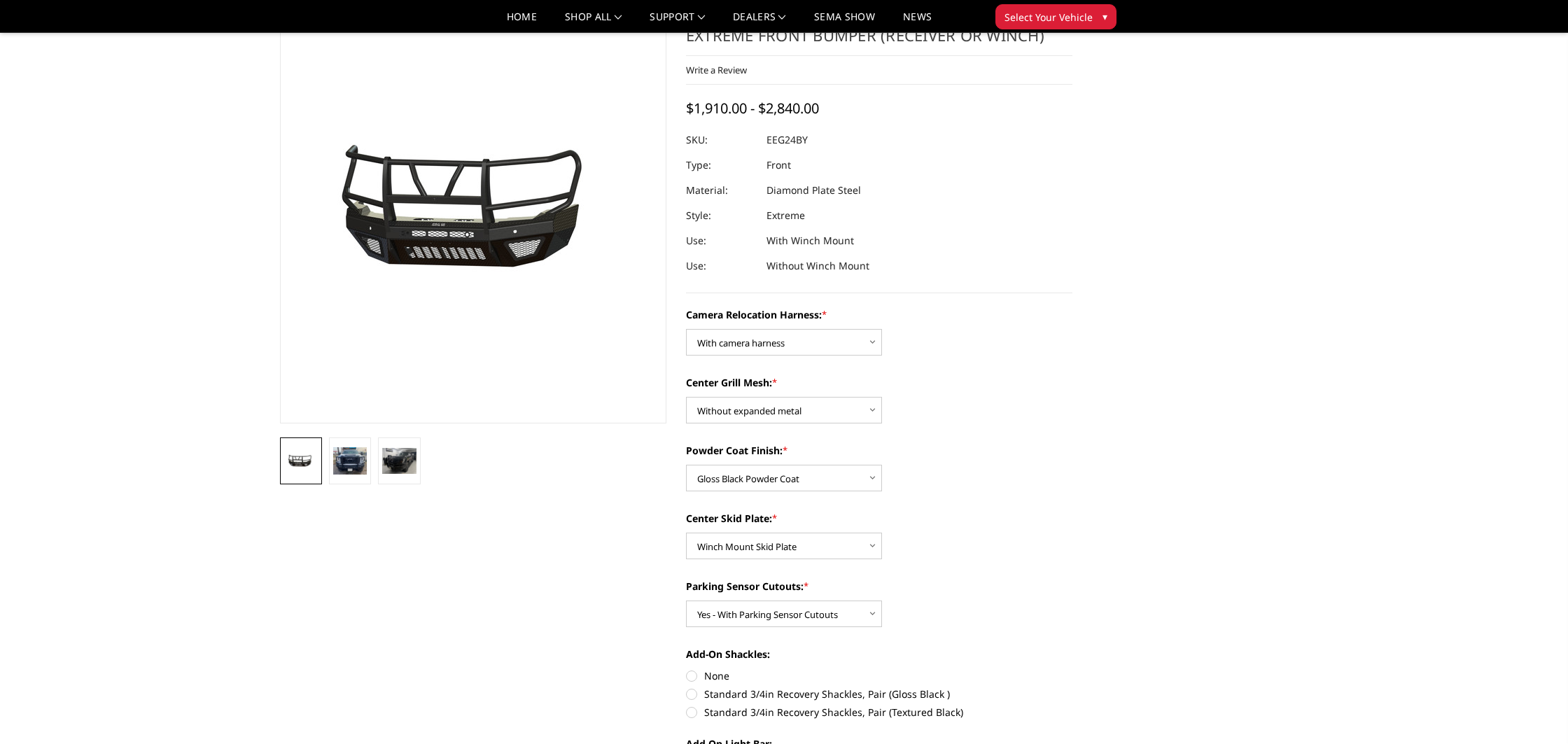
scroll to position [93, 0]
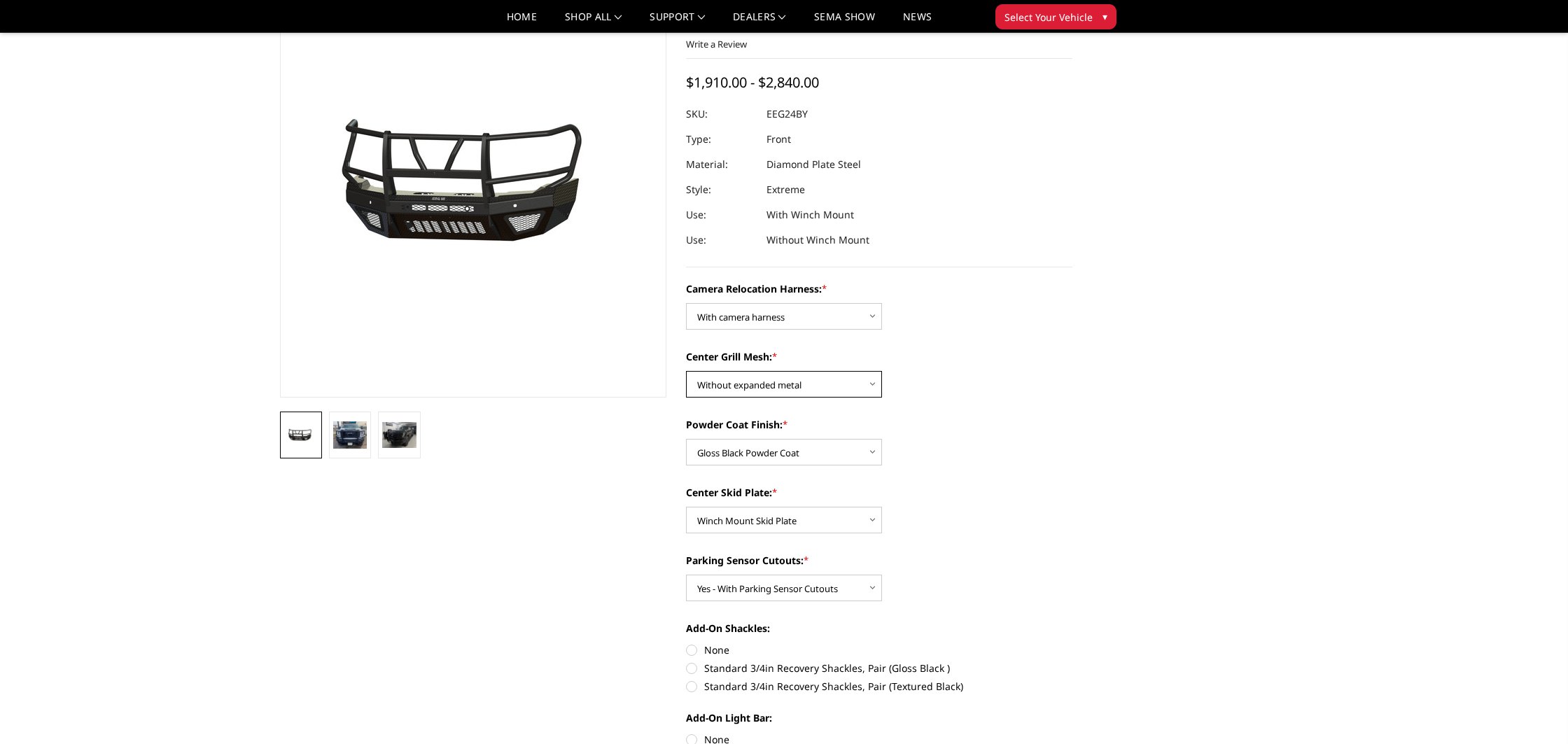
click at [796, 383] on select "Choose Options Without expanded metal With expanded metal" at bounding box center [784, 385] width 196 height 27
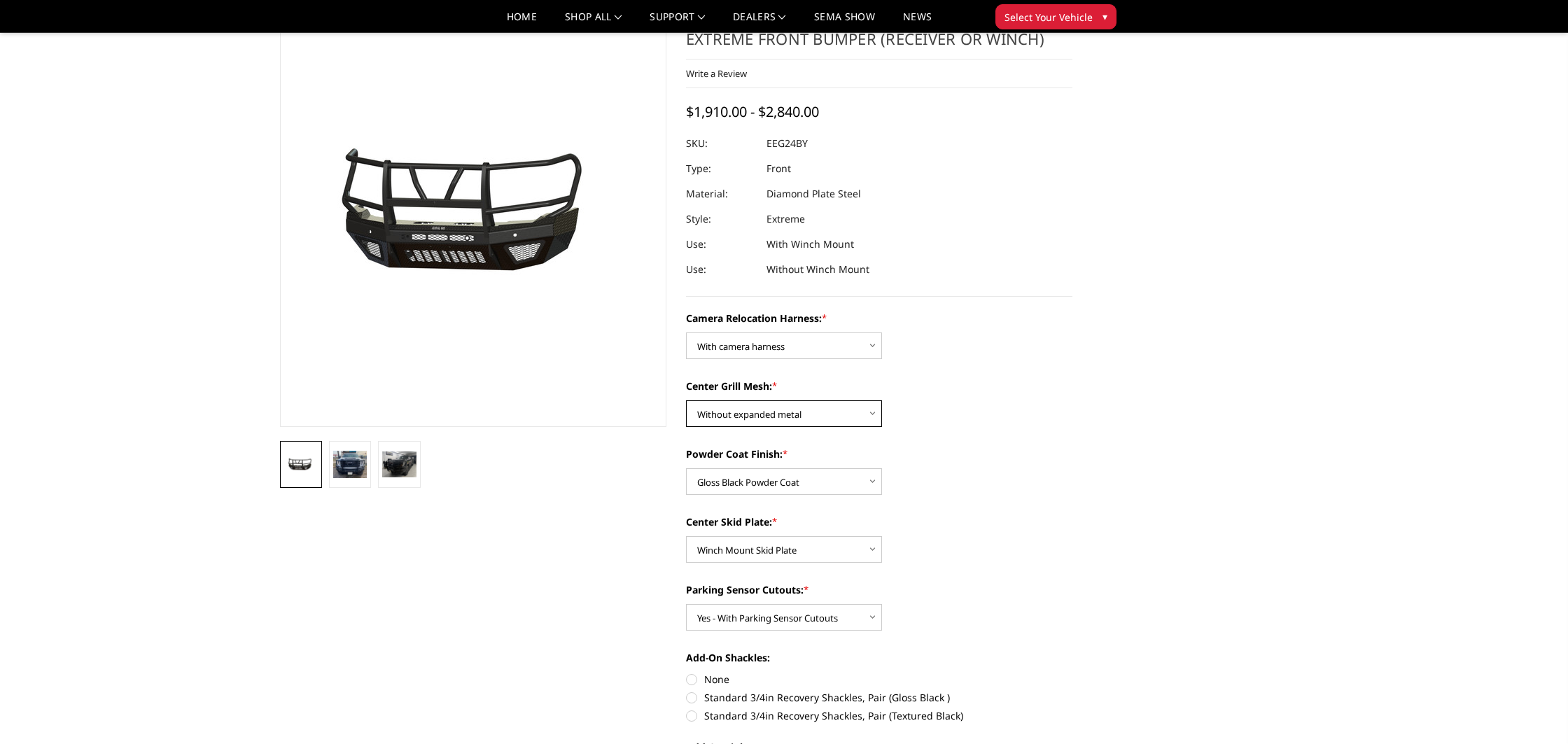
scroll to position [97, 0]
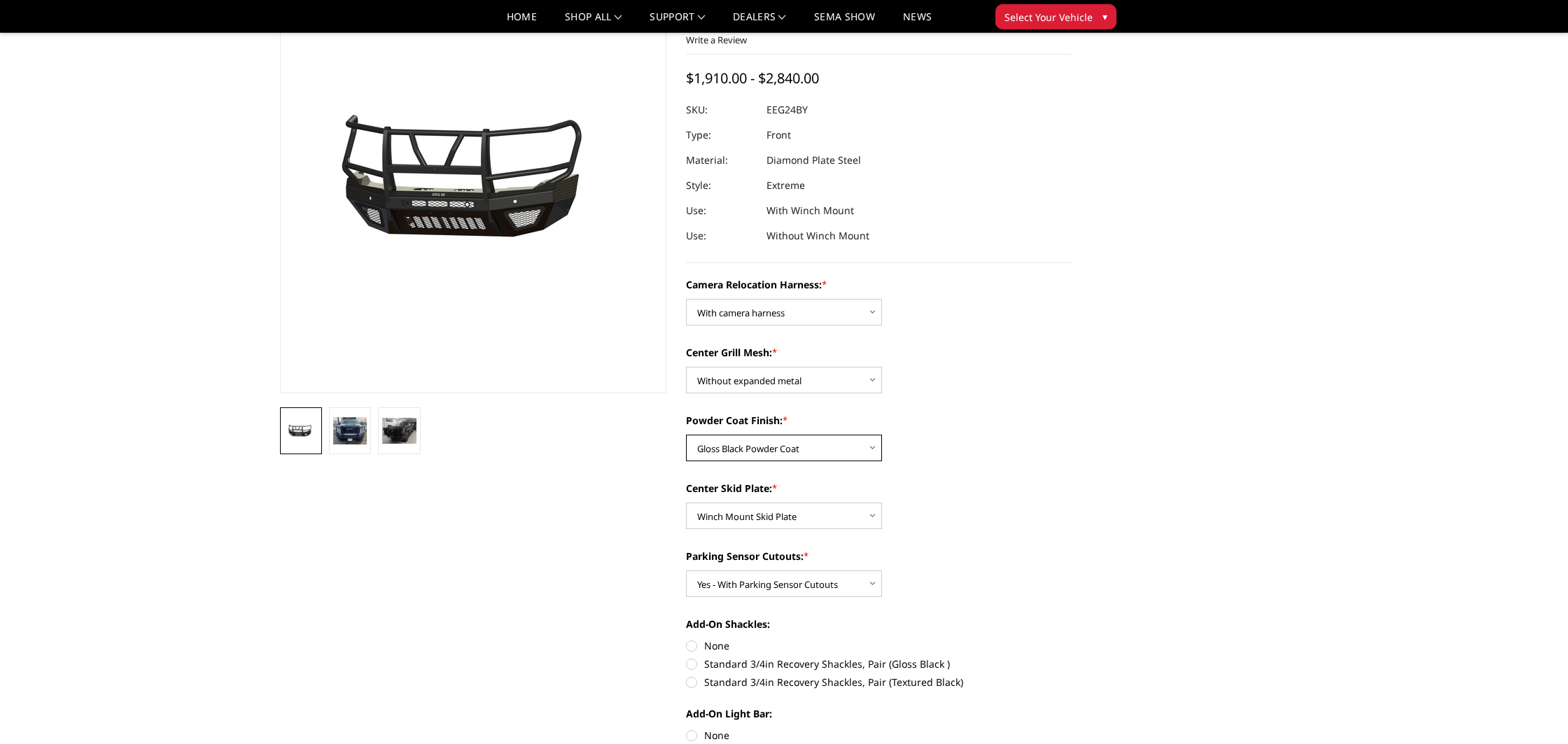
click at [760, 443] on select "Choose Options Textured Black Powder Coat Gloss Black Powder Coat Bare Metal" at bounding box center [784, 448] width 196 height 27
click at [758, 519] on select "Choose Options Winch Mount Skid Plate Standard Skid Plate (included) 2" Receive…" at bounding box center [784, 516] width 196 height 27
click at [762, 516] on select "Choose Options Winch Mount Skid Plate Standard Skid Plate (included) 2" Receive…" at bounding box center [784, 516] width 196 height 27
select select "3736"
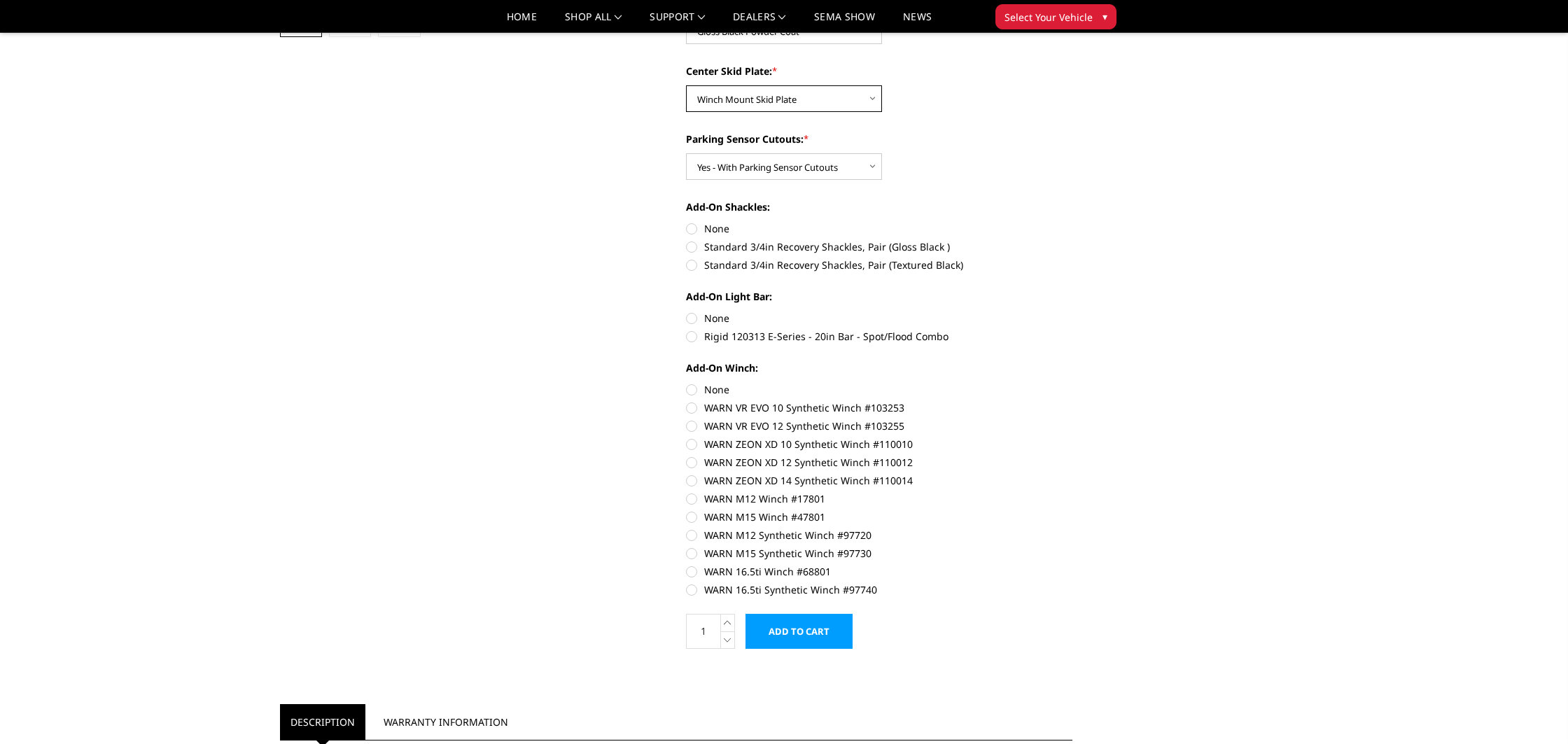
scroll to position [601, 0]
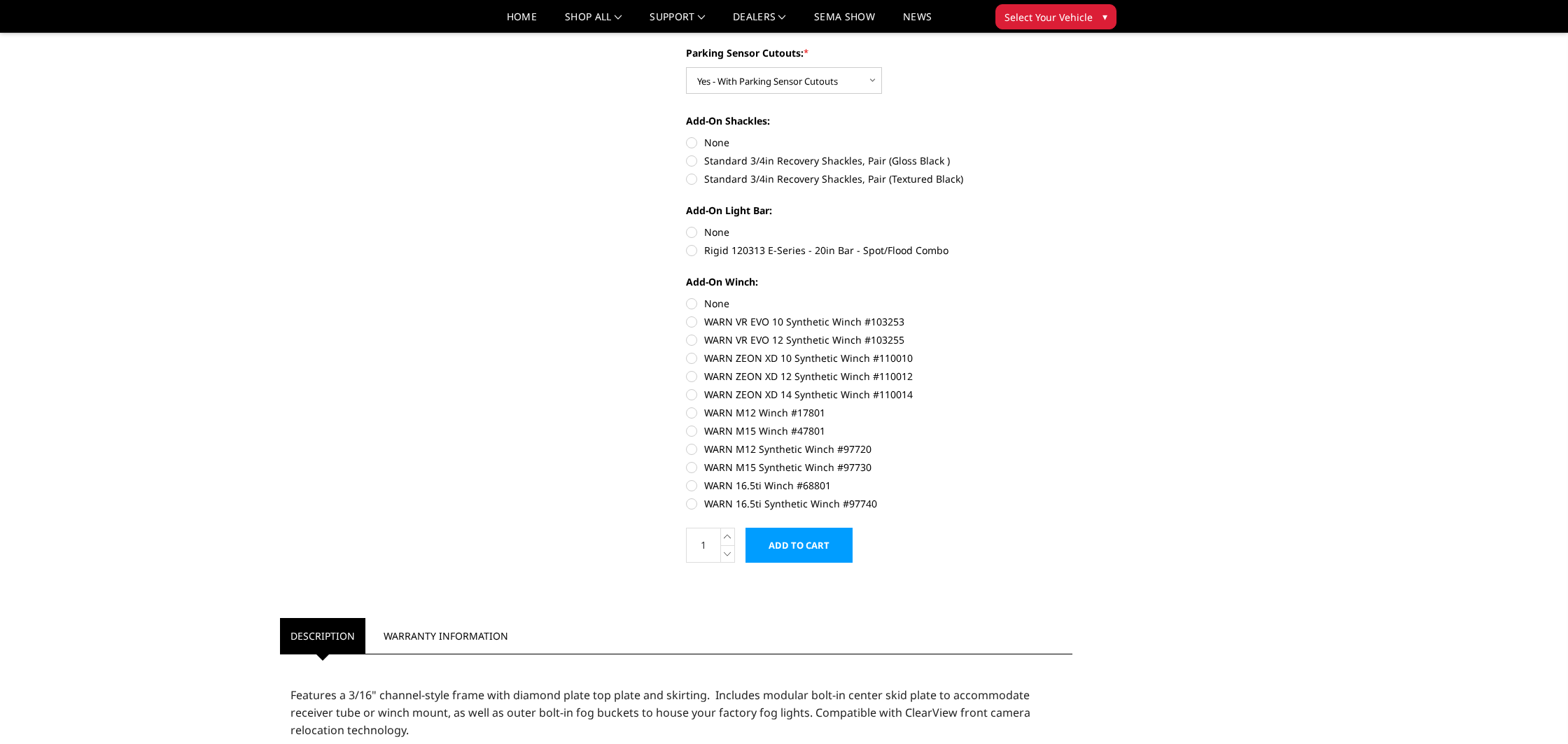
click at [841, 545] on input "Add to Cart" at bounding box center [799, 545] width 107 height 35
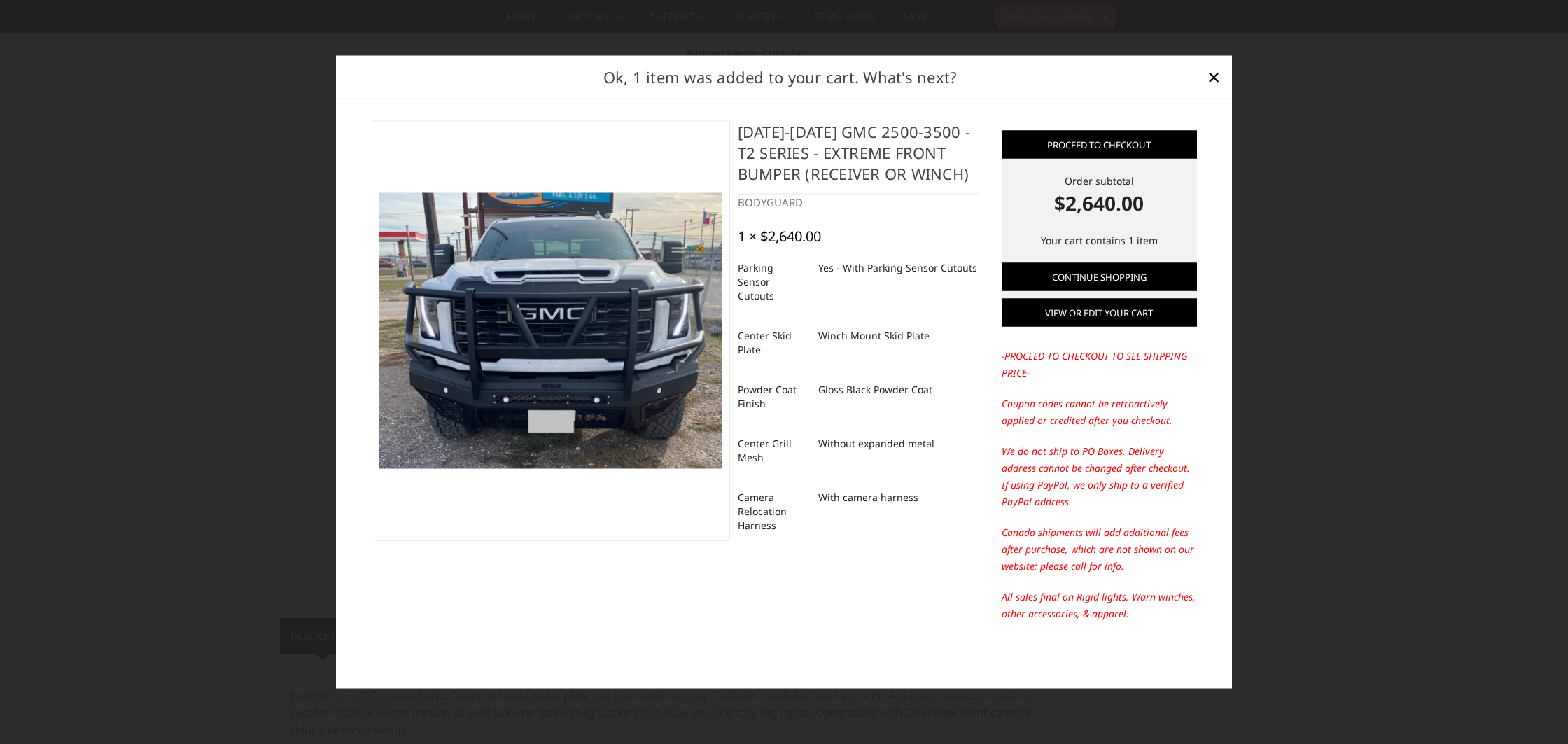
click at [1104, 310] on link "View or edit your cart" at bounding box center [1100, 312] width 196 height 28
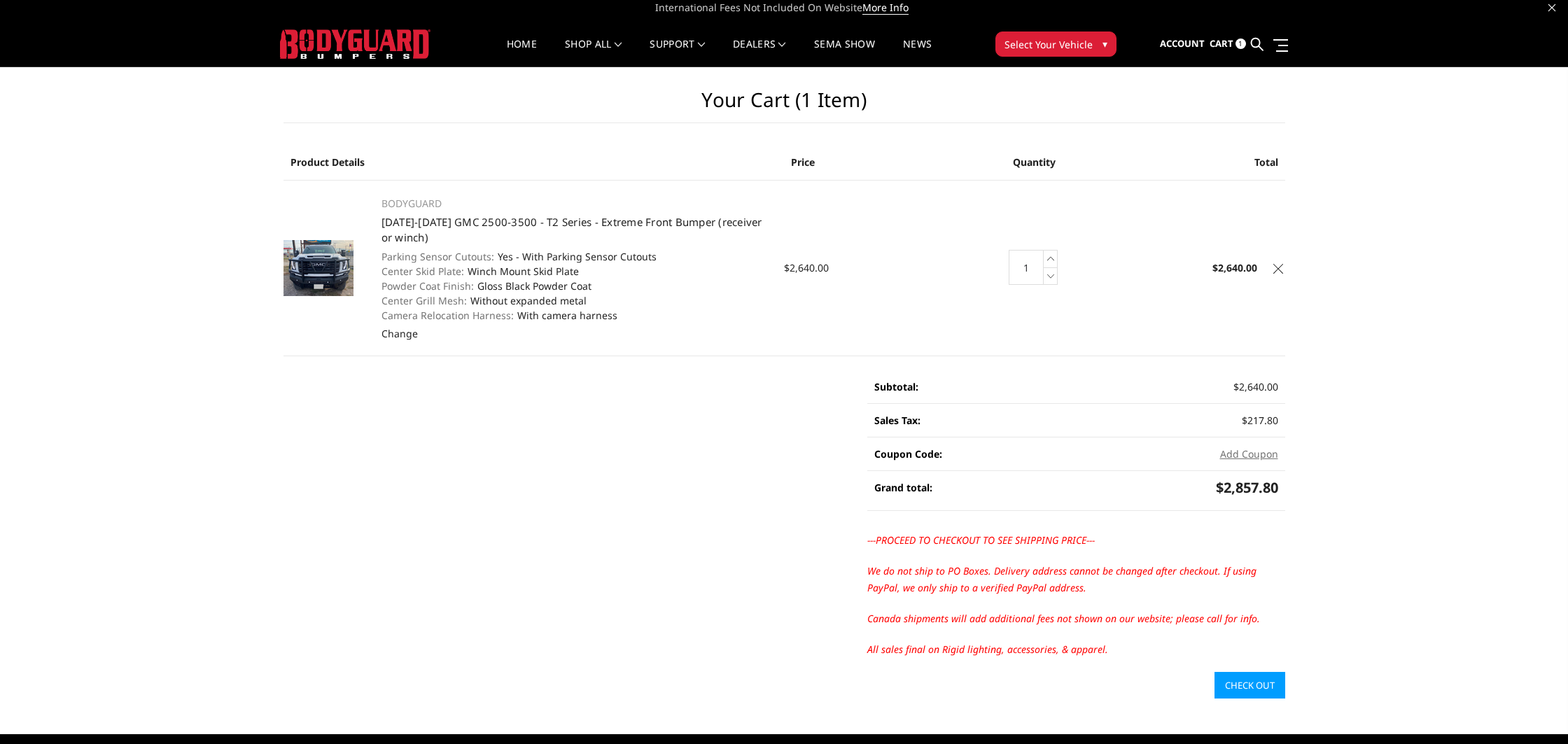
click at [1273, 266] on icon at bounding box center [1278, 269] width 9 height 9
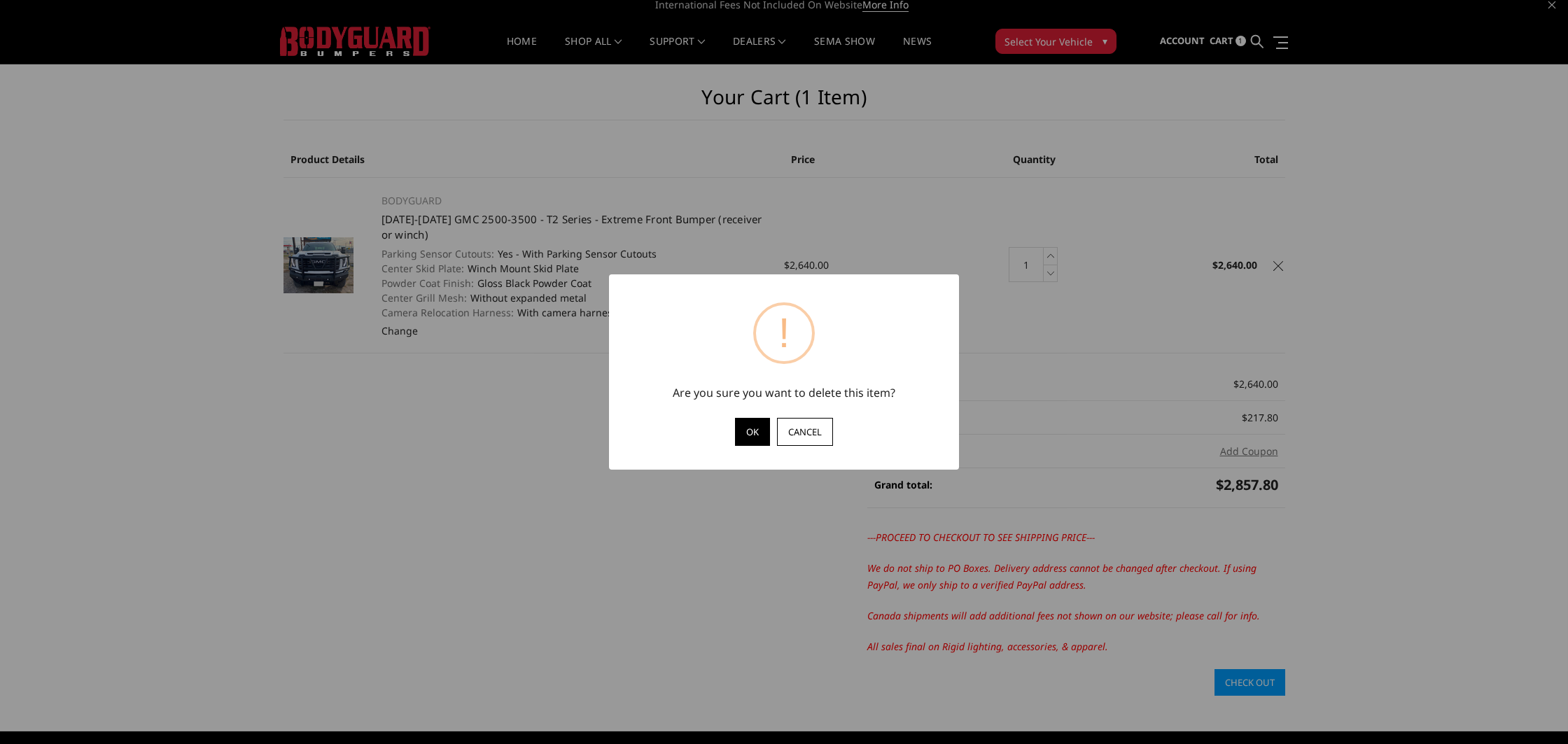
scroll to position [9, 0]
click at [760, 440] on button "OK" at bounding box center [752, 432] width 35 height 28
